Goal: Complete application form: Complete application form

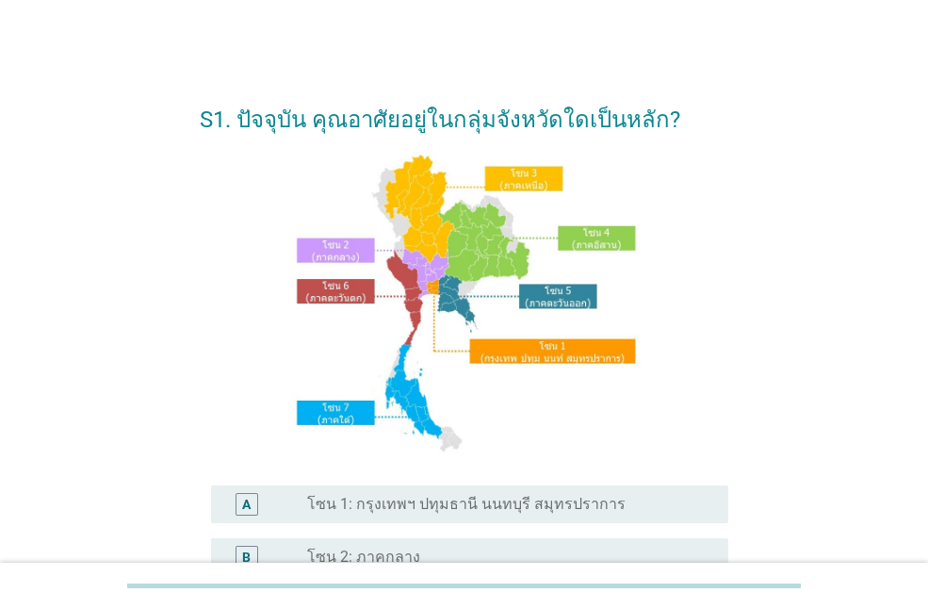
click at [544, 497] on label "โซน 1: กรุงเทพฯ ปทุมธานี นนทบุรี สมุทรปราการ" at bounding box center [466, 504] width 318 height 19
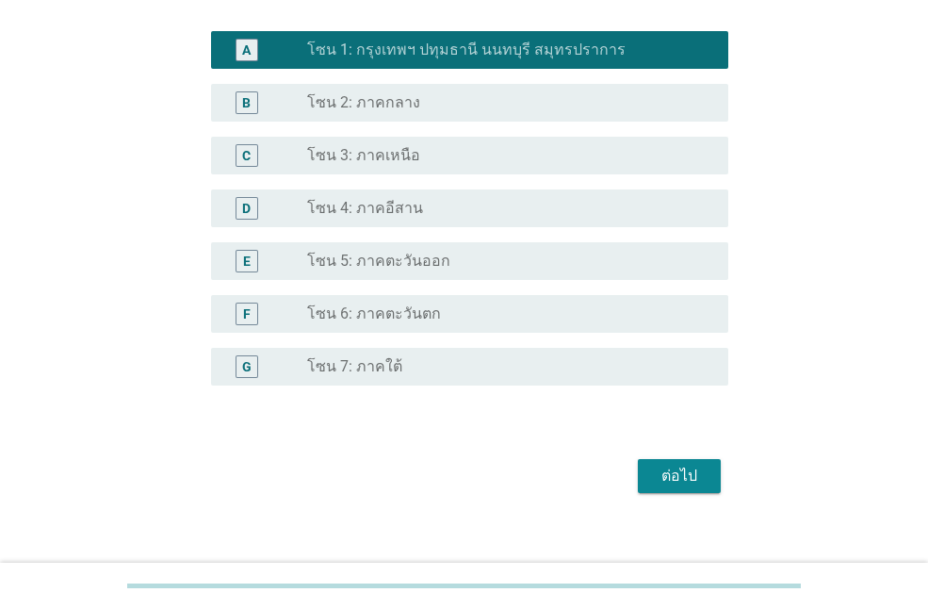
scroll to position [474, 0]
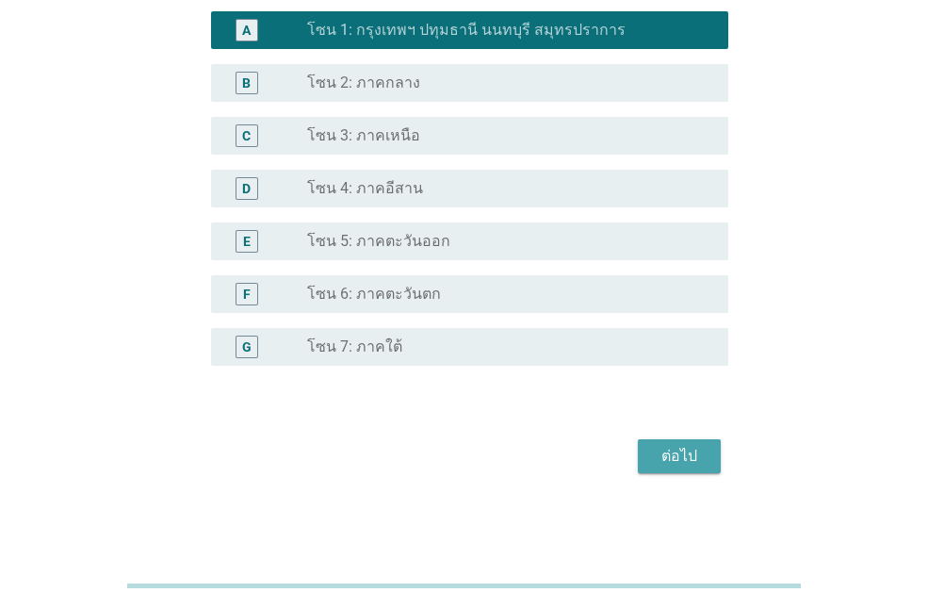
click at [709, 463] on button "ต่อไป" at bounding box center [679, 456] width 83 height 34
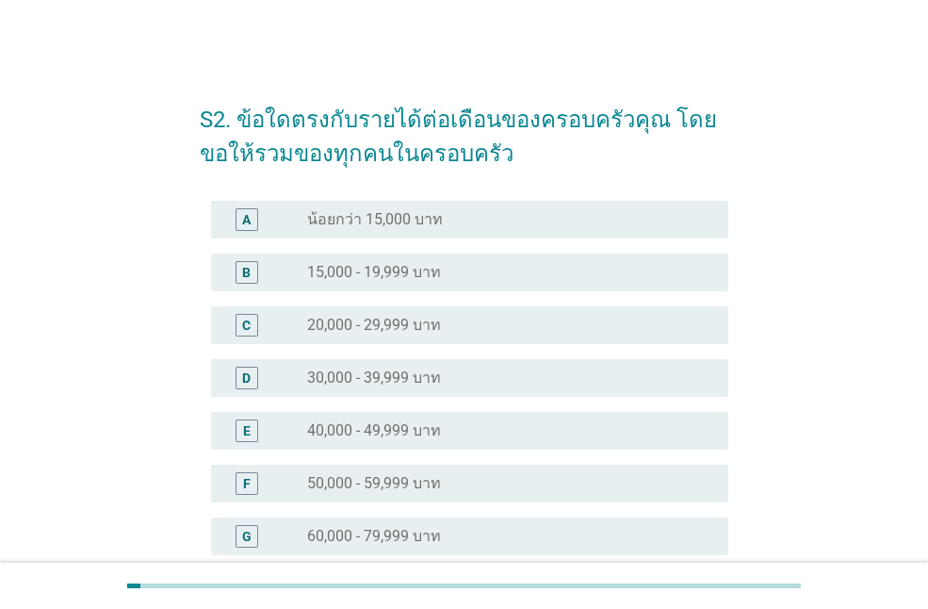
click at [461, 537] on div "radio_button_unchecked 60,000 - 79,999 บาท" at bounding box center [502, 536] width 391 height 19
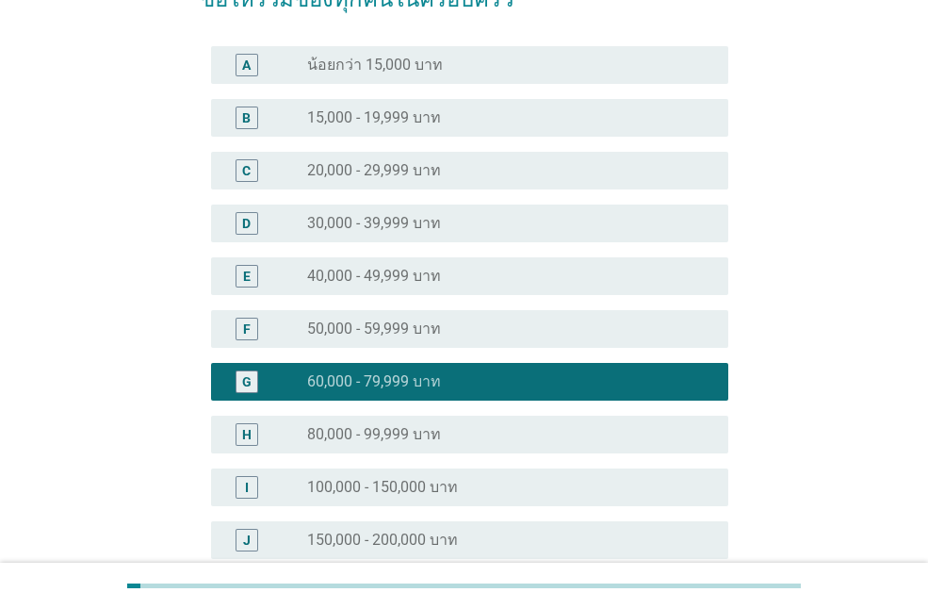
scroll to position [188, 0]
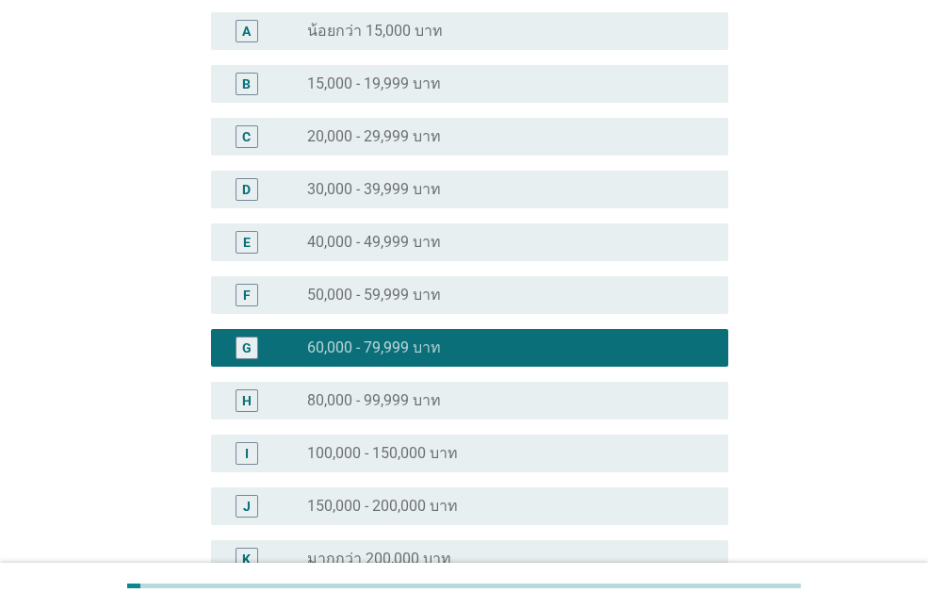
click at [424, 391] on label "80,000 - 99,999 บาท" at bounding box center [374, 400] width 134 height 19
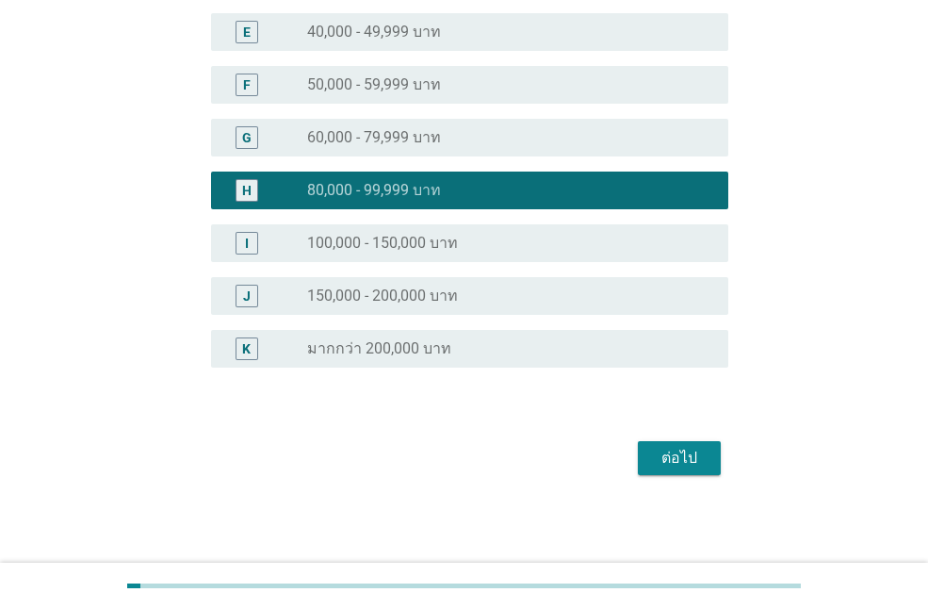
scroll to position [399, 0]
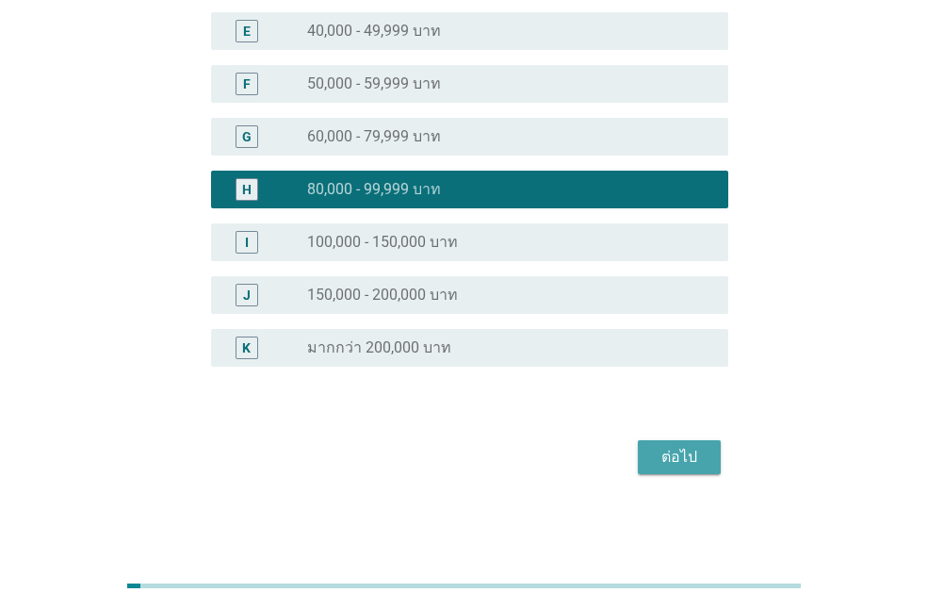
click at [674, 466] on div "ต่อไป" at bounding box center [679, 457] width 53 height 23
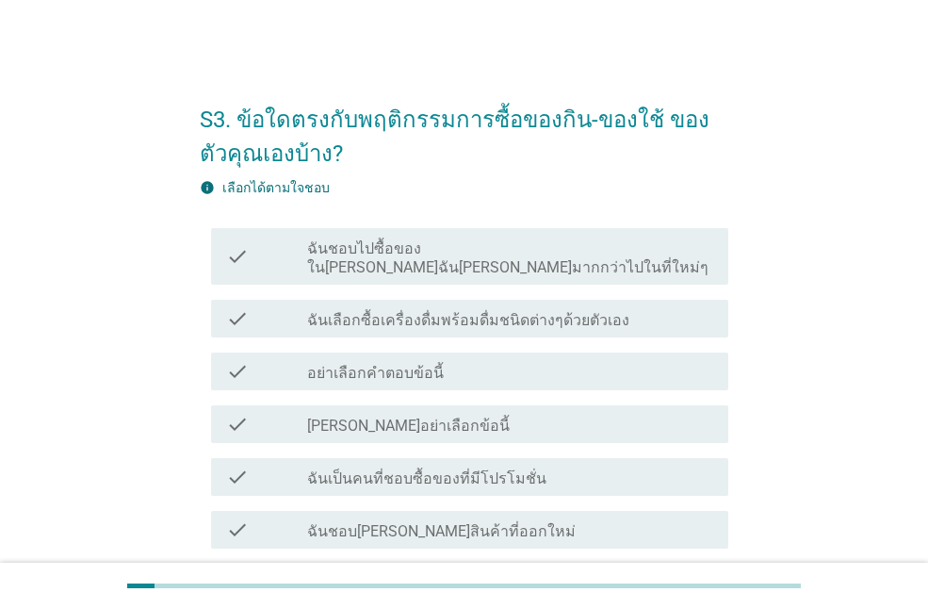
click at [511, 254] on label "ฉันชอบไปซื้อของใน[PERSON_NAME]ฉัน[PERSON_NAME]มากกว่าไปในที่ใหม่ๆ" at bounding box center [510, 258] width 406 height 38
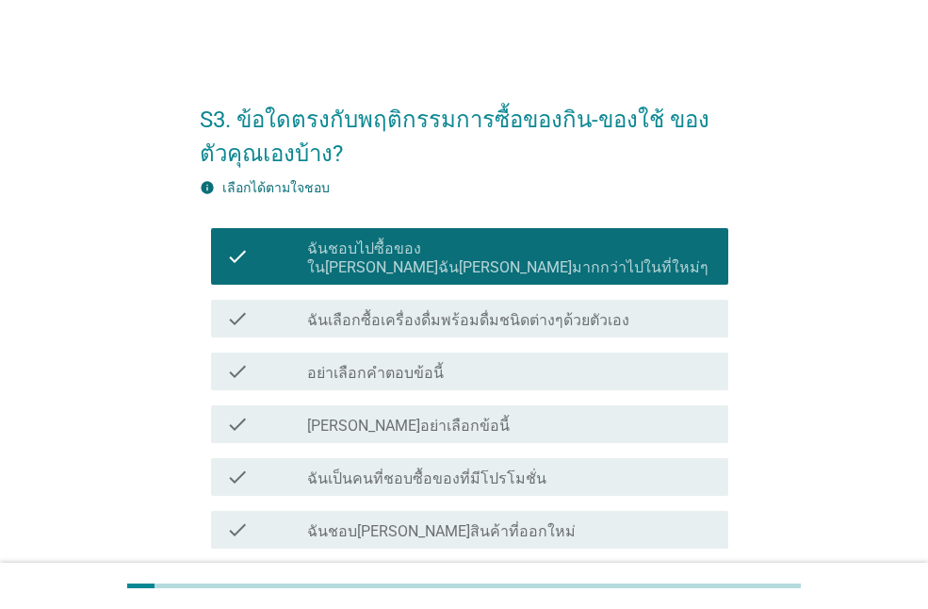
click at [542, 311] on label "ฉันเลือกซื้อเครื่องดื่มพร้อมดื่มชนิดต่างๆด้วยตัวเอง" at bounding box center [468, 320] width 322 height 19
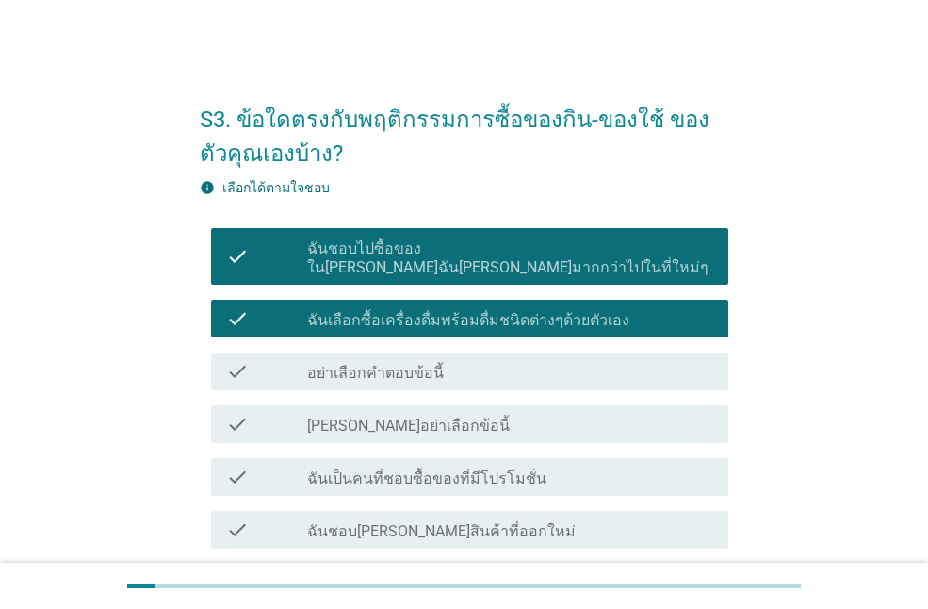
scroll to position [94, 0]
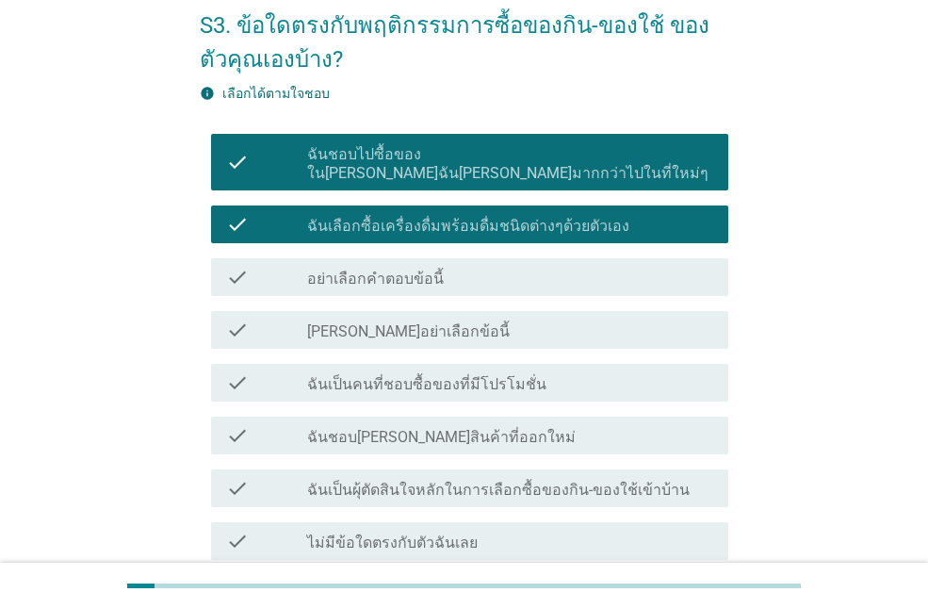
click at [539, 371] on div "check_box_outline_blank ฉันเป็นคนที่ชอบซื้อของที่มีโปรโมชั่น" at bounding box center [510, 382] width 406 height 23
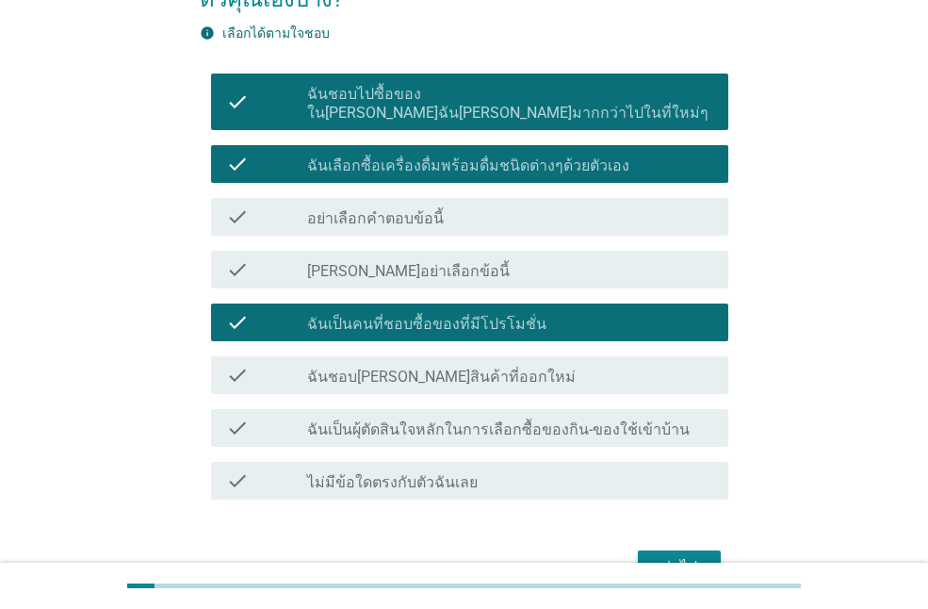
scroll to position [188, 0]
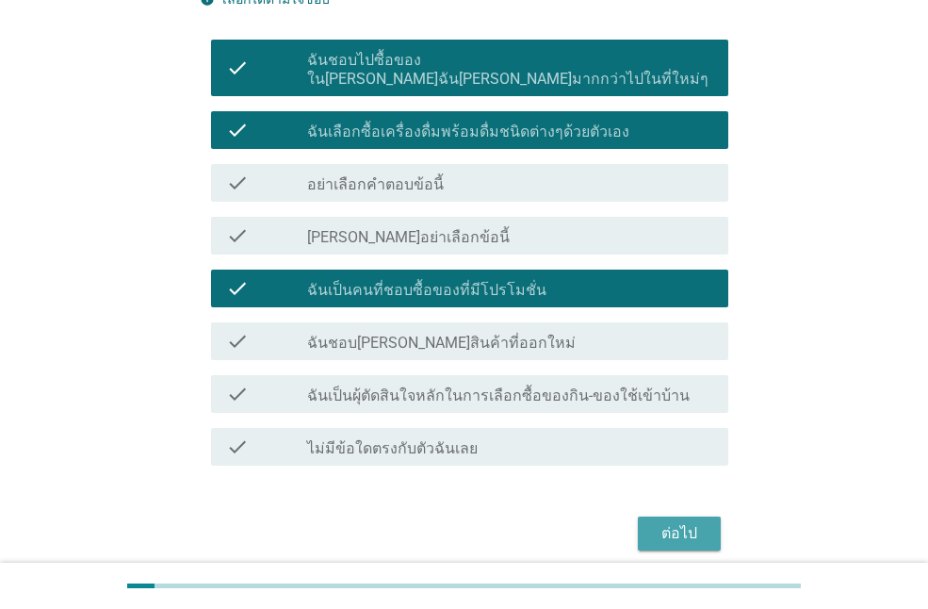
click at [658, 522] on div "ต่อไป" at bounding box center [679, 533] width 53 height 23
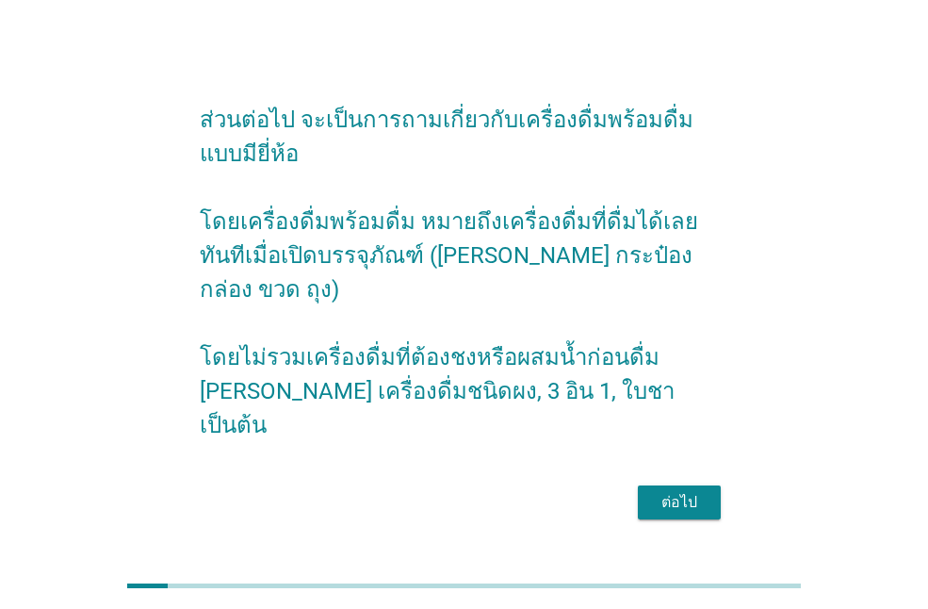
click at [691, 503] on div "ต่อไป" at bounding box center [464, 501] width 528 height 45
click at [694, 496] on button "ต่อไป" at bounding box center [679, 502] width 83 height 34
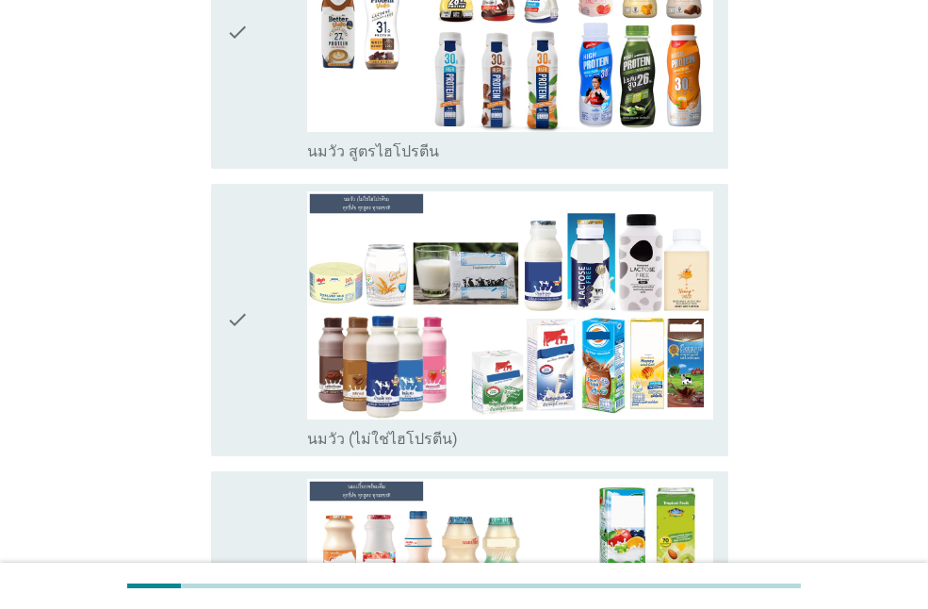
scroll to position [471, 0]
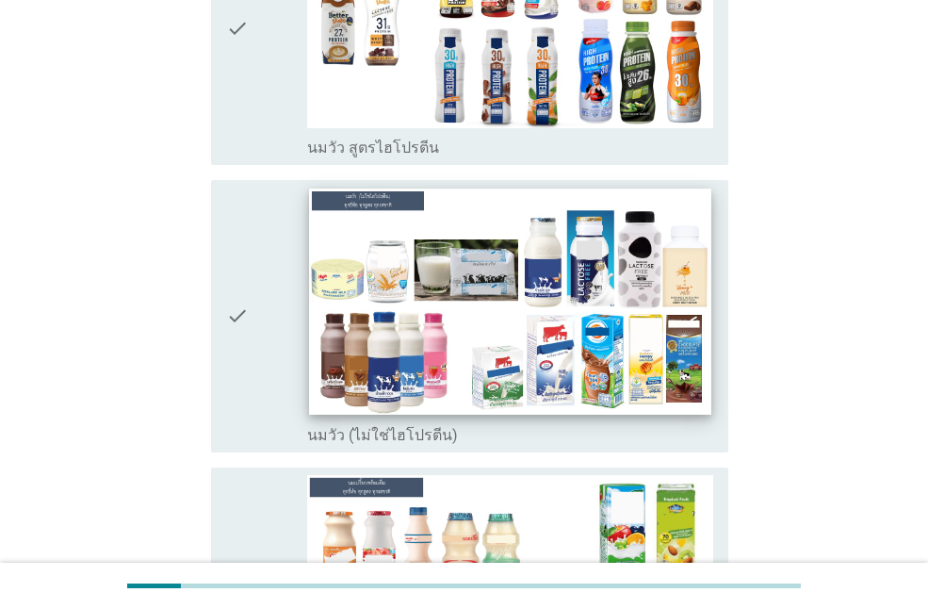
click at [639, 276] on img at bounding box center [509, 301] width 401 height 226
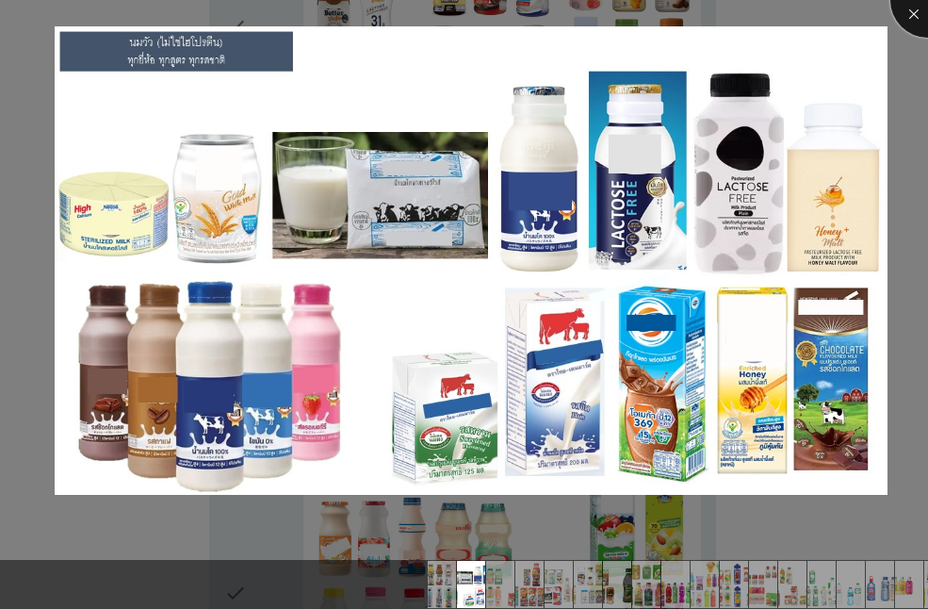
click at [906, 14] on div at bounding box center [927, -1] width 75 height 75
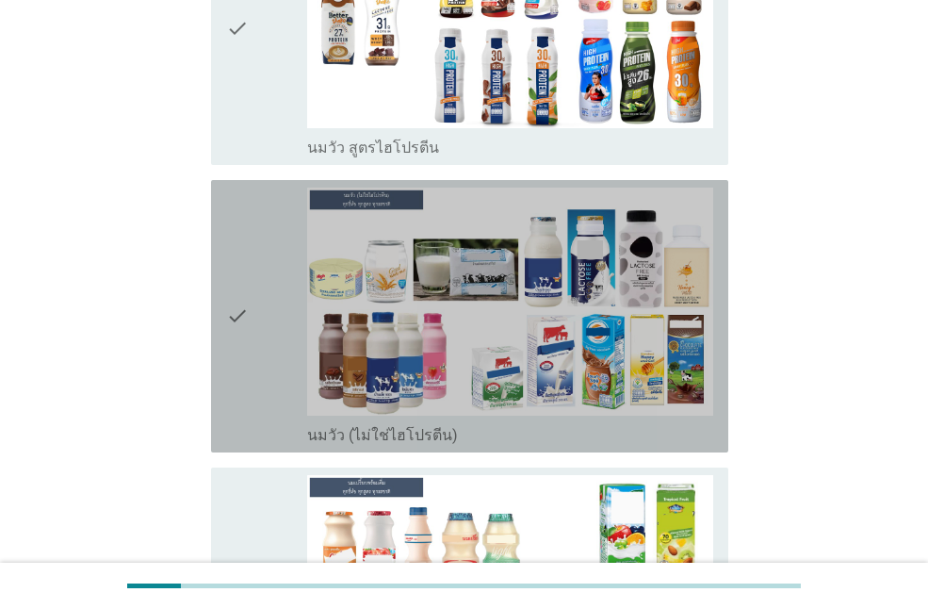
click at [238, 279] on icon "check" at bounding box center [237, 315] width 23 height 257
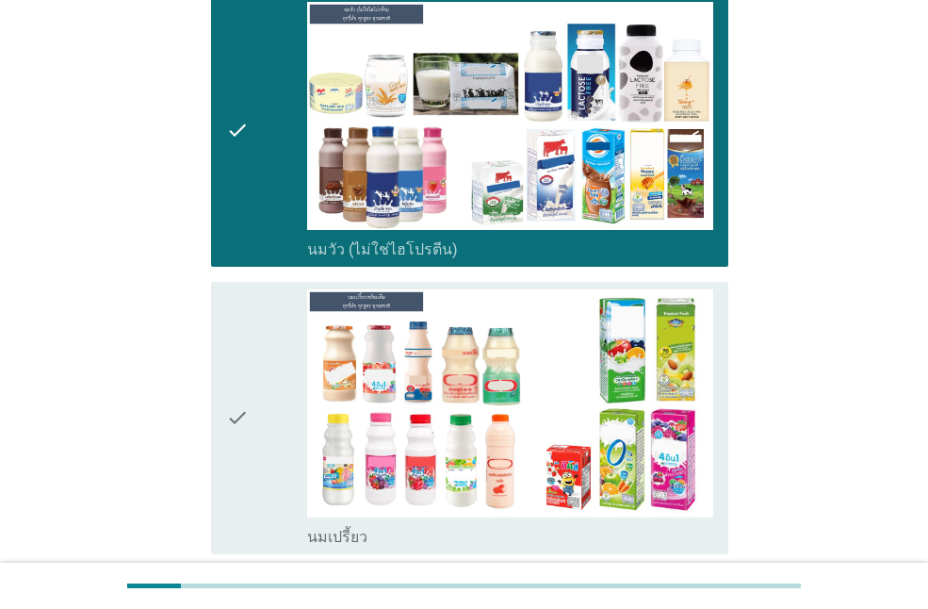
scroll to position [659, 0]
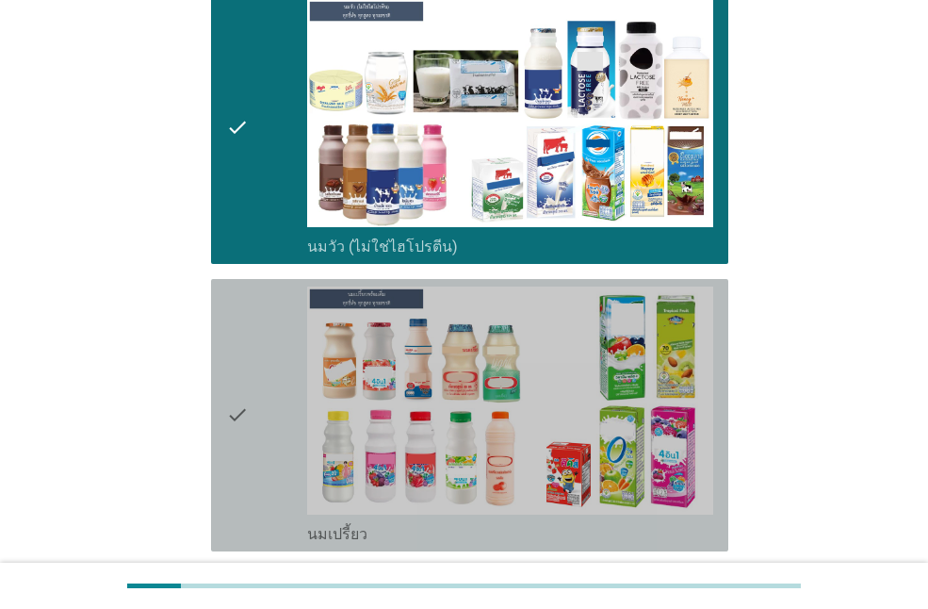
click at [231, 305] on icon "check" at bounding box center [237, 414] width 23 height 257
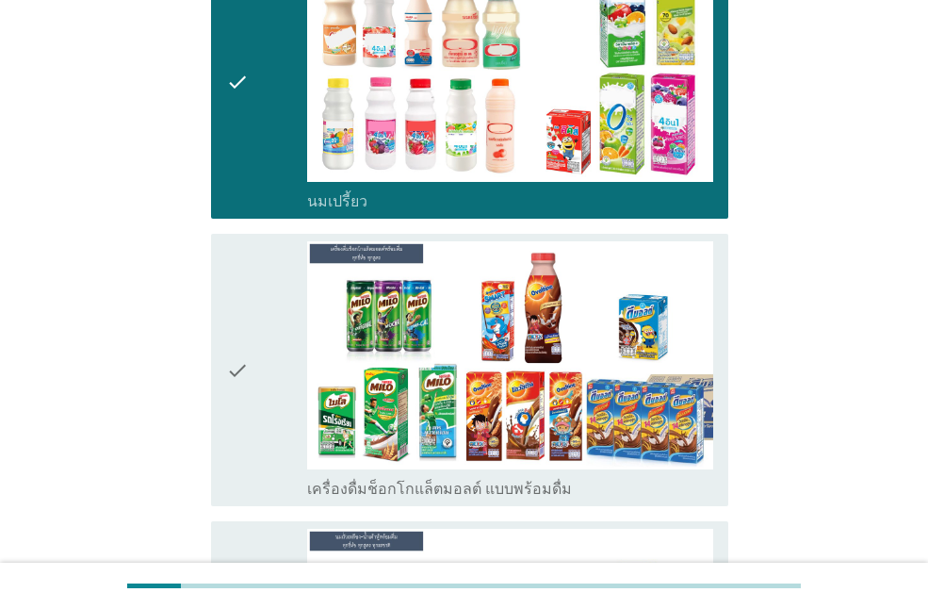
scroll to position [1130, 0]
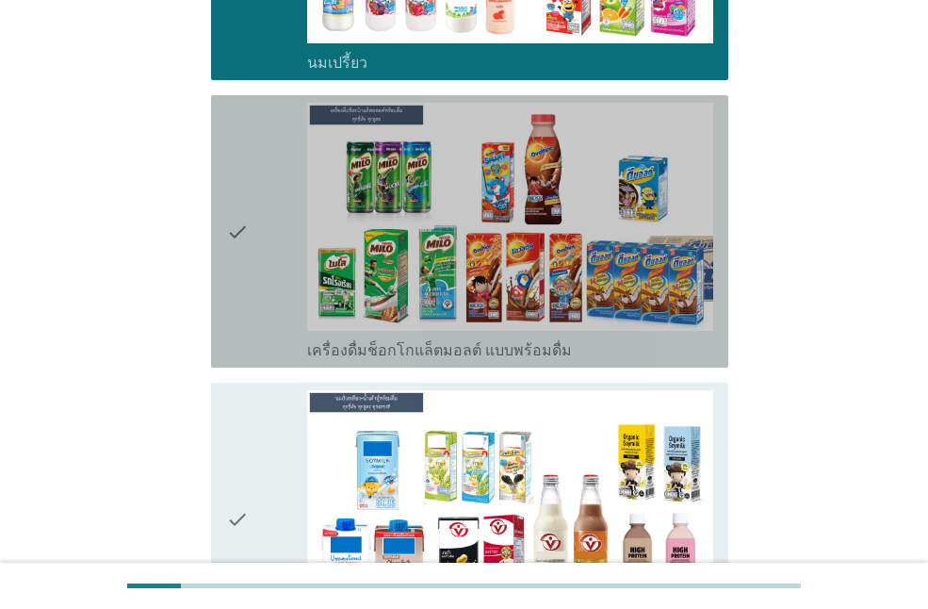
click at [241, 275] on icon "check" at bounding box center [237, 231] width 23 height 257
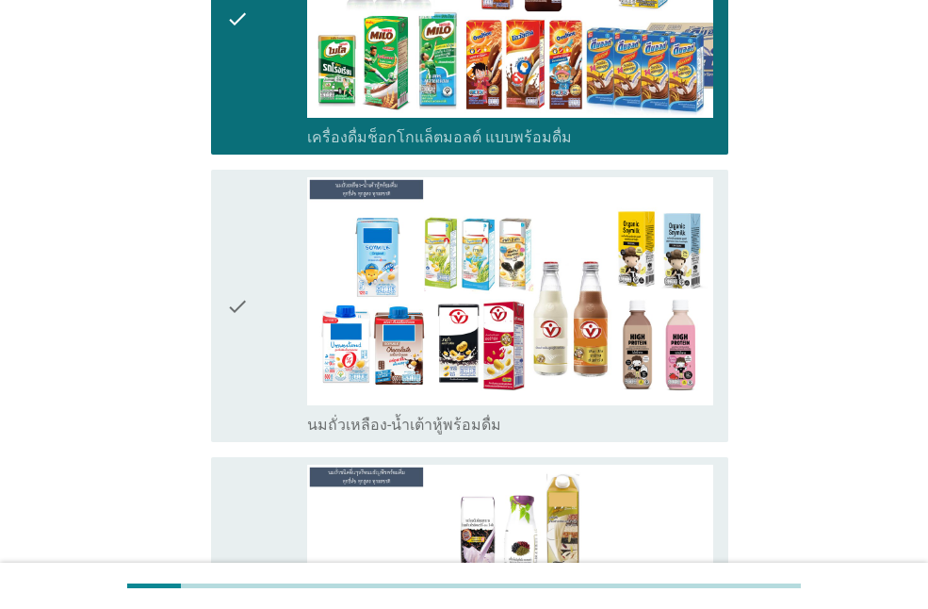
scroll to position [1413, 0]
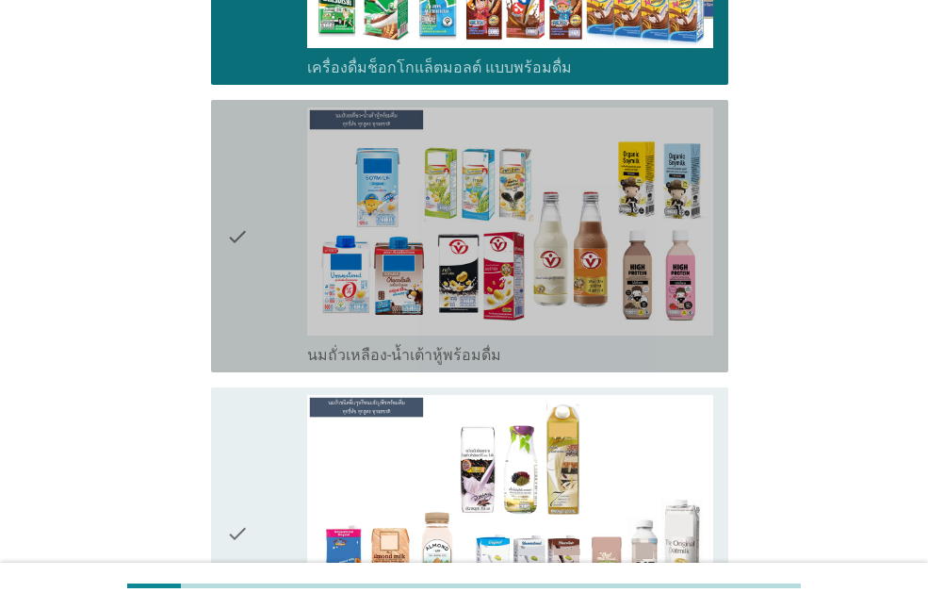
click at [241, 275] on icon "check" at bounding box center [237, 235] width 23 height 257
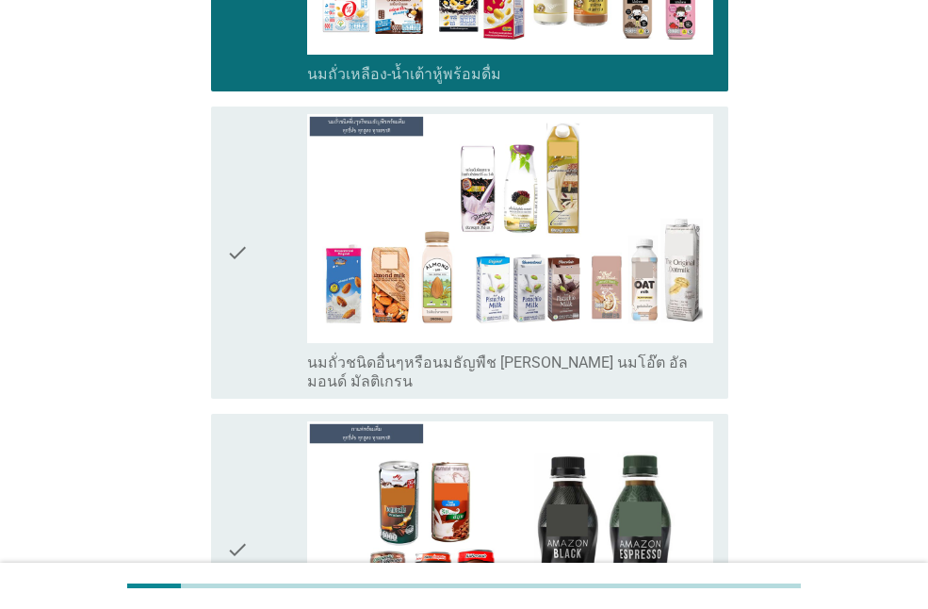
scroll to position [1696, 0]
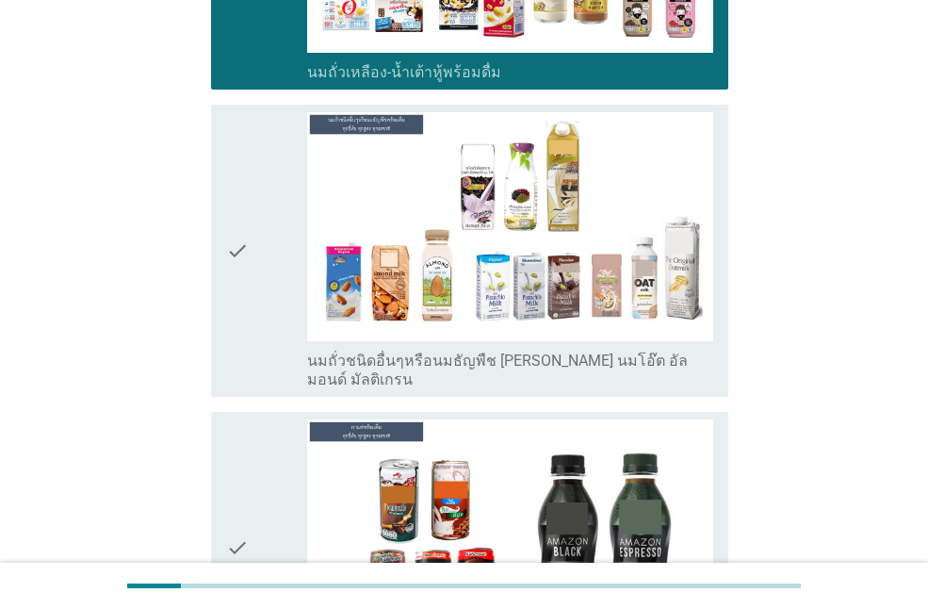
click at [241, 275] on icon "check" at bounding box center [237, 250] width 23 height 276
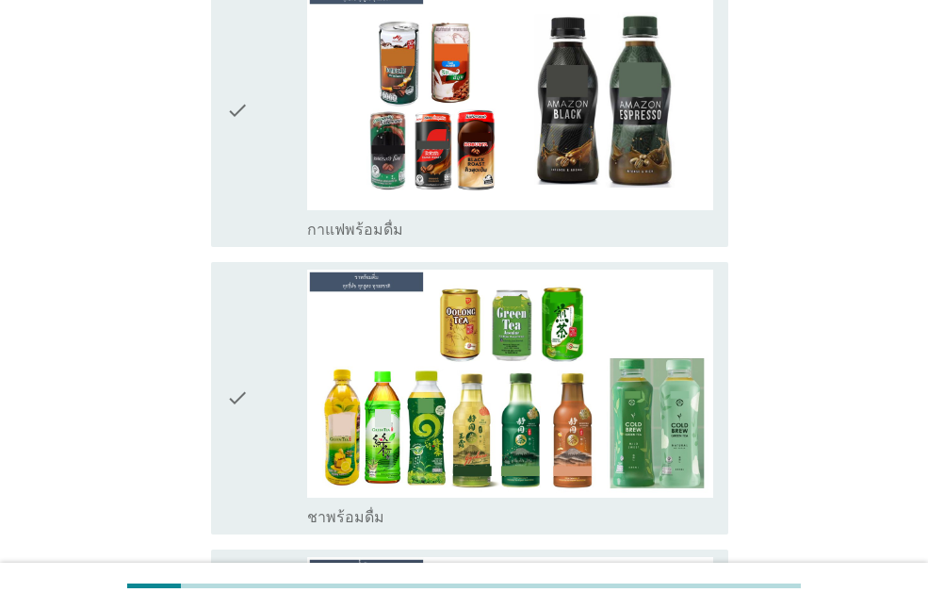
scroll to position [2167, 0]
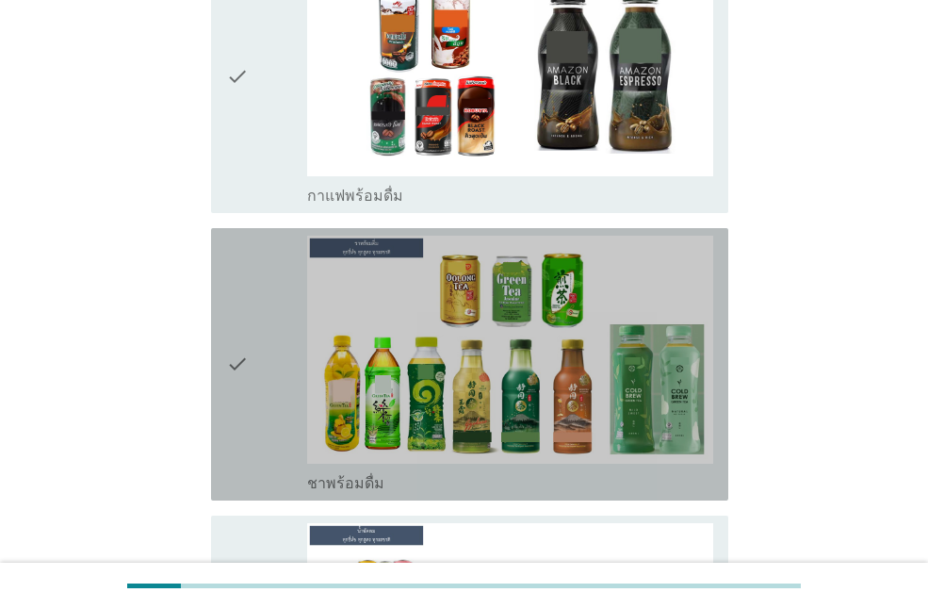
click at [238, 258] on icon "check" at bounding box center [237, 364] width 23 height 257
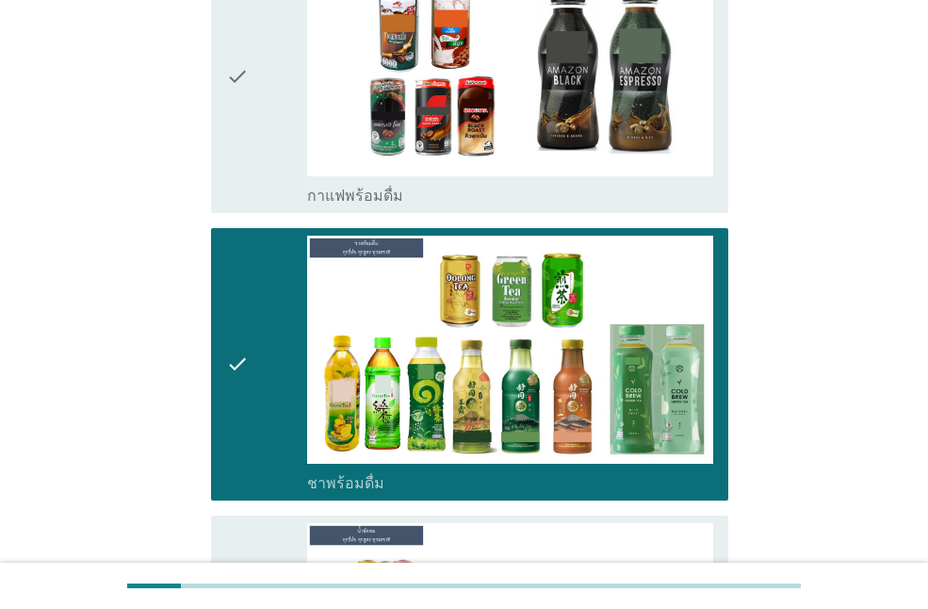
scroll to position [2072, 0]
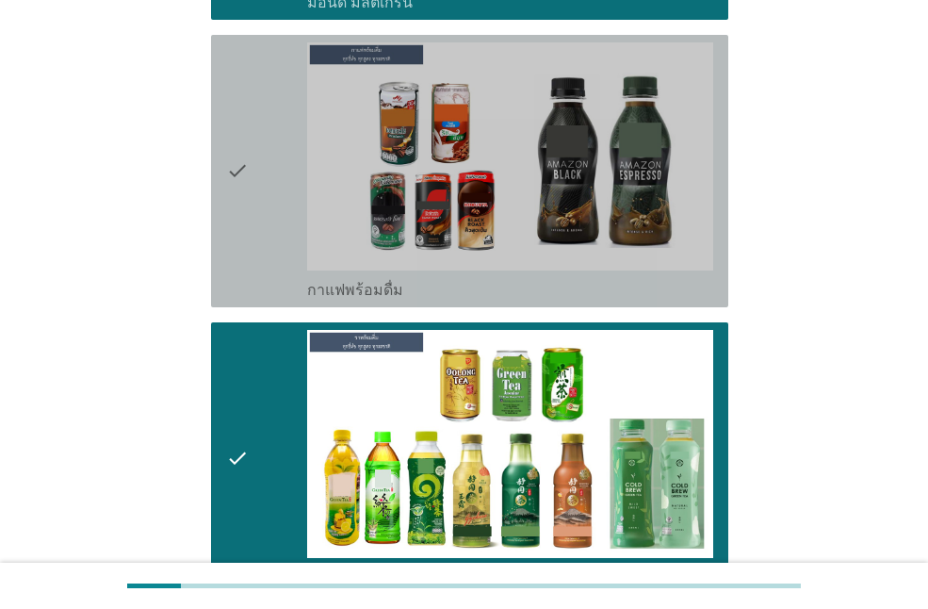
click at [225, 118] on div "check check_box_outline_blank กาแฟพร้อมดื่ม" at bounding box center [469, 171] width 517 height 272
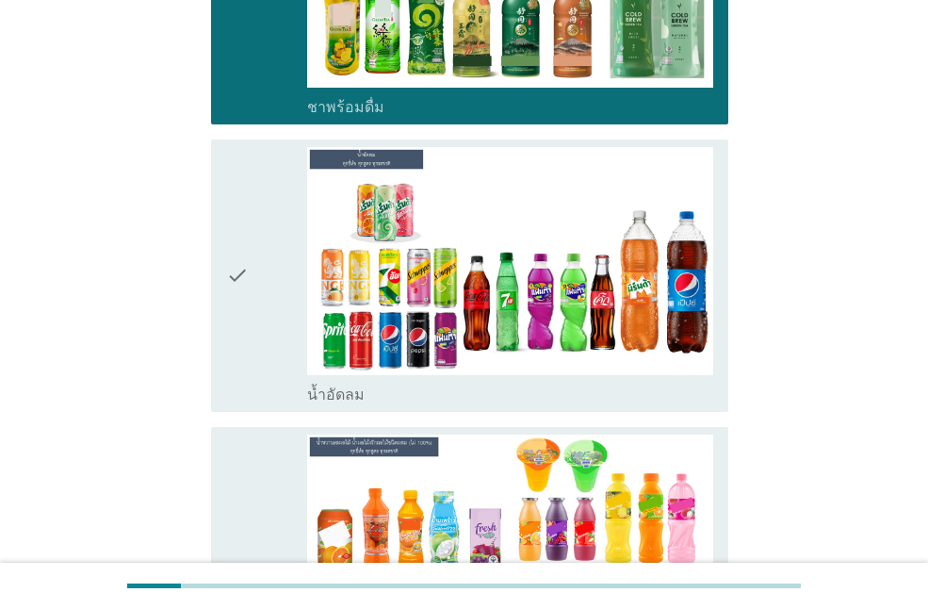
scroll to position [2543, 0]
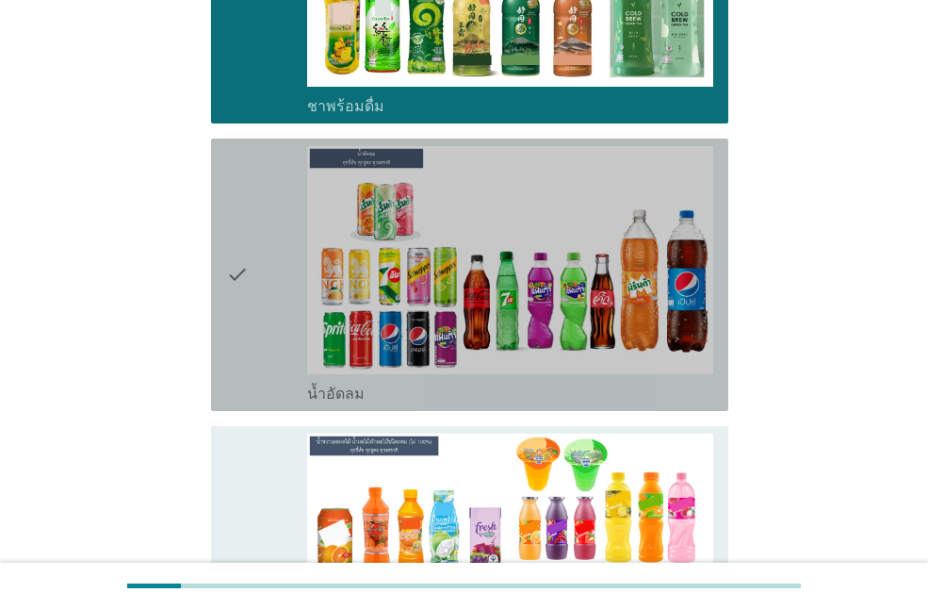
click at [225, 138] on div "check check_box_outline_blank น้ำอัดลม" at bounding box center [469, 274] width 517 height 272
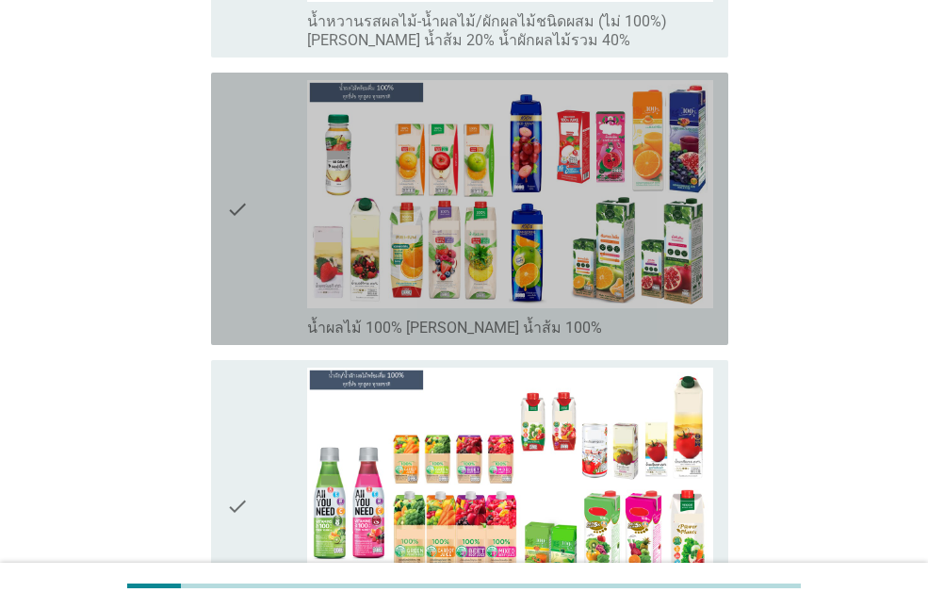
click at [225, 121] on div "check check_box_outline_blank น้ำผลไม้ 100% [PERSON_NAME] น้ำส้ม 100%" at bounding box center [469, 209] width 517 height 272
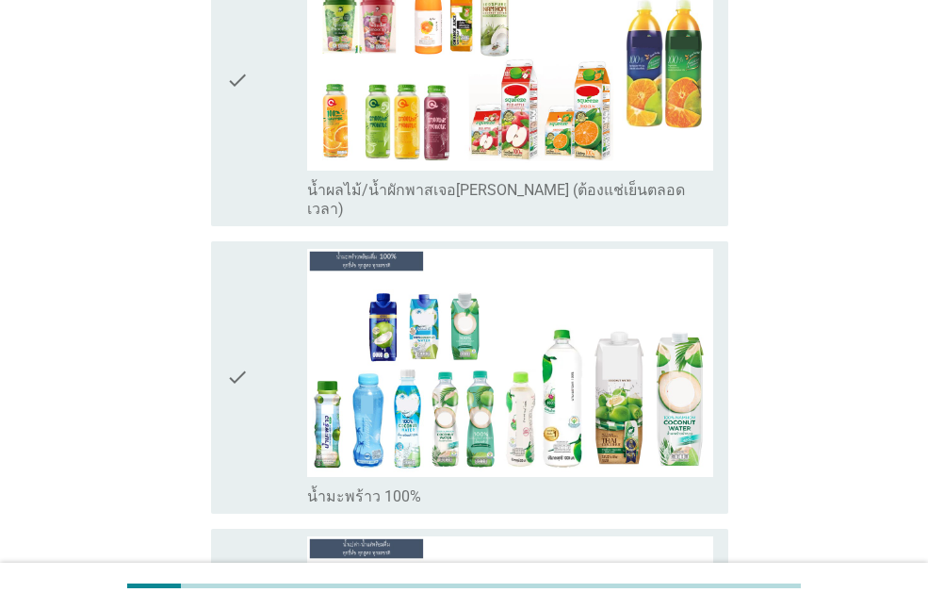
scroll to position [3956, 0]
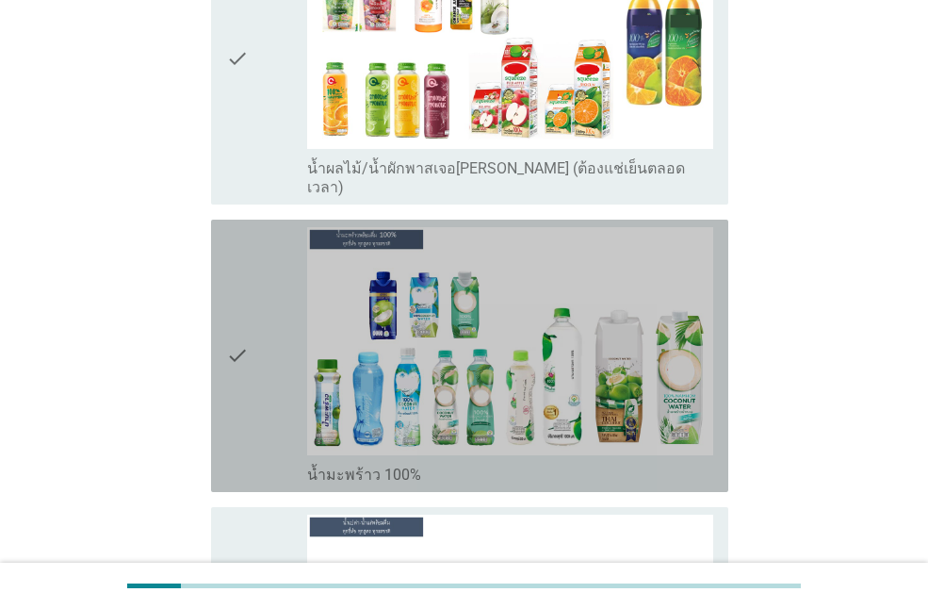
click at [222, 219] on div "check check_box_outline_blank น้ำมะพร้าว 100%" at bounding box center [469, 355] width 517 height 272
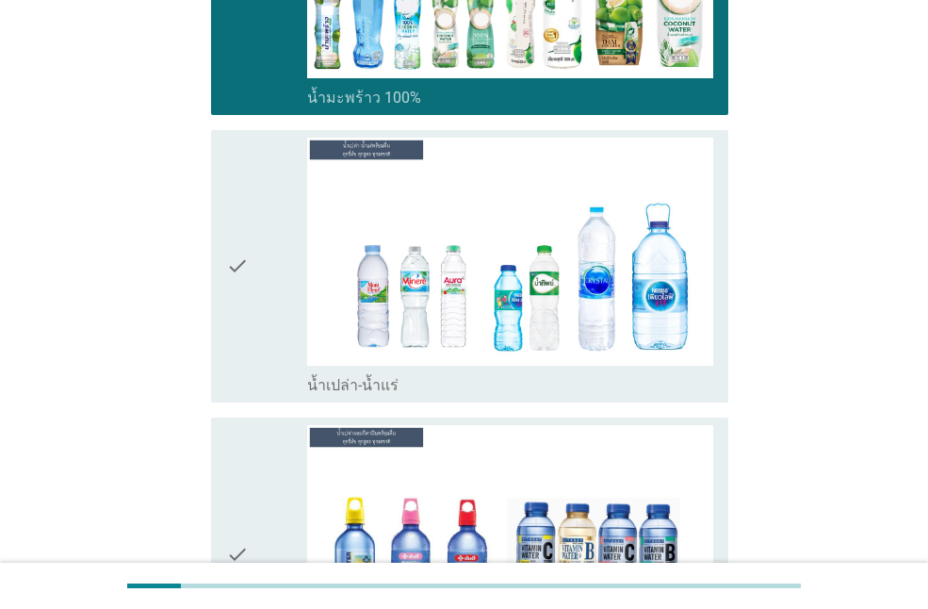
click at [222, 194] on div "check check_box_outline_blank น้ำเปล่า-น้ำแร่" at bounding box center [469, 266] width 517 height 272
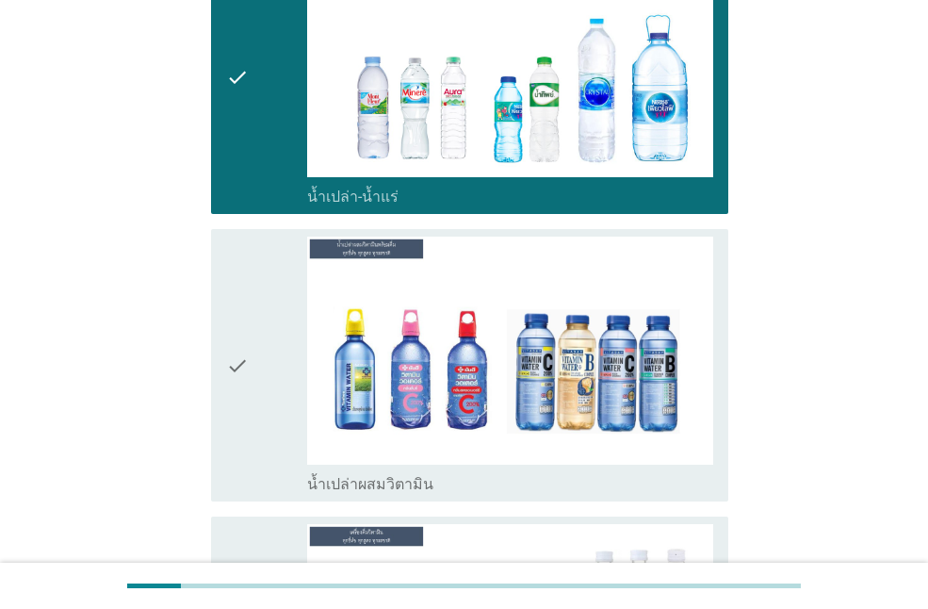
click at [222, 229] on div "check check_box_outline_blank น้ำเปล่าผสมวิตามิน" at bounding box center [469, 365] width 517 height 272
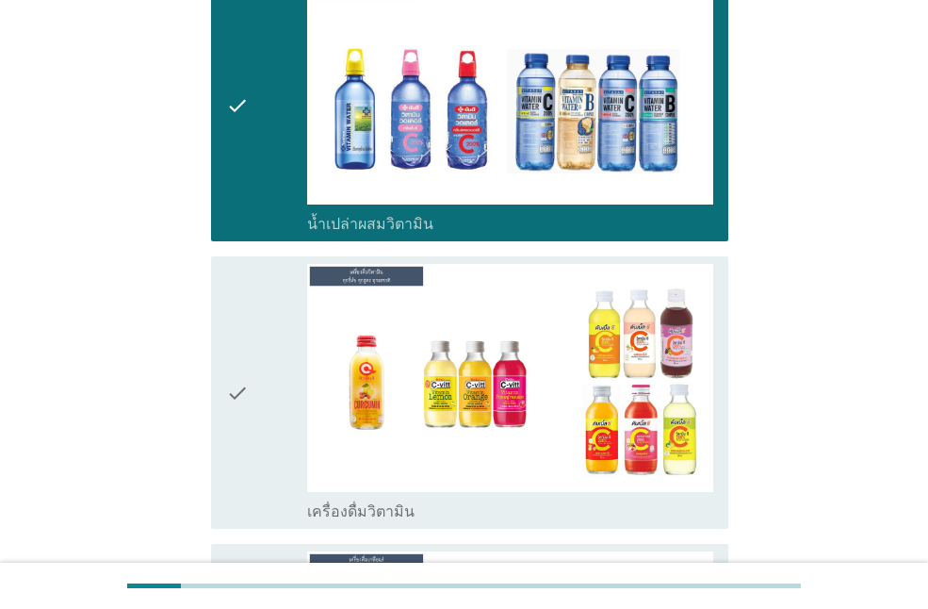
scroll to position [4804, 0]
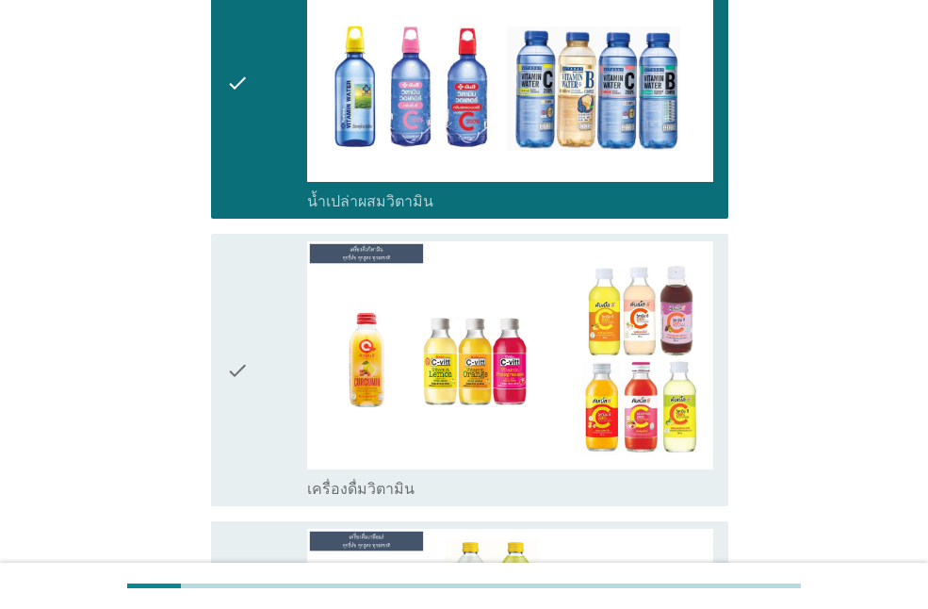
click at [222, 234] on div "check check_box_outline_blank เครื่องดื่มวิตามิน" at bounding box center [469, 370] width 517 height 272
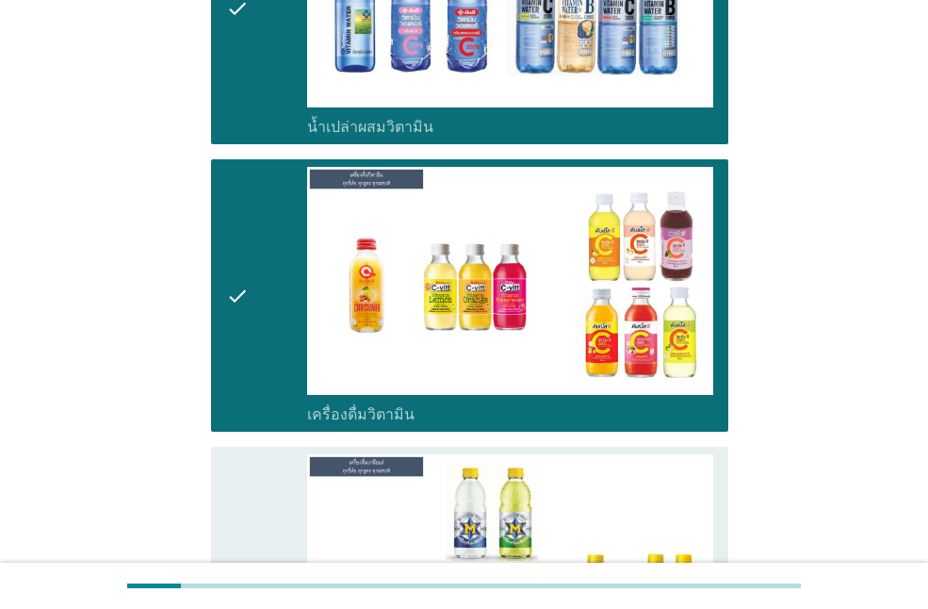
scroll to position [5087, 0]
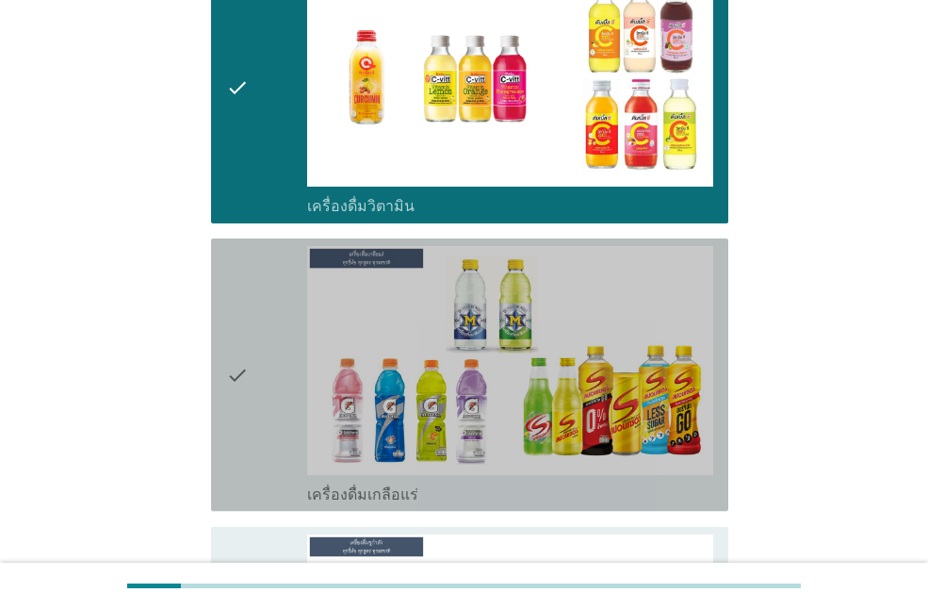
click at [222, 238] on div "check check_box_outline_blank เครื่องดื่มเกลือแร่" at bounding box center [469, 374] width 517 height 272
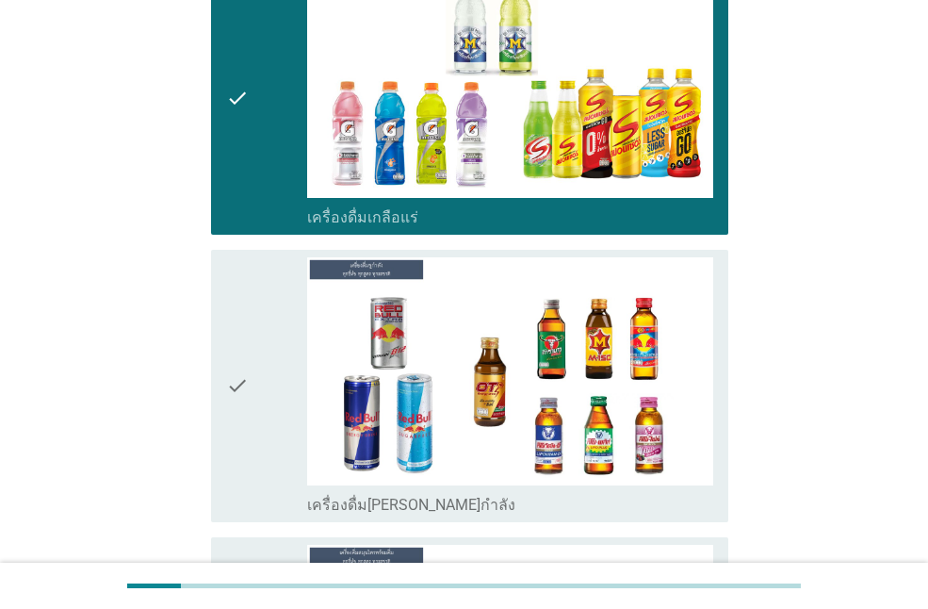
scroll to position [5369, 0]
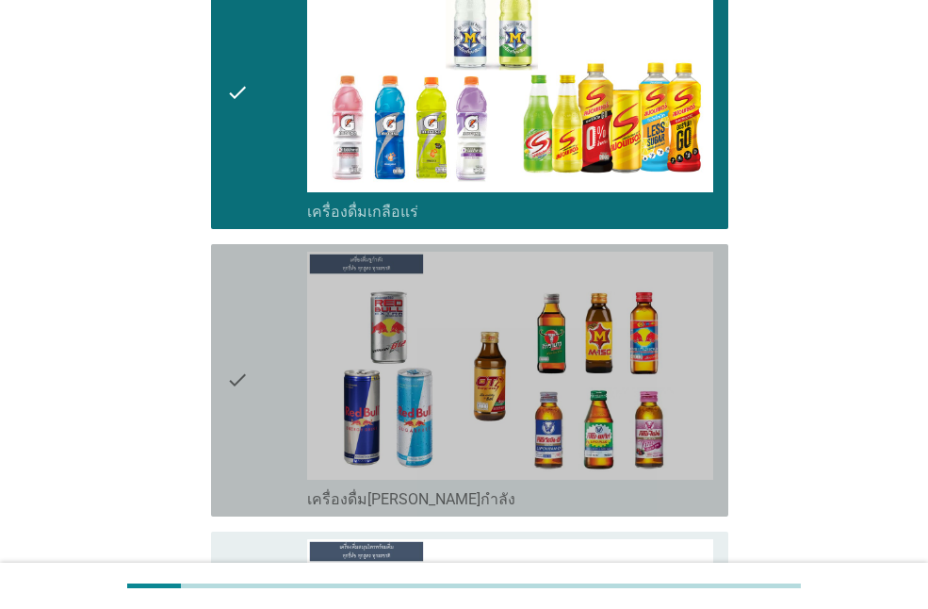
click at [222, 244] on div "check check_box_outline_blank เครื่องดื่ม[PERSON_NAME]กำลัง" at bounding box center [469, 380] width 517 height 272
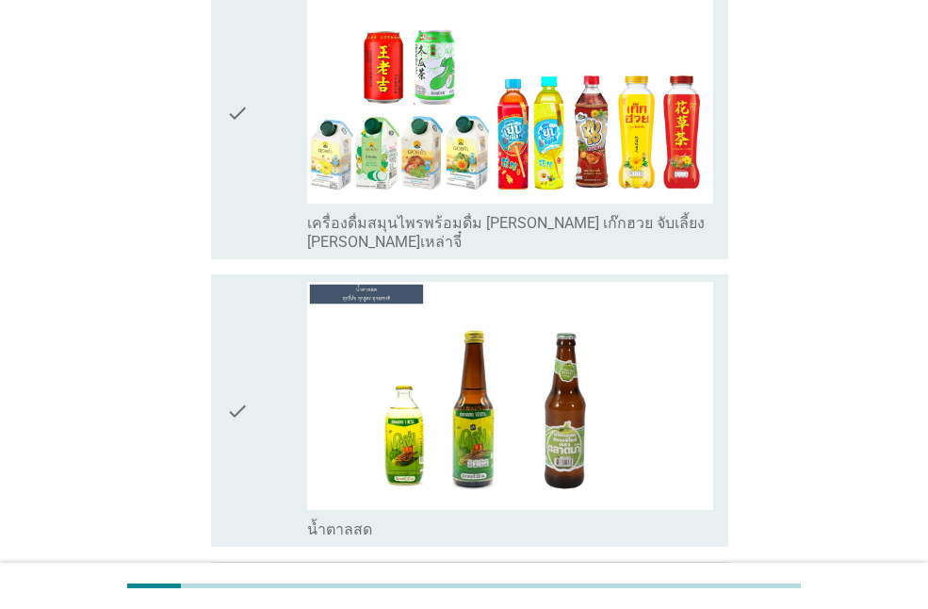
scroll to position [5935, 0]
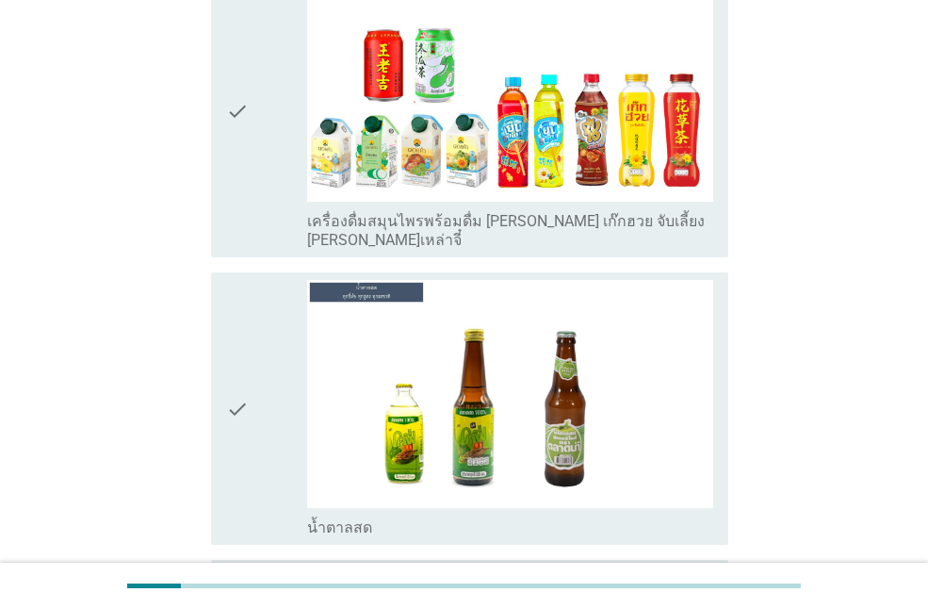
click at [231, 140] on icon "check" at bounding box center [237, 112] width 23 height 276
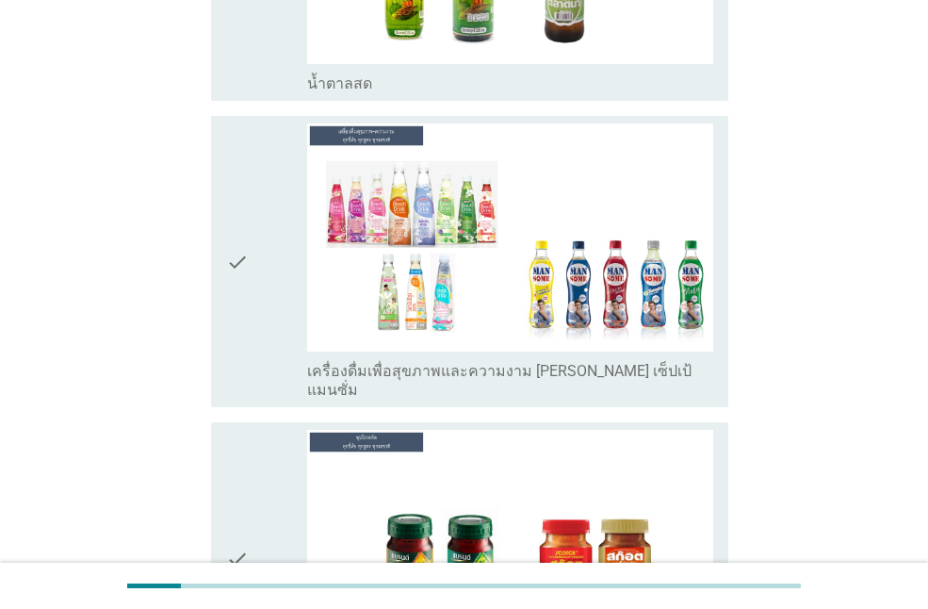
scroll to position [6406, 0]
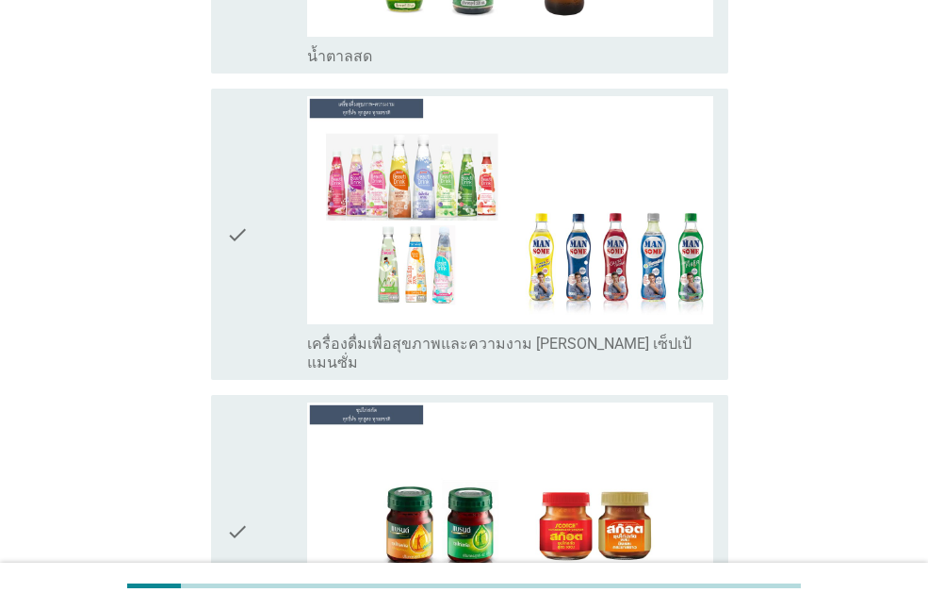
click at [228, 164] on icon "check" at bounding box center [237, 234] width 23 height 276
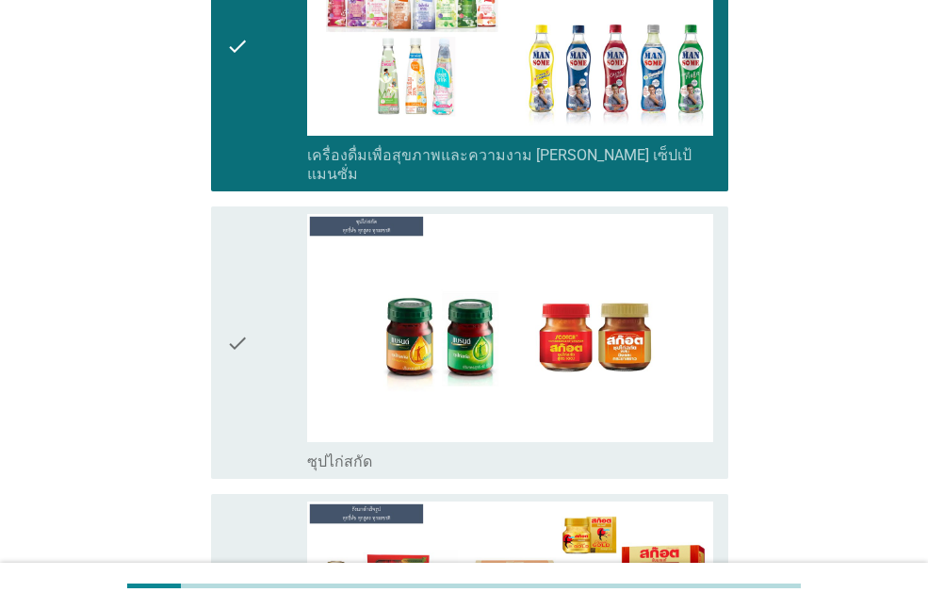
click at [228, 214] on icon "check" at bounding box center [237, 342] width 23 height 257
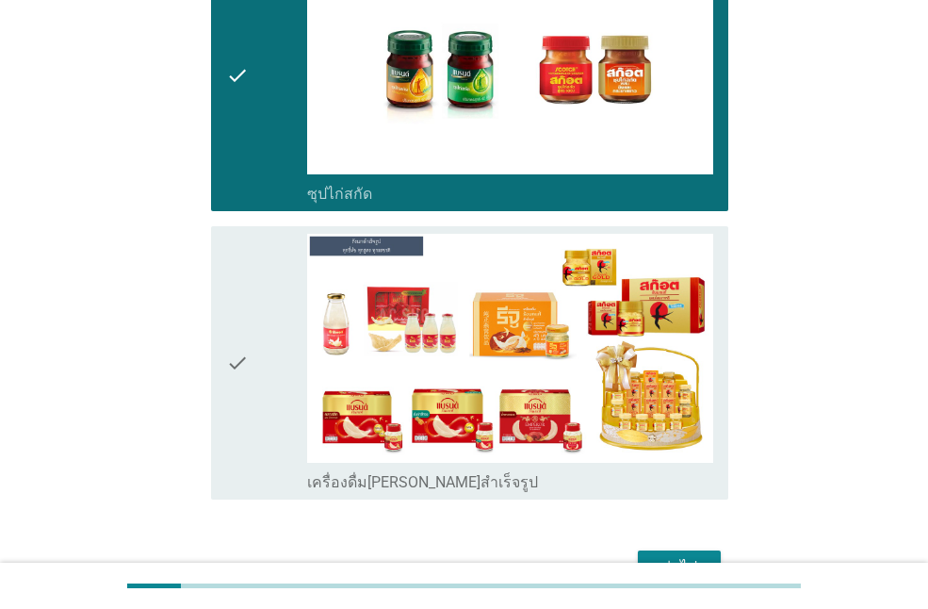
scroll to position [6863, 0]
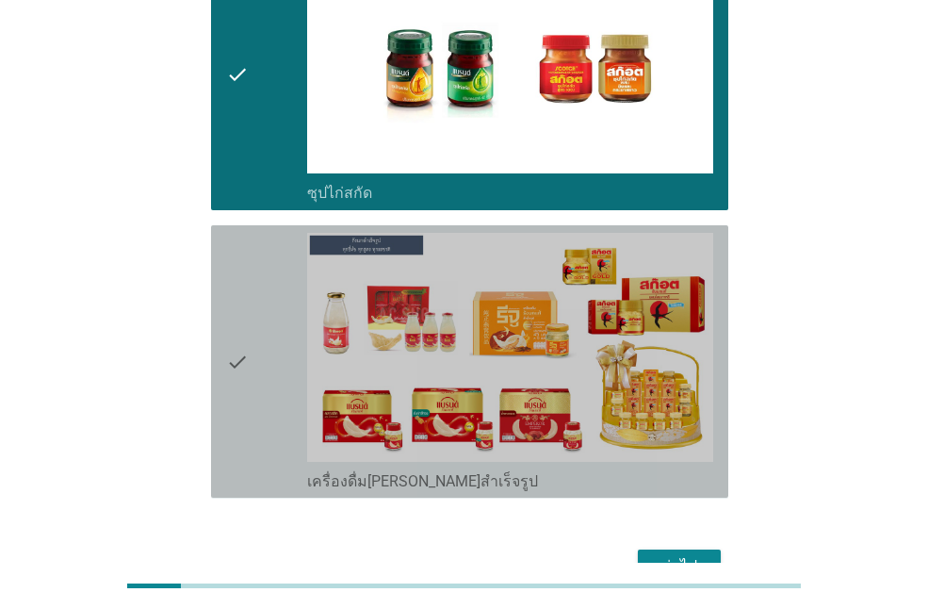
click at [228, 233] on icon "check" at bounding box center [237, 361] width 23 height 257
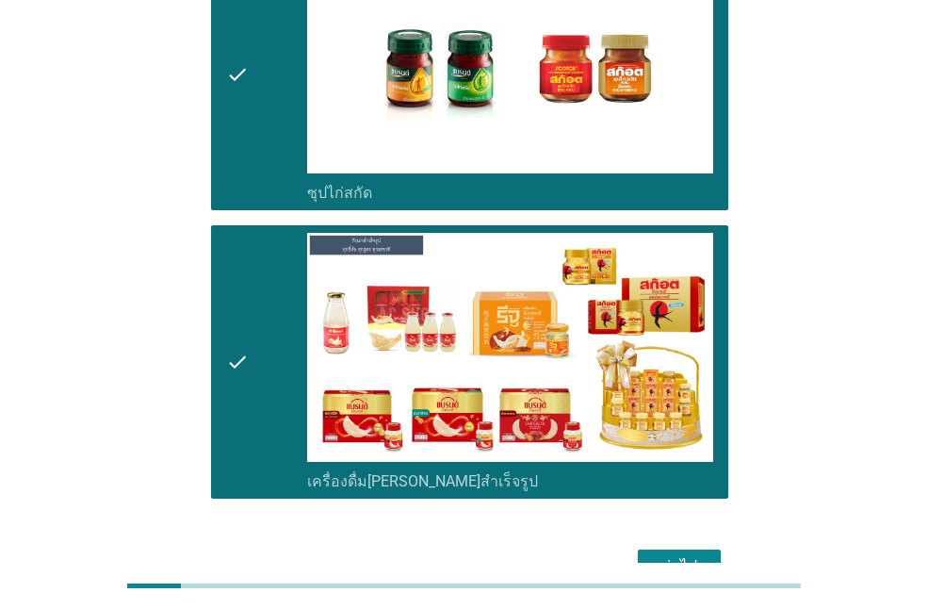
click at [684, 555] on div "ต่อไป" at bounding box center [679, 566] width 53 height 23
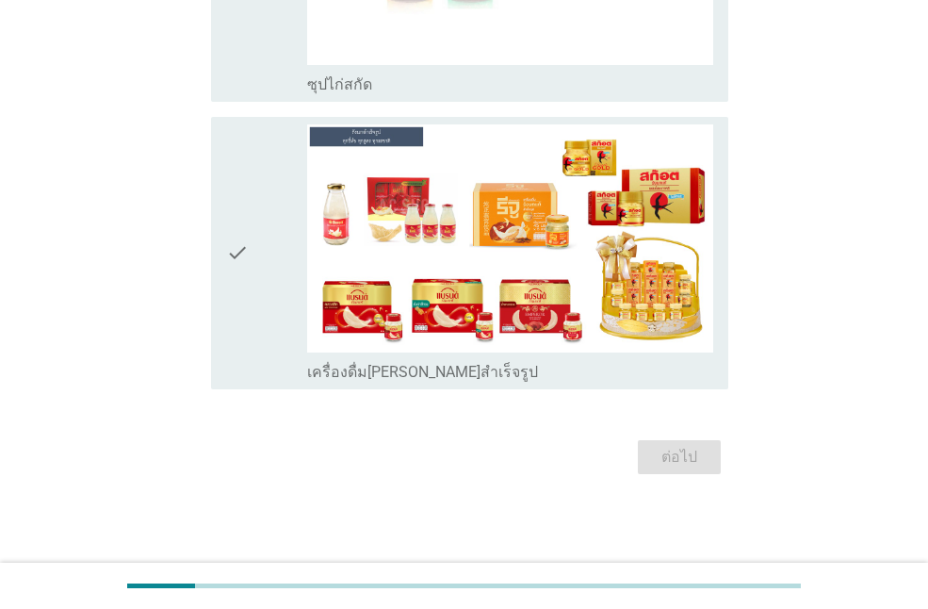
scroll to position [0, 0]
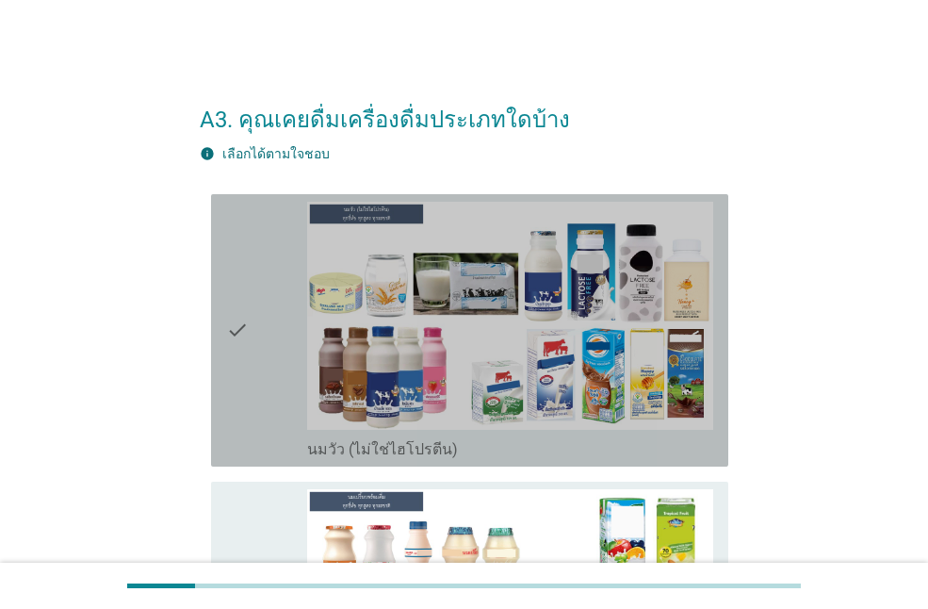
click at [241, 304] on icon "check" at bounding box center [237, 330] width 23 height 257
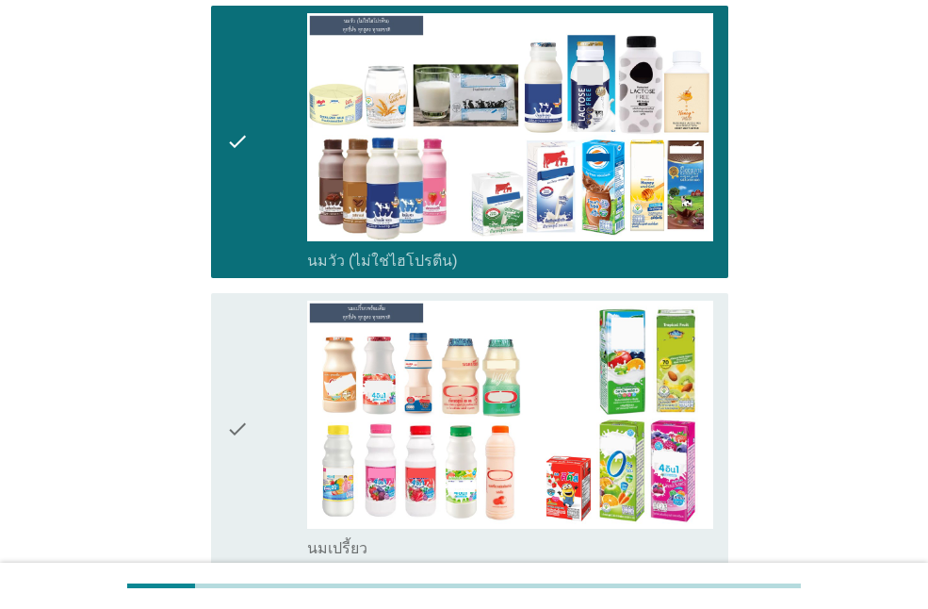
click at [236, 318] on icon "check" at bounding box center [237, 428] width 23 height 257
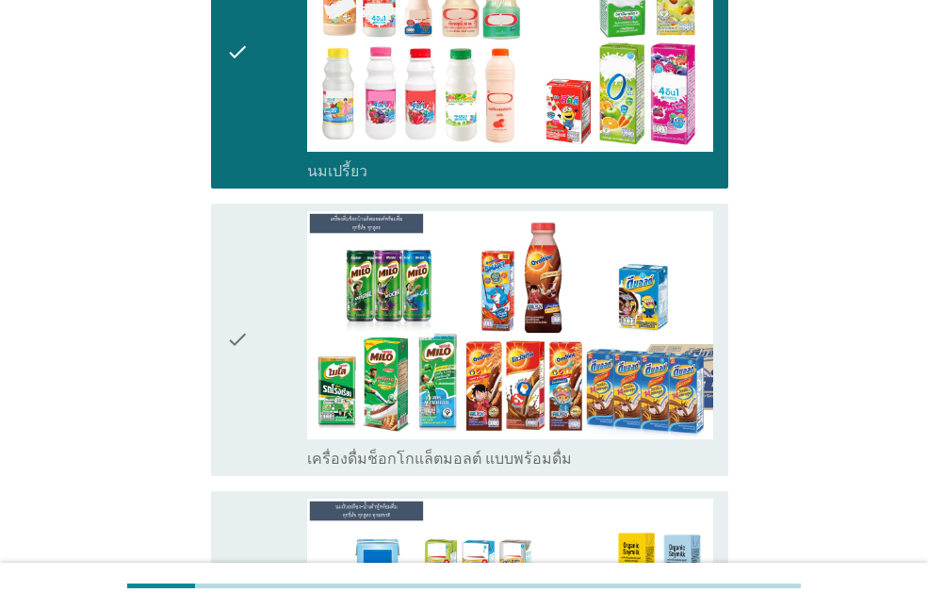
click at [238, 317] on icon "check" at bounding box center [237, 339] width 23 height 257
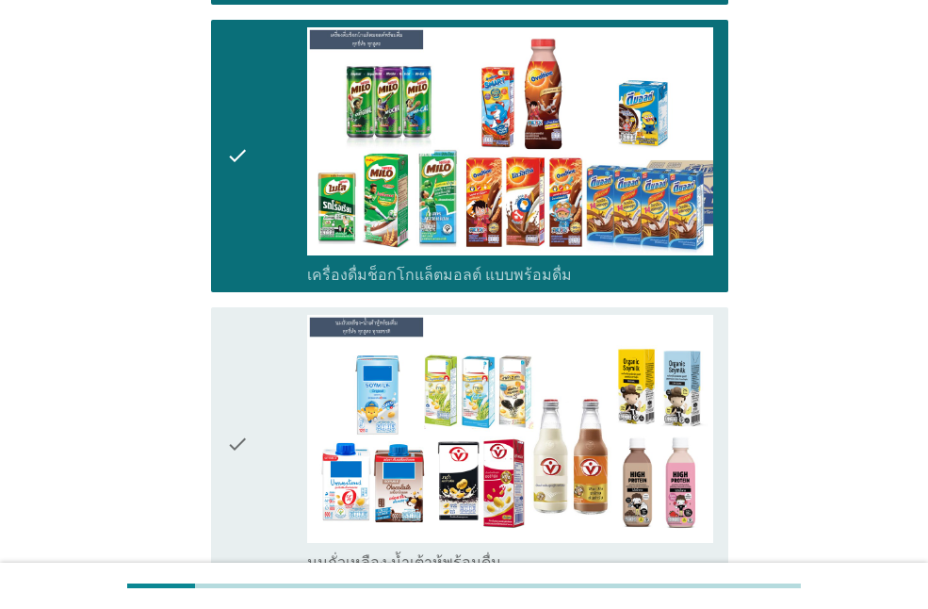
scroll to position [848, 0]
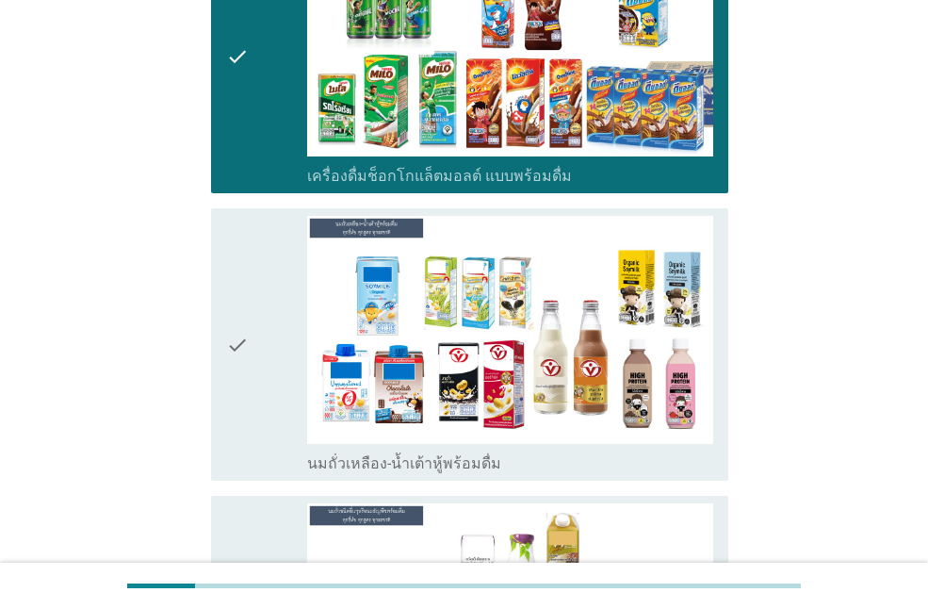
click at [239, 310] on icon "check" at bounding box center [237, 344] width 23 height 257
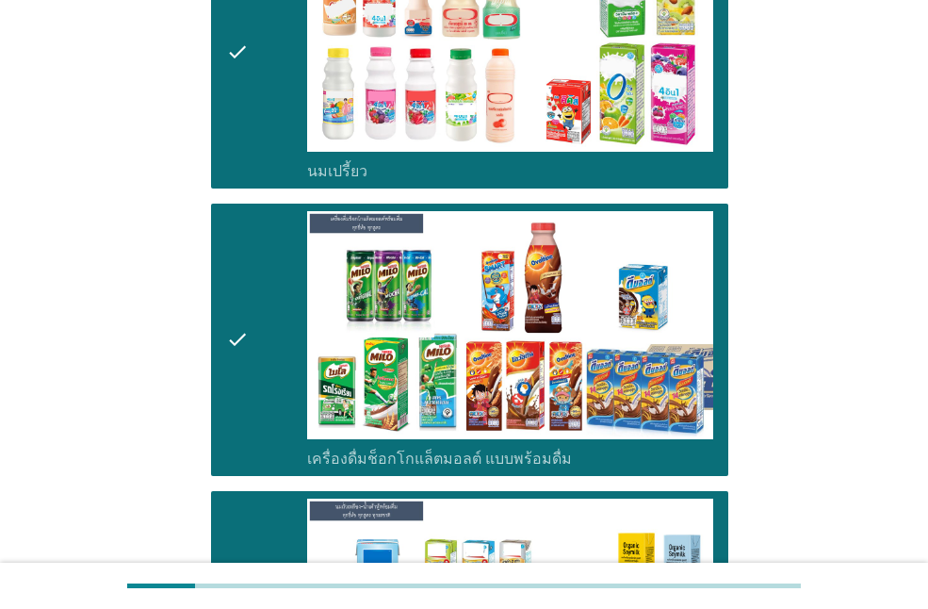
scroll to position [0, 0]
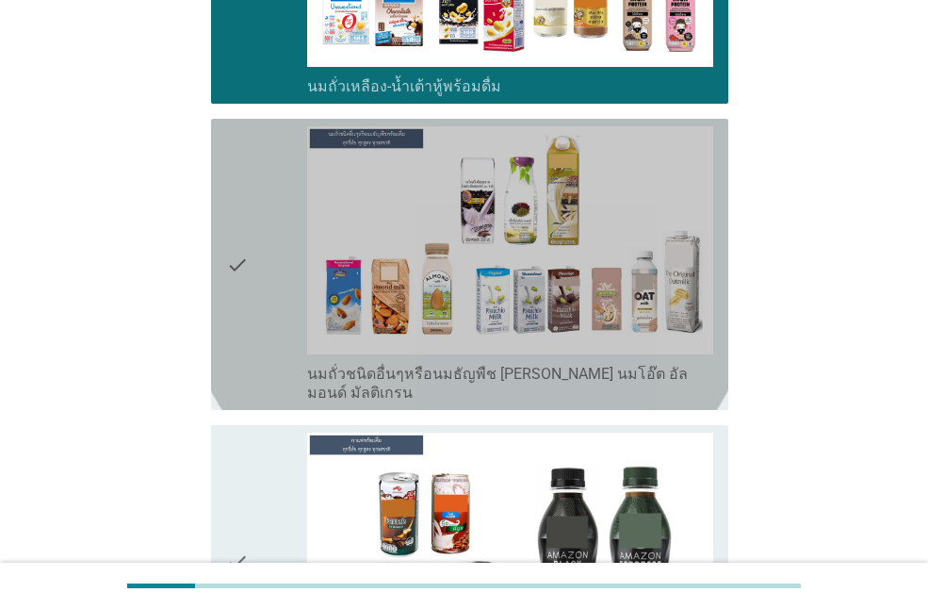
click at [239, 311] on icon "check" at bounding box center [237, 264] width 23 height 276
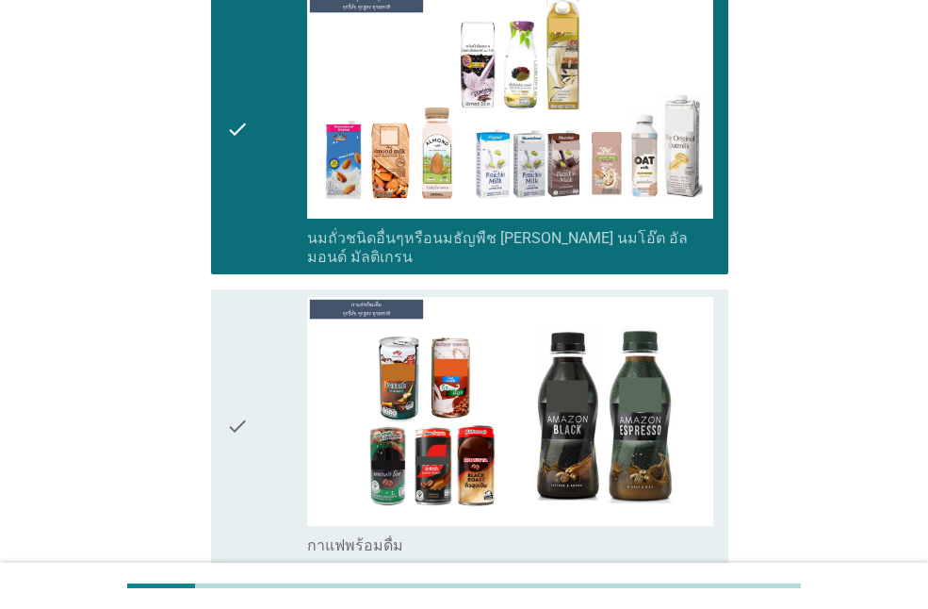
scroll to position [1507, 0]
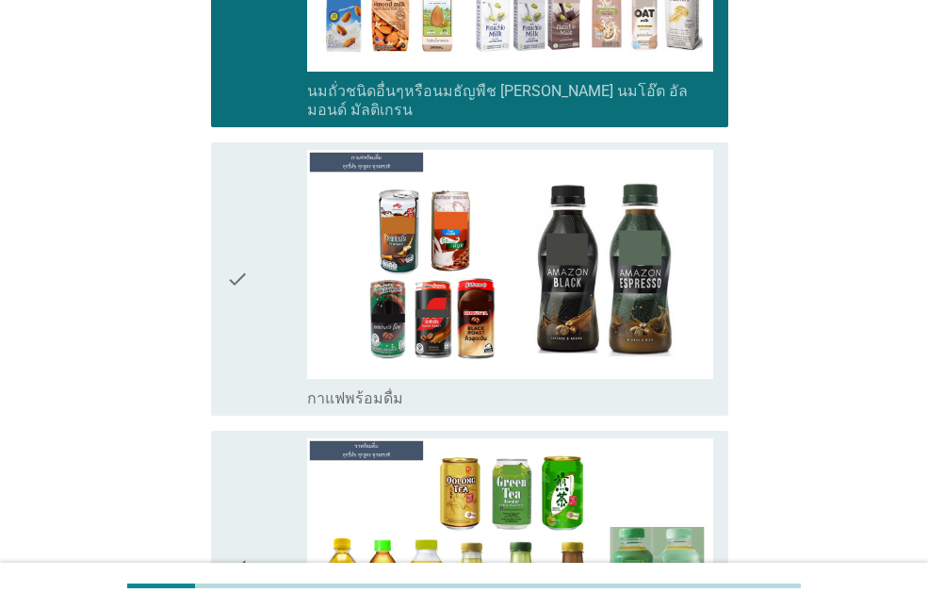
click at [239, 311] on icon "check" at bounding box center [237, 278] width 23 height 257
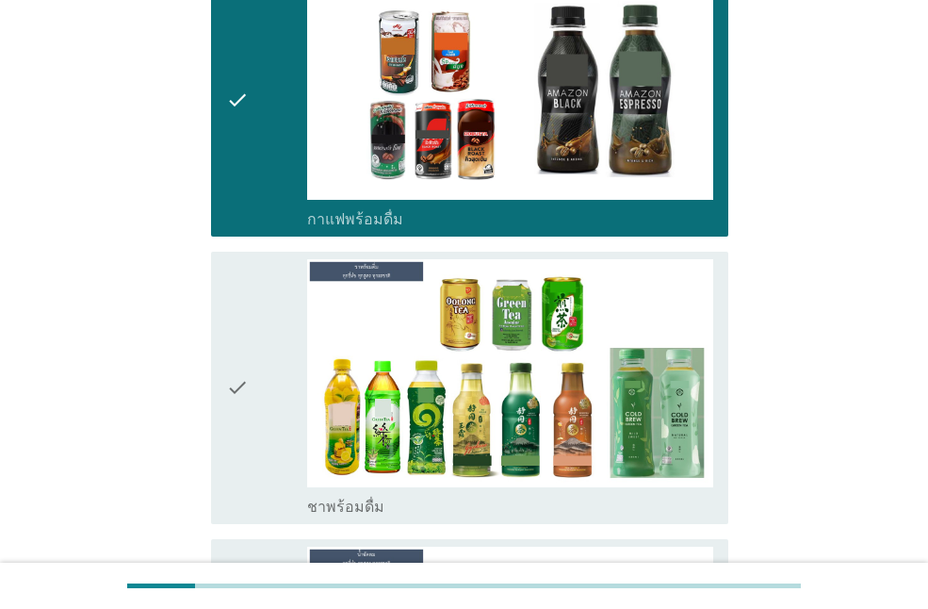
scroll to position [1790, 0]
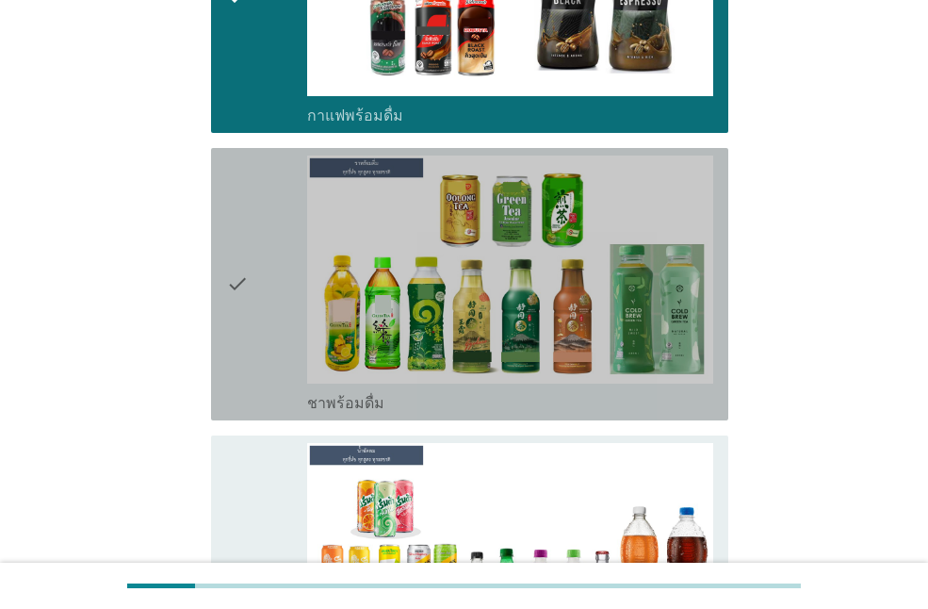
click at [239, 311] on icon "check" at bounding box center [237, 283] width 23 height 257
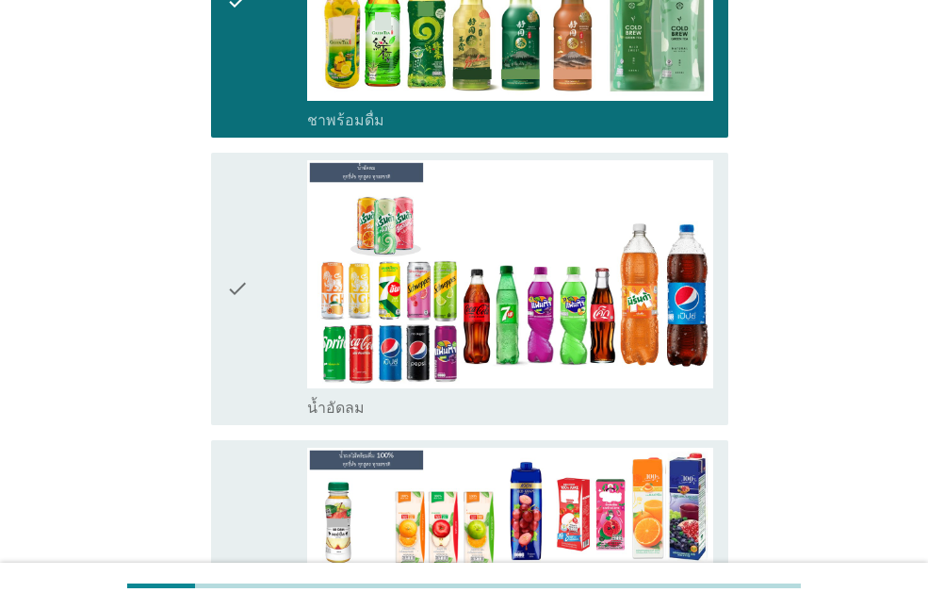
click at [239, 311] on icon "check" at bounding box center [237, 288] width 23 height 257
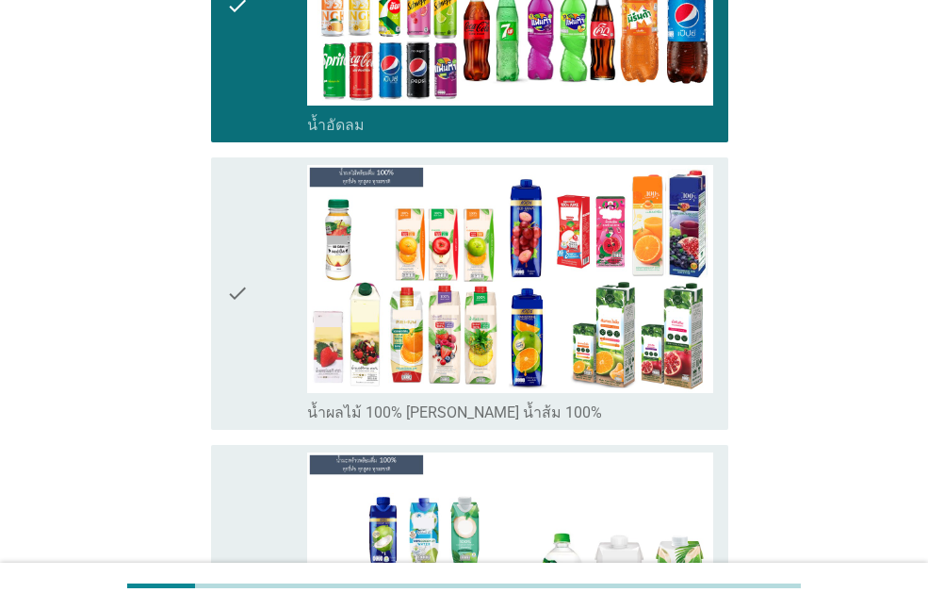
click at [239, 311] on icon "check" at bounding box center [237, 293] width 23 height 257
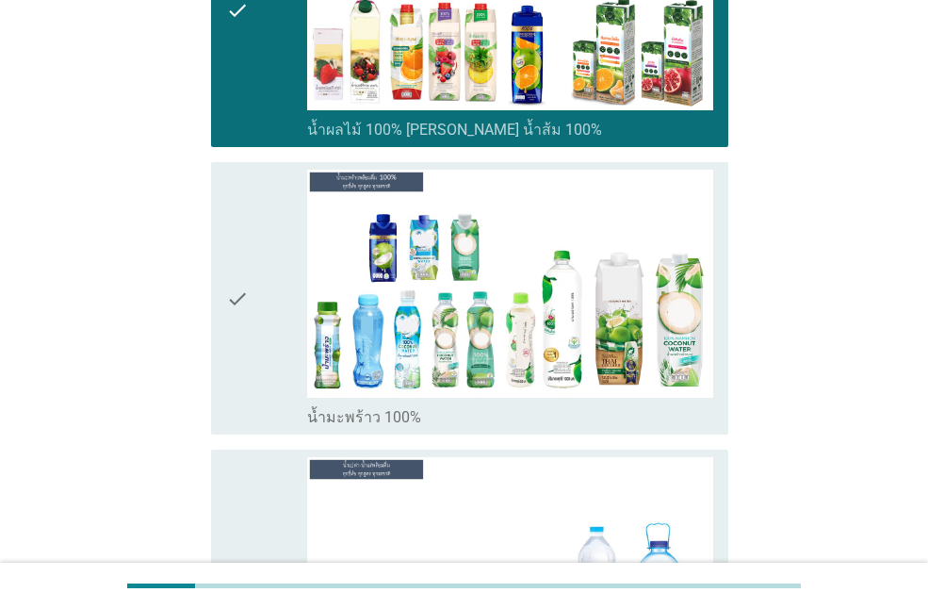
click at [239, 309] on icon "check" at bounding box center [237, 298] width 23 height 257
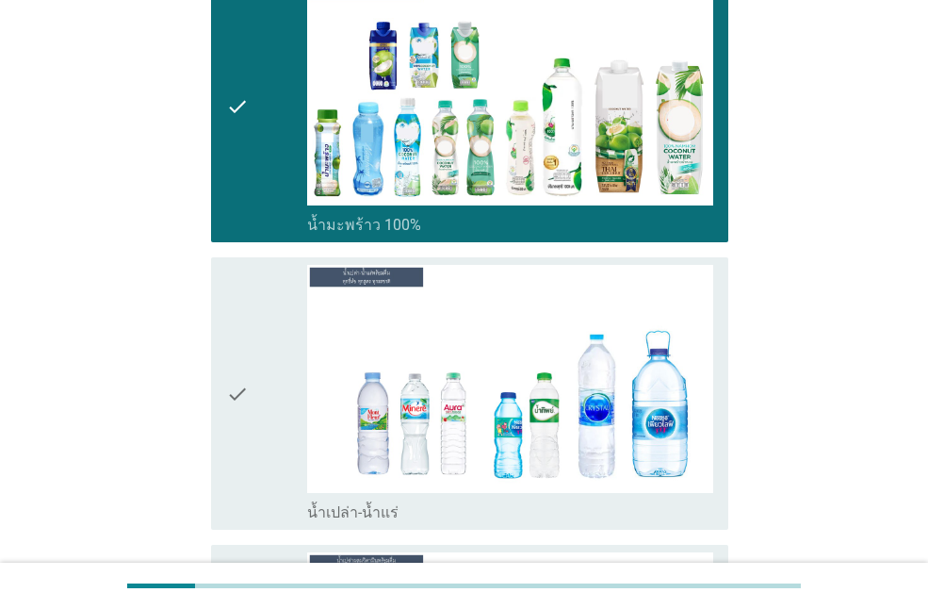
scroll to position [2920, 0]
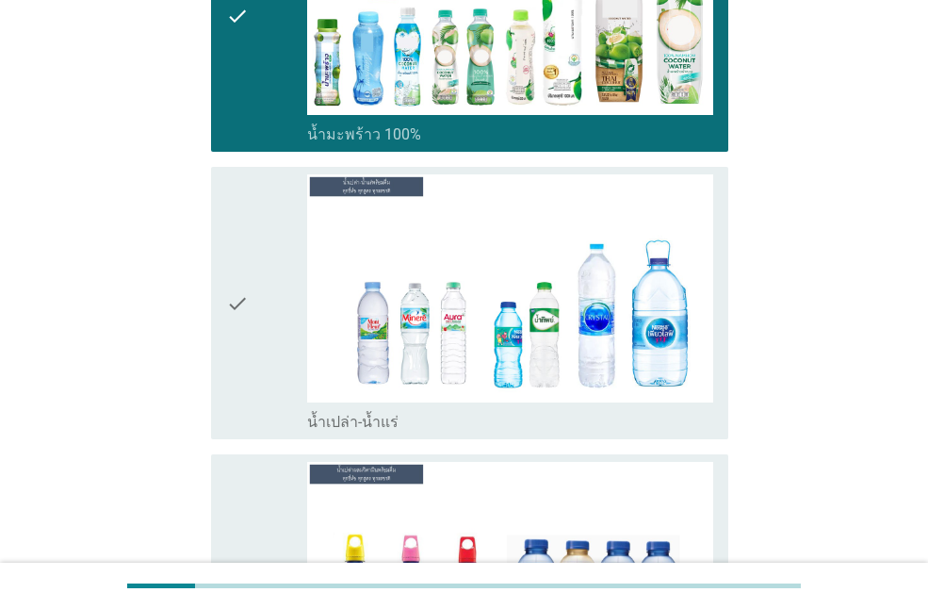
click at [239, 309] on icon "check" at bounding box center [237, 302] width 23 height 257
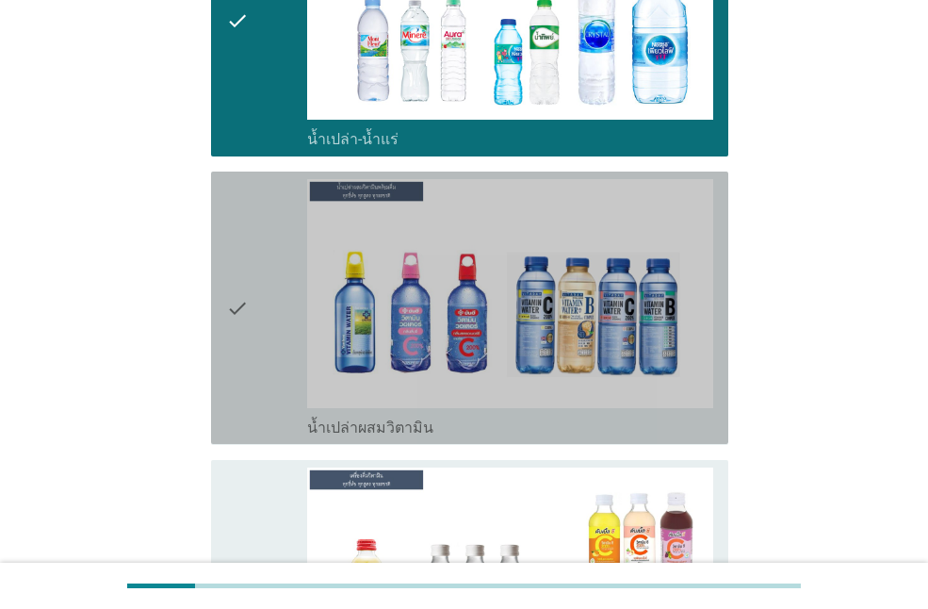
click at [239, 309] on icon "check" at bounding box center [237, 307] width 23 height 257
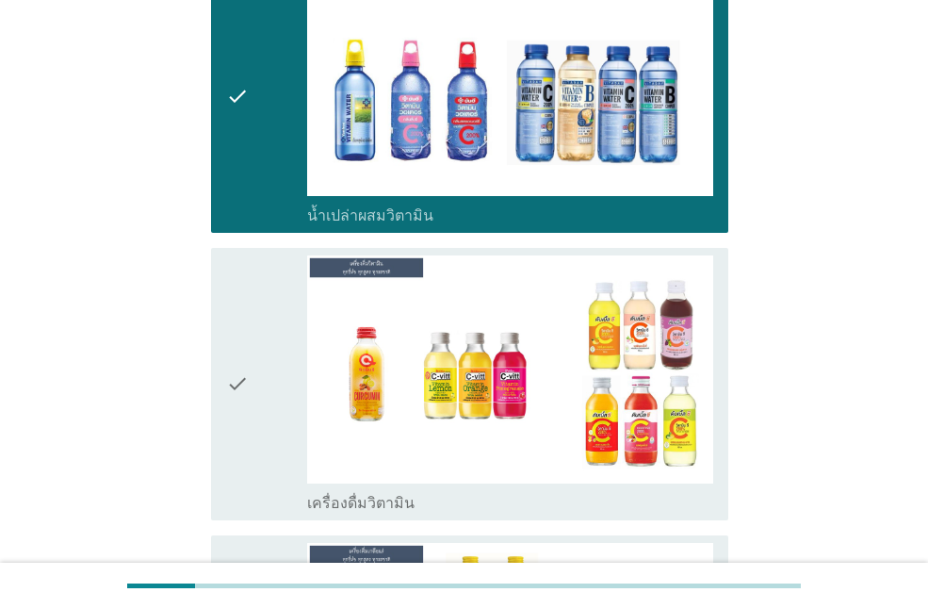
scroll to position [3485, 0]
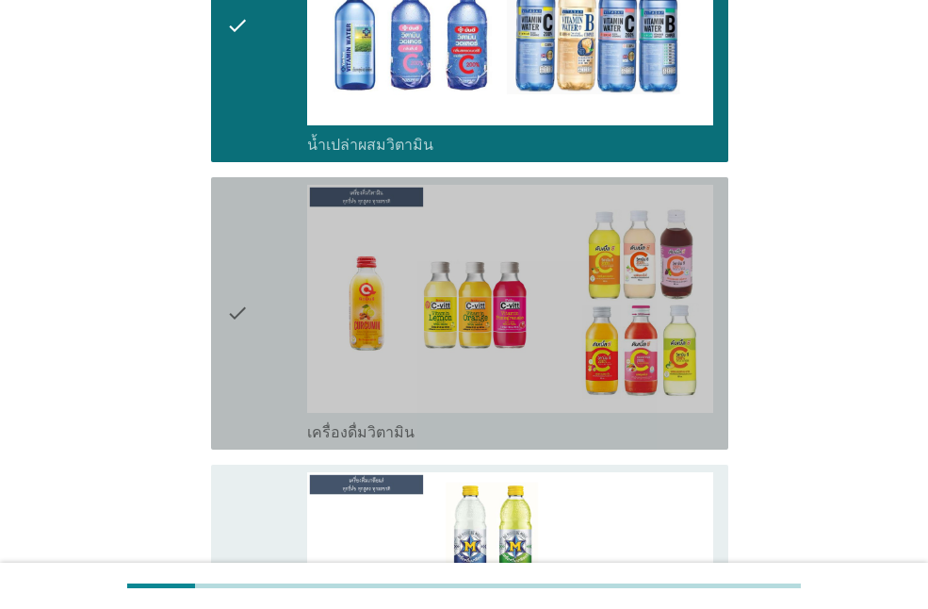
click at [239, 309] on icon "check" at bounding box center [237, 313] width 23 height 257
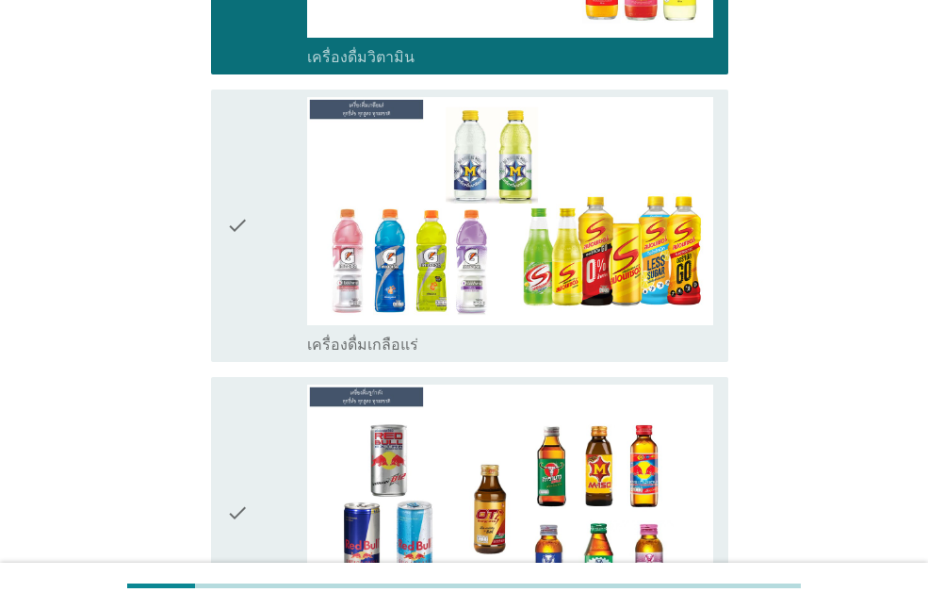
scroll to position [3956, 0]
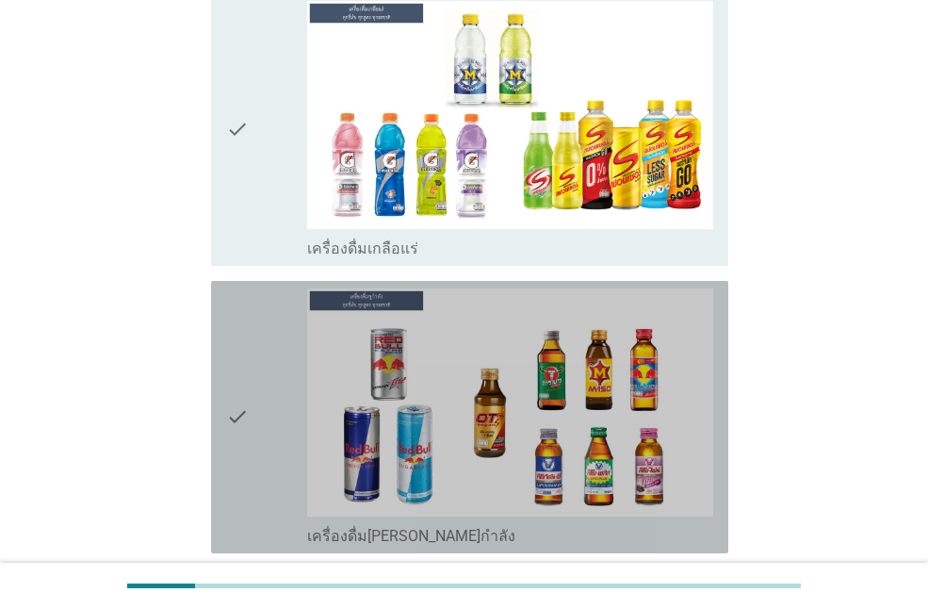
click at [238, 309] on icon "check" at bounding box center [237, 416] width 23 height 257
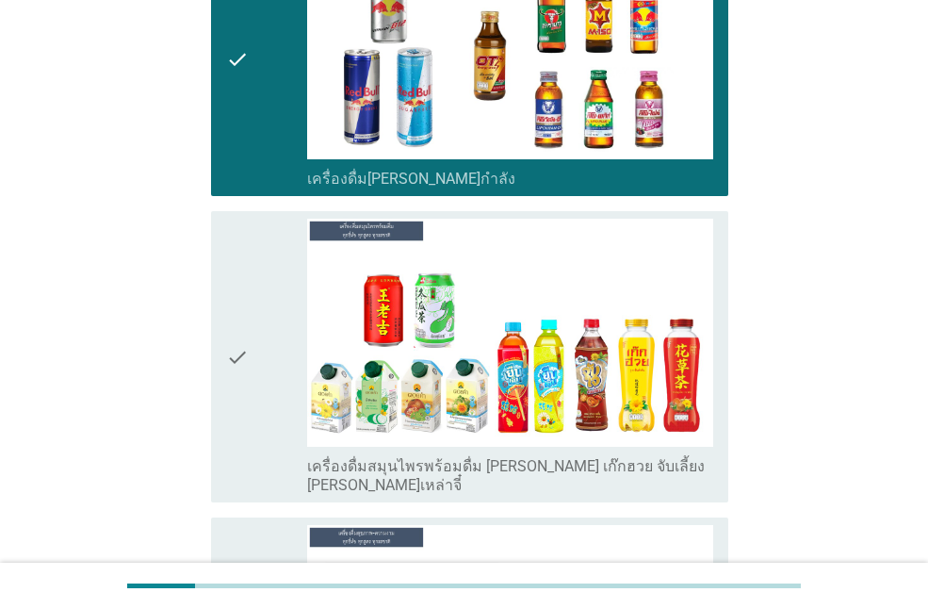
scroll to position [4427, 0]
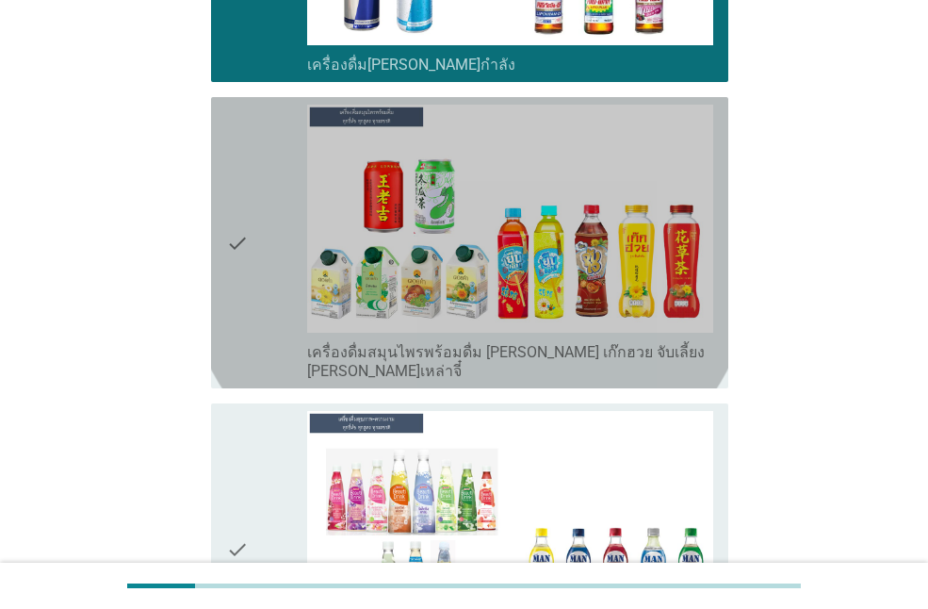
click at [237, 309] on icon "check" at bounding box center [237, 243] width 23 height 276
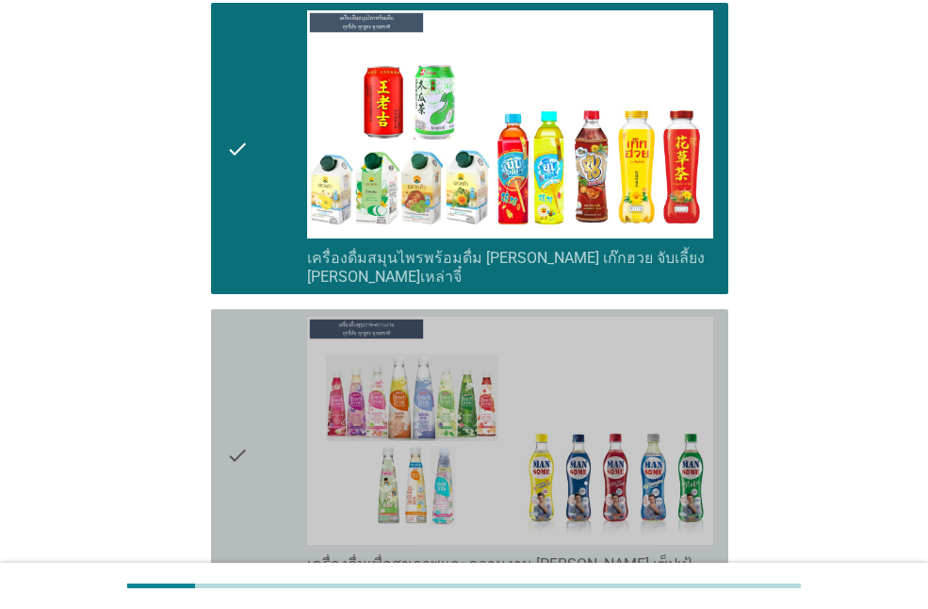
click at [237, 317] on icon "check" at bounding box center [237, 455] width 23 height 276
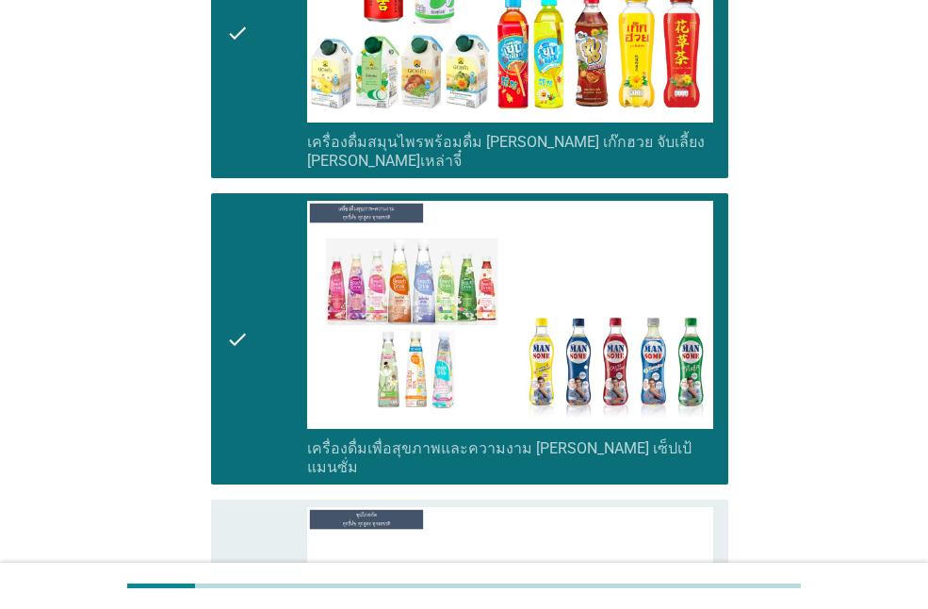
scroll to position [4898, 0]
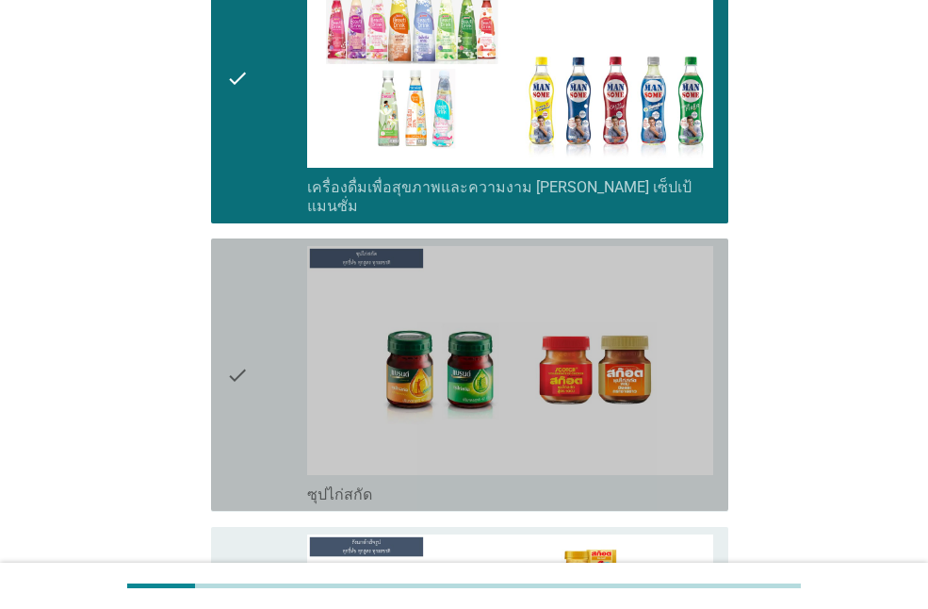
click at [237, 308] on icon "check" at bounding box center [237, 374] width 23 height 257
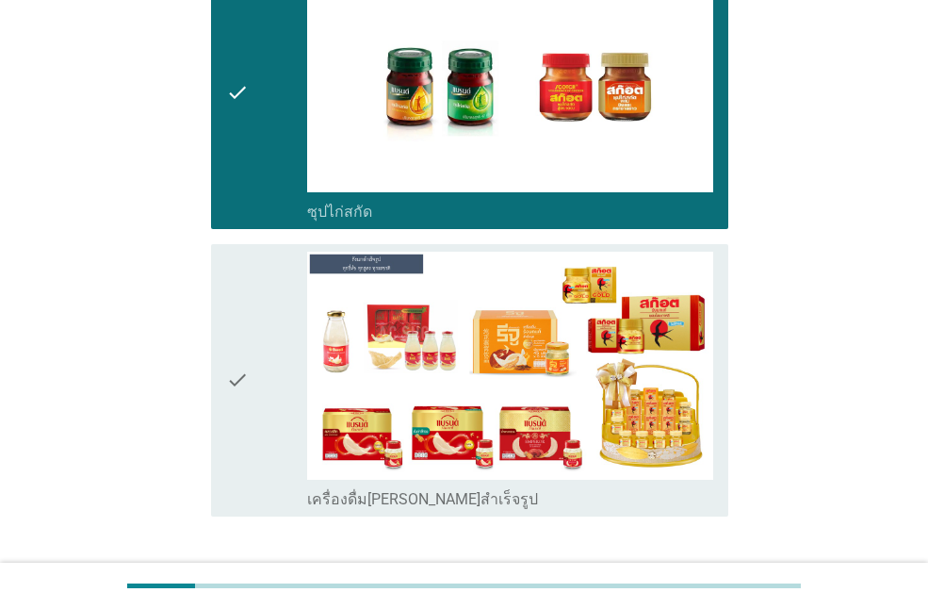
scroll to position [5252, 0]
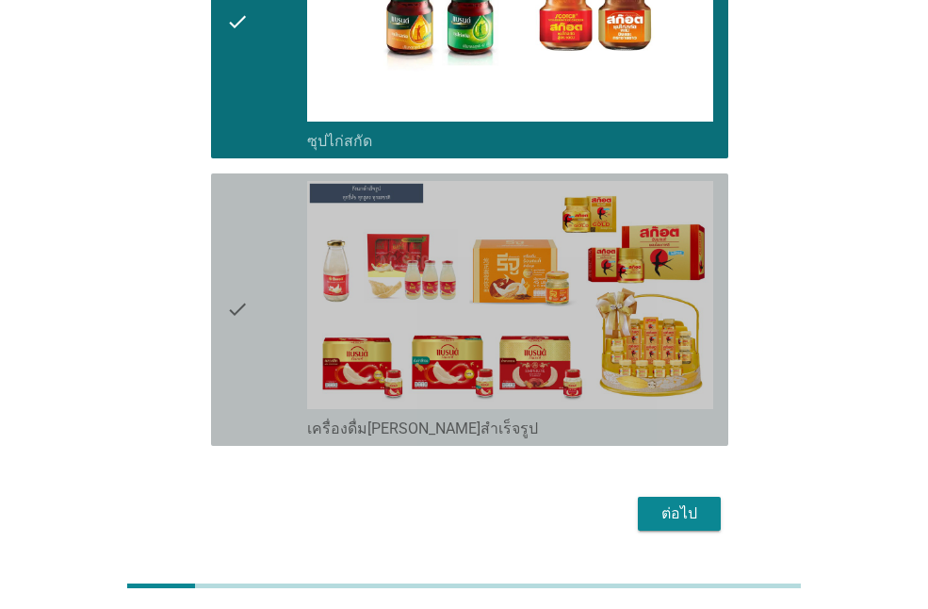
click at [237, 308] on icon "check" at bounding box center [237, 309] width 23 height 257
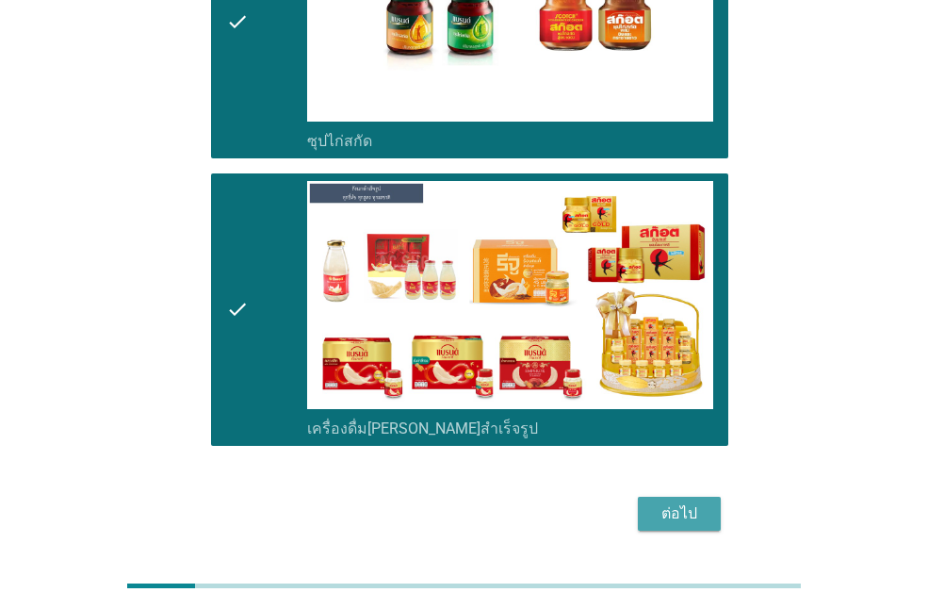
click at [685, 502] on div "ต่อไป" at bounding box center [679, 513] width 53 height 23
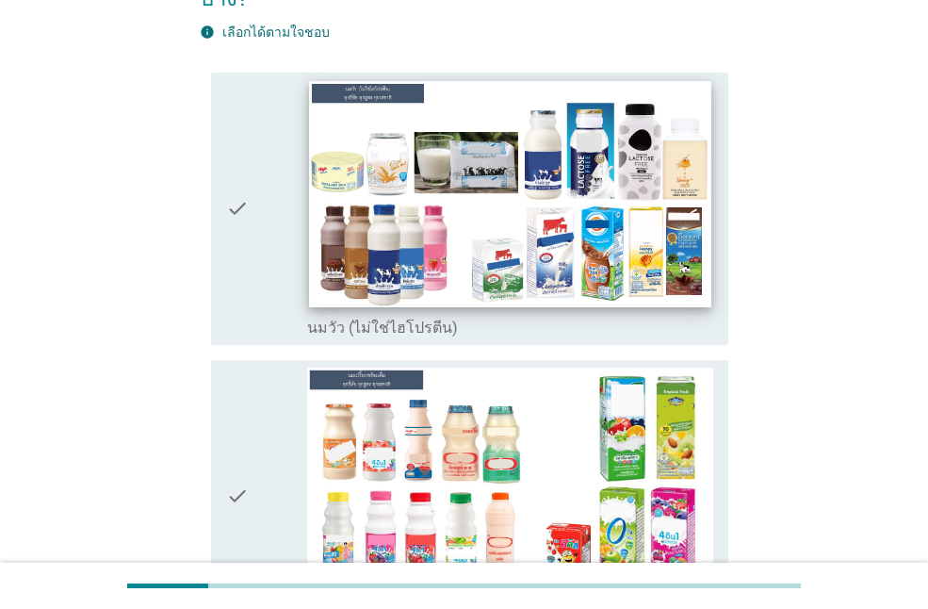
scroll to position [188, 0]
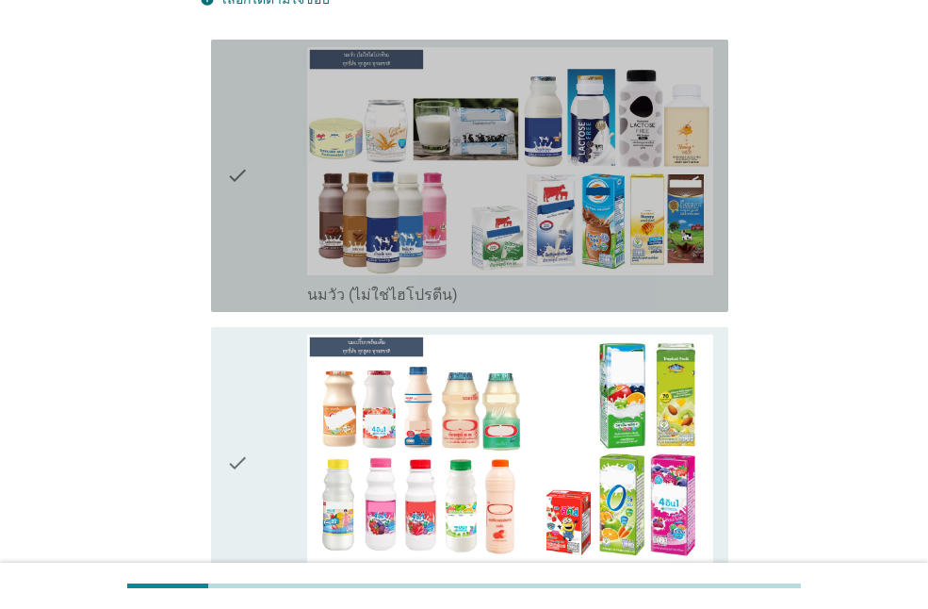
click at [257, 188] on div "check" at bounding box center [266, 175] width 81 height 257
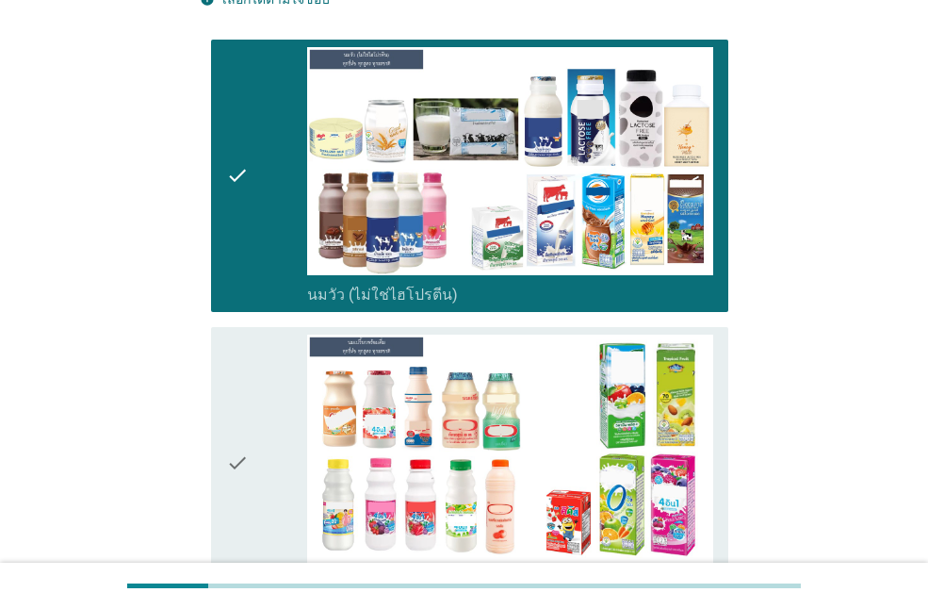
click at [248, 431] on icon "check" at bounding box center [237, 462] width 23 height 257
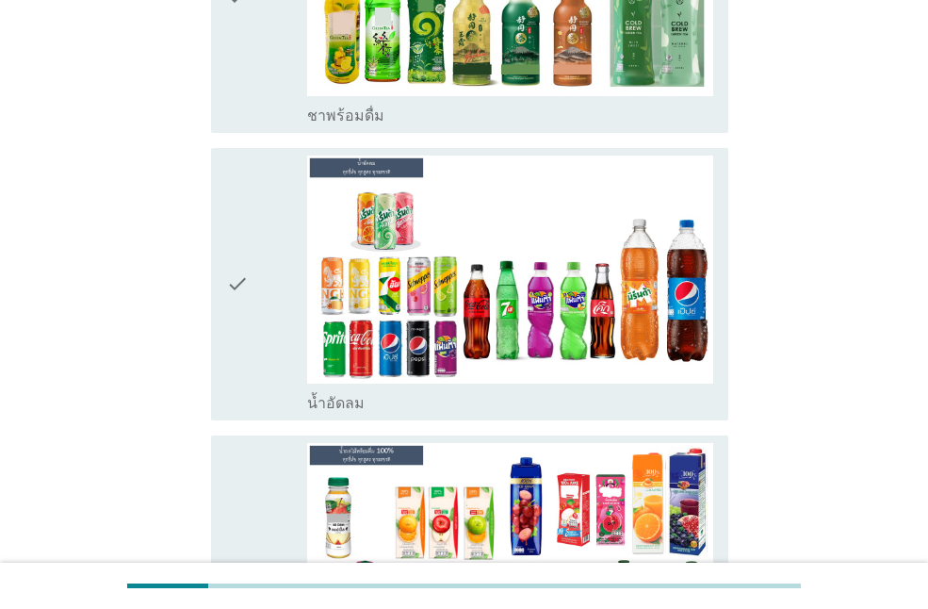
scroll to position [2167, 0]
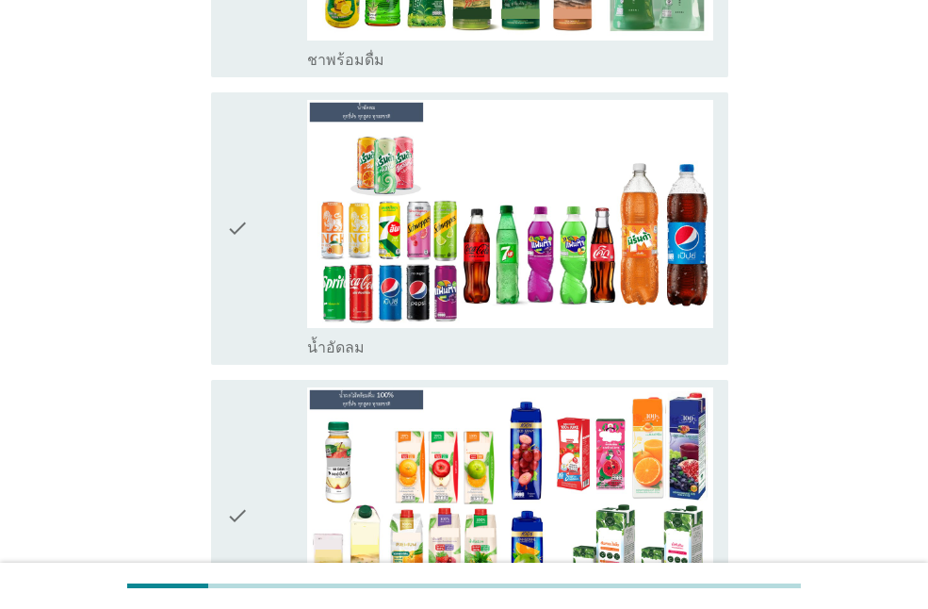
click at [236, 219] on icon "check" at bounding box center [237, 228] width 23 height 257
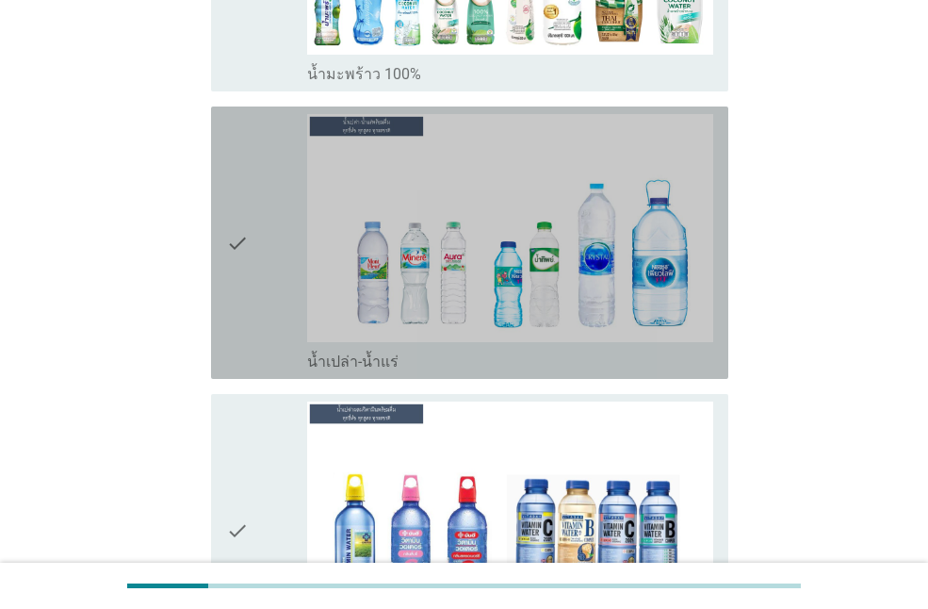
click at [233, 223] on icon "check" at bounding box center [237, 242] width 23 height 257
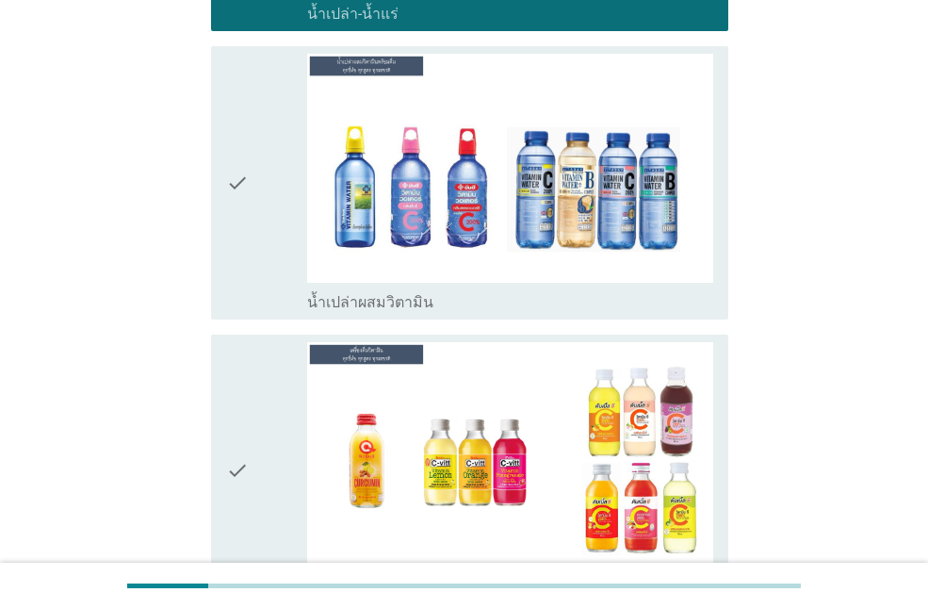
scroll to position [3485, 0]
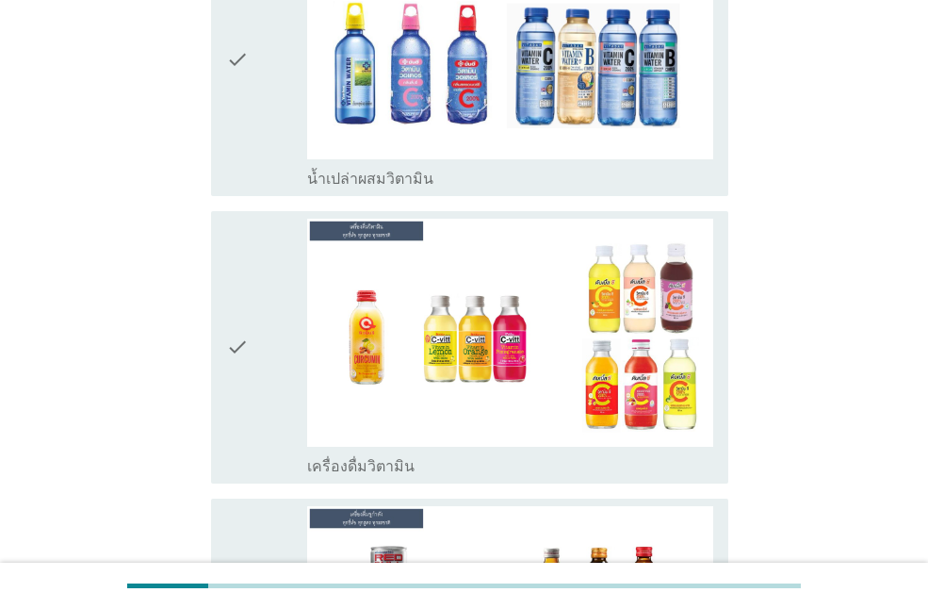
click at [266, 111] on div "check" at bounding box center [266, 58] width 81 height 257
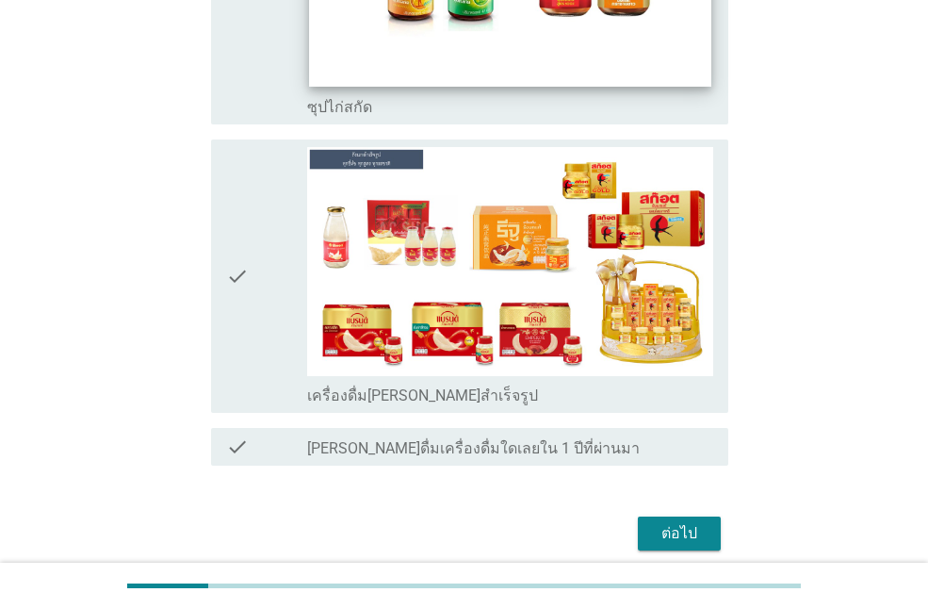
scroll to position [5051, 0]
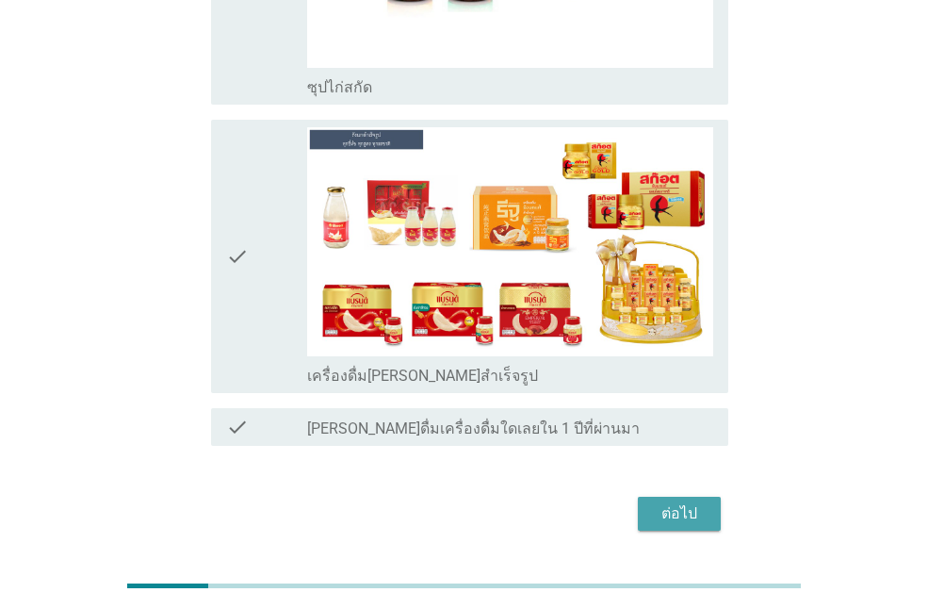
click at [691, 502] on div "ต่อไป" at bounding box center [679, 513] width 53 height 23
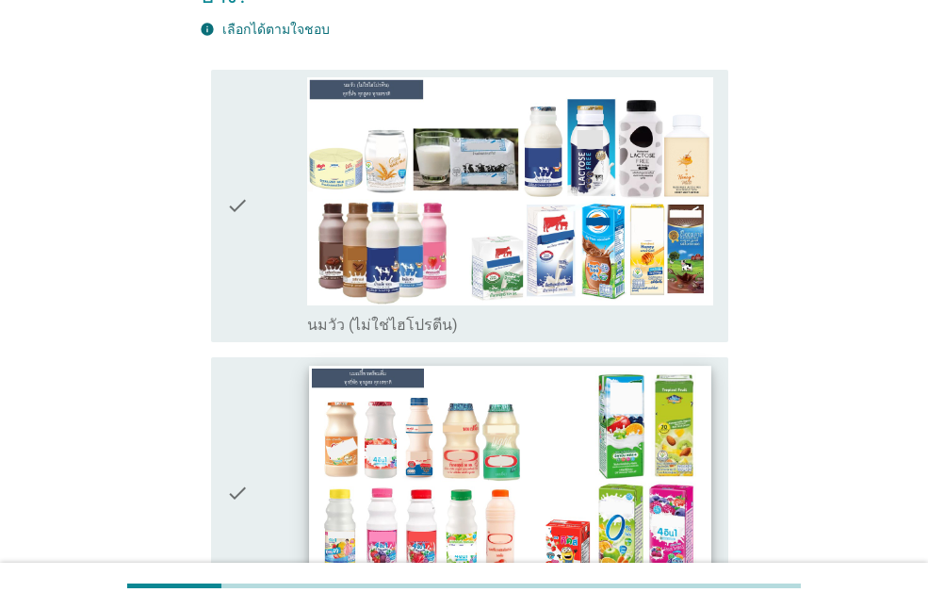
scroll to position [188, 0]
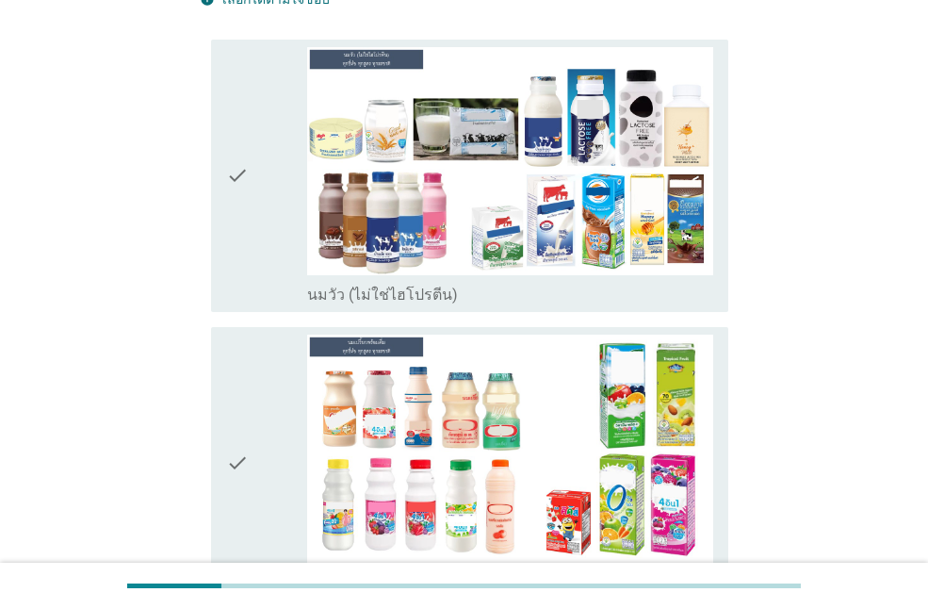
click at [234, 166] on icon "check" at bounding box center [237, 175] width 23 height 257
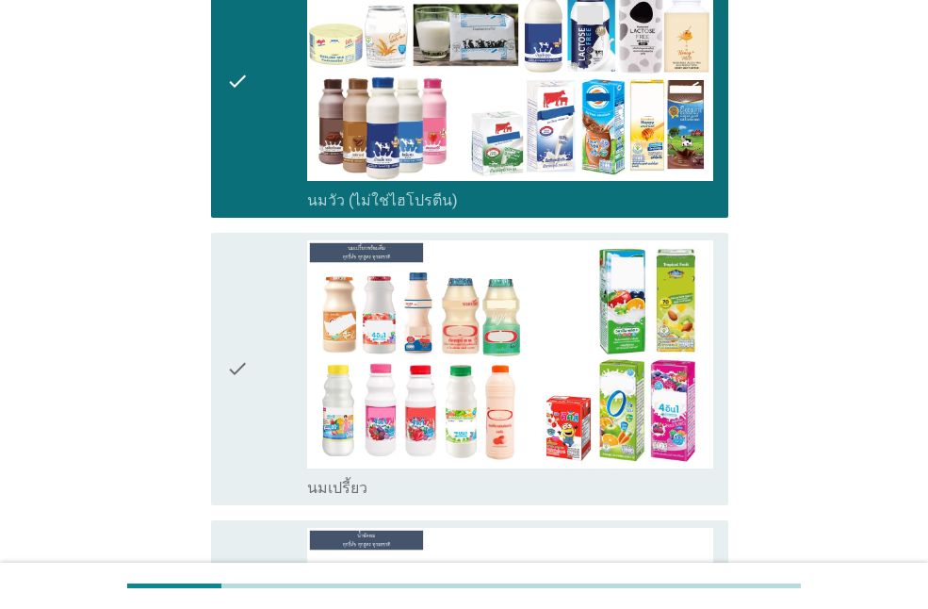
click at [234, 299] on icon "check" at bounding box center [237, 368] width 23 height 257
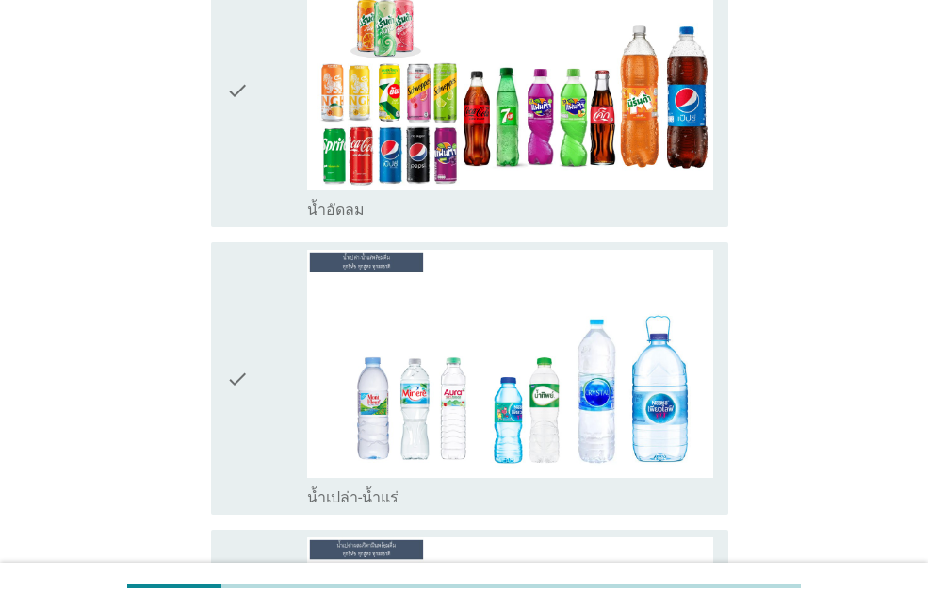
click at [234, 299] on icon "check" at bounding box center [237, 378] width 23 height 257
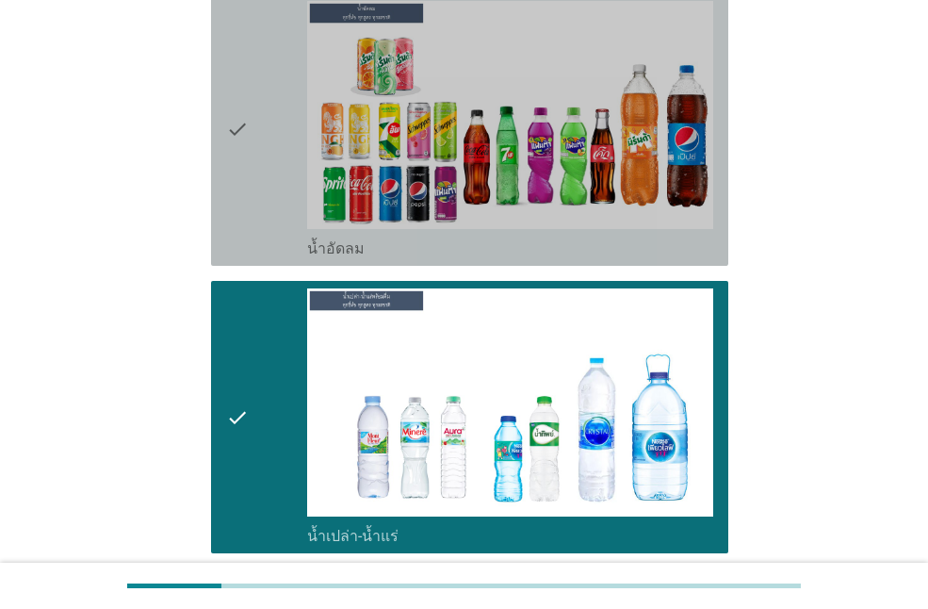
click at [239, 180] on icon "check" at bounding box center [237, 129] width 23 height 257
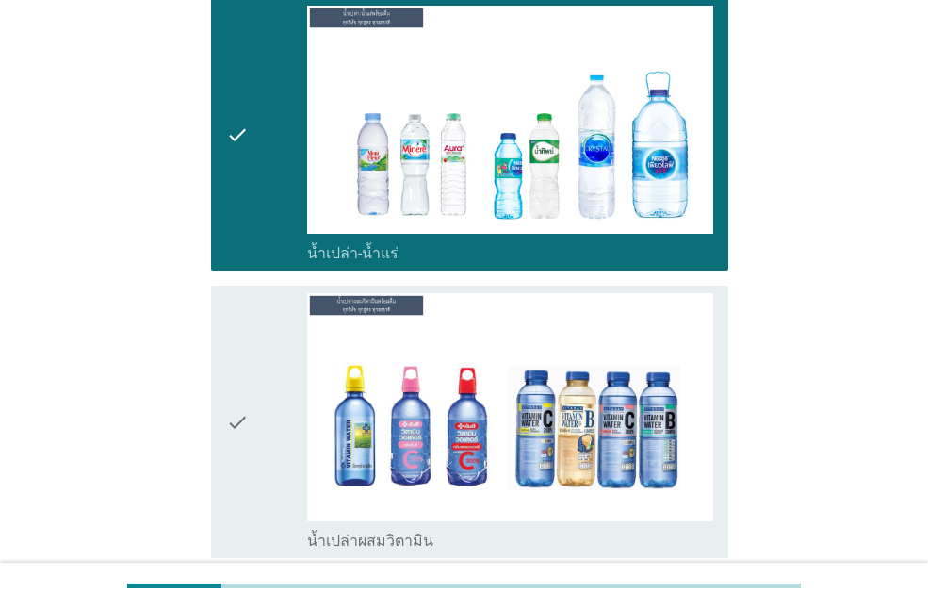
scroll to position [1280, 0]
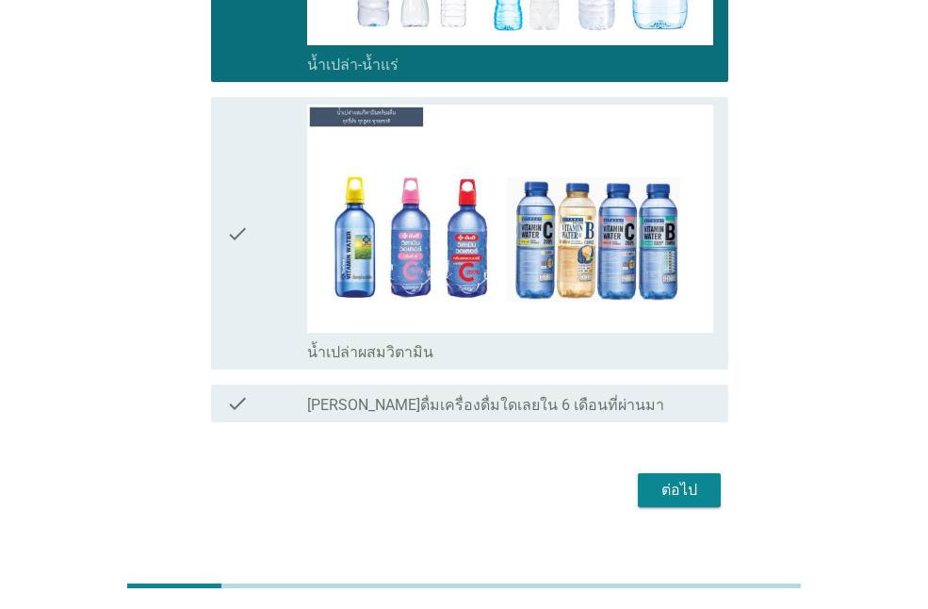
click at [693, 479] on div "ต่อไป" at bounding box center [679, 490] width 53 height 23
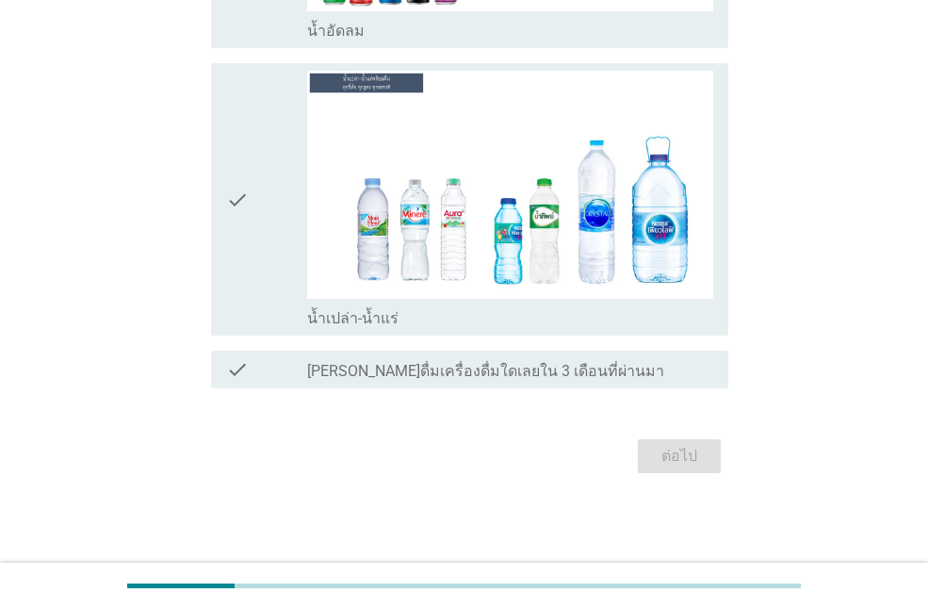
scroll to position [0, 0]
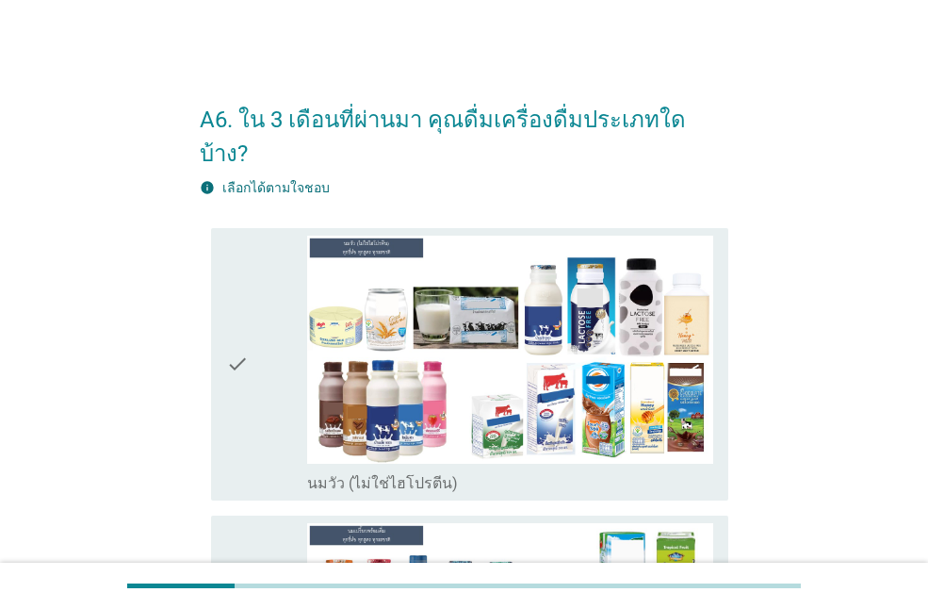
click at [248, 320] on icon "check" at bounding box center [237, 364] width 23 height 257
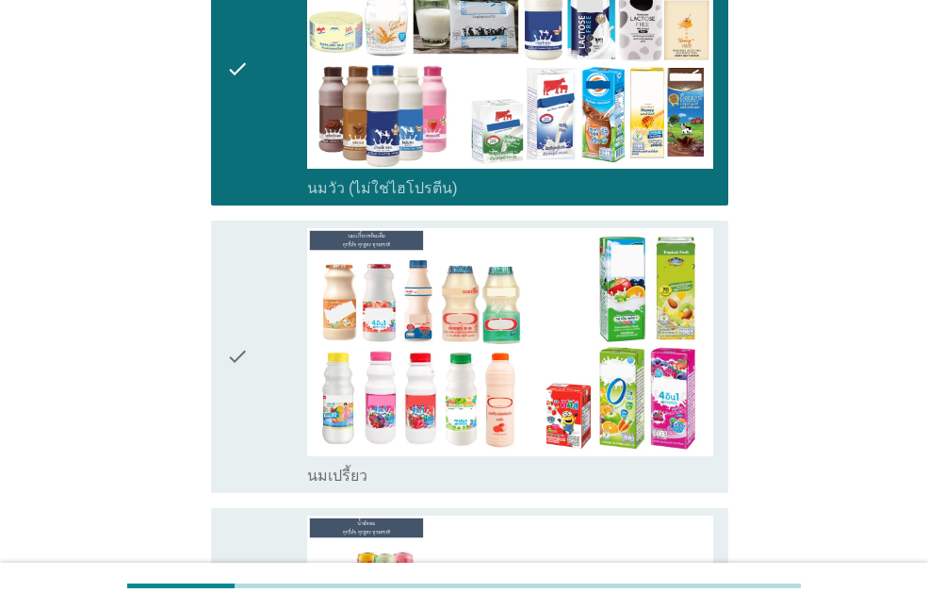
scroll to position [471, 0]
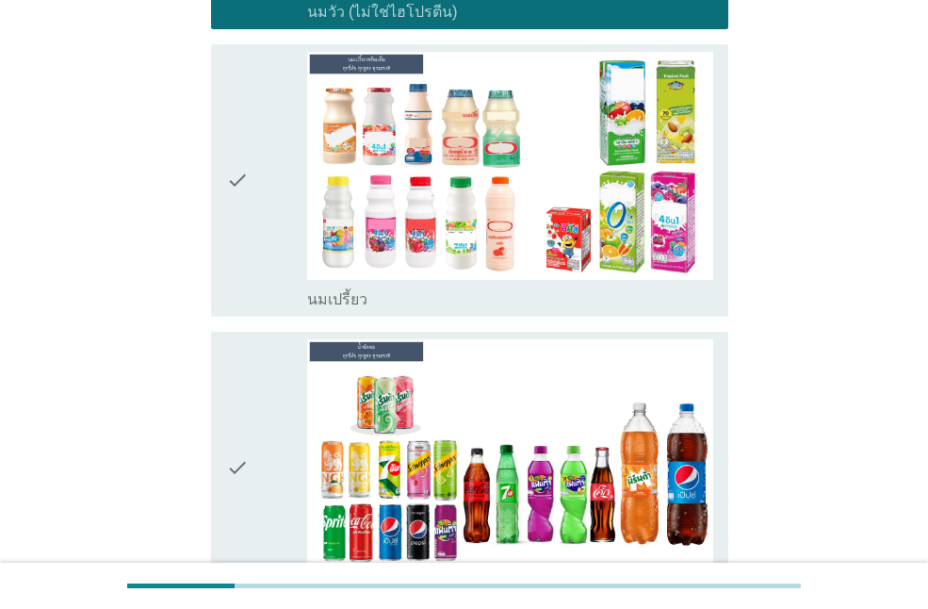
click at [270, 211] on div "check" at bounding box center [266, 180] width 81 height 257
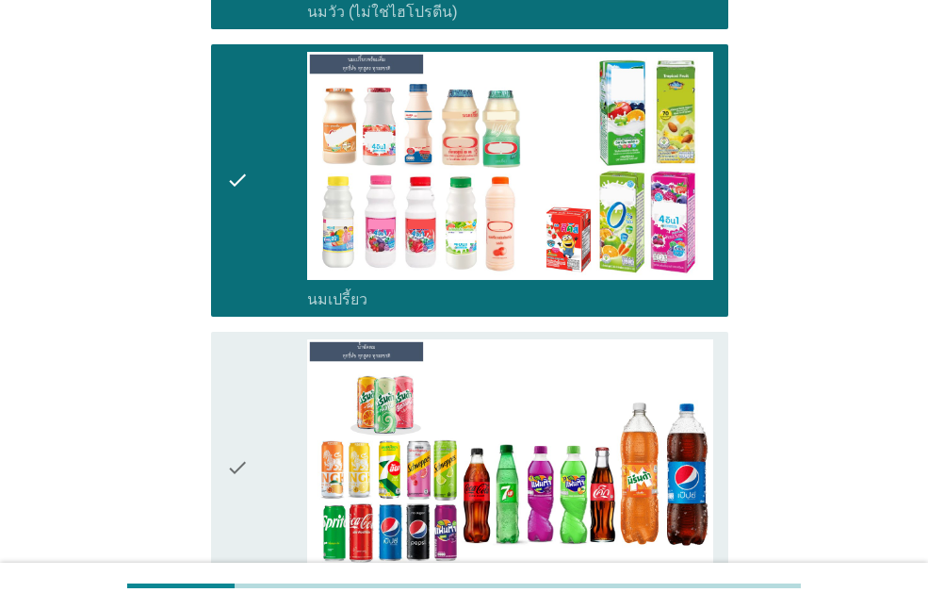
click at [259, 339] on div "check" at bounding box center [266, 467] width 81 height 257
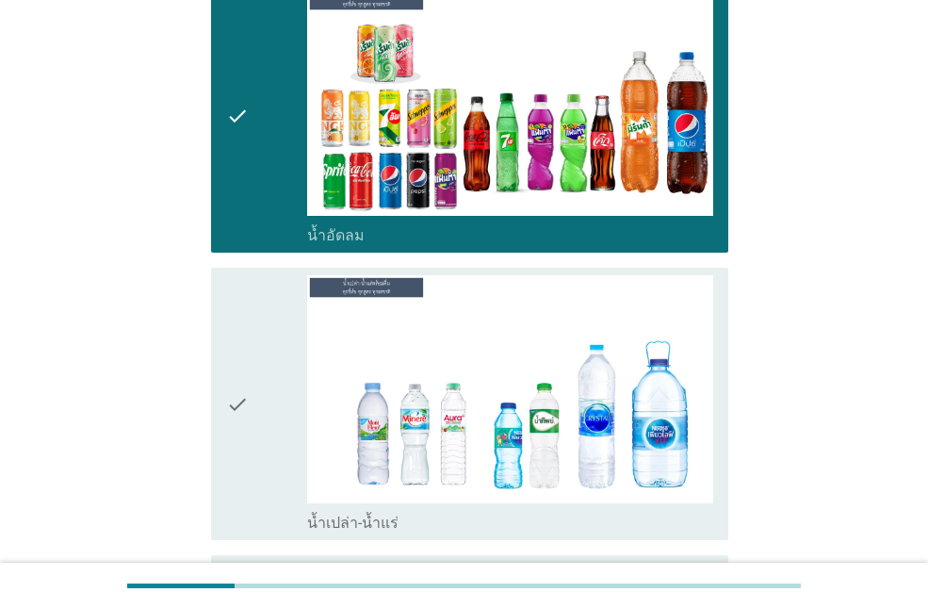
scroll to position [942, 0]
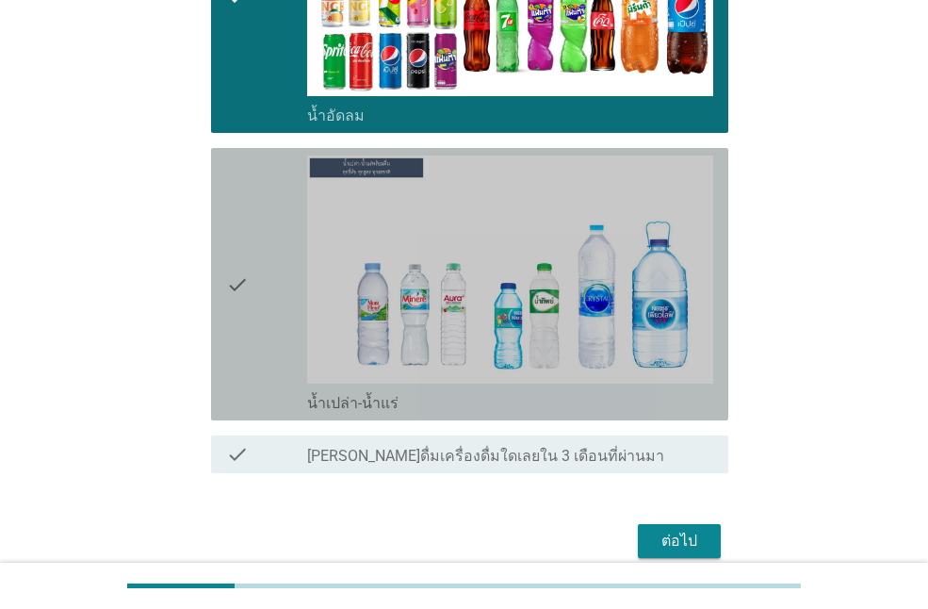
click at [259, 315] on div "check" at bounding box center [266, 283] width 81 height 257
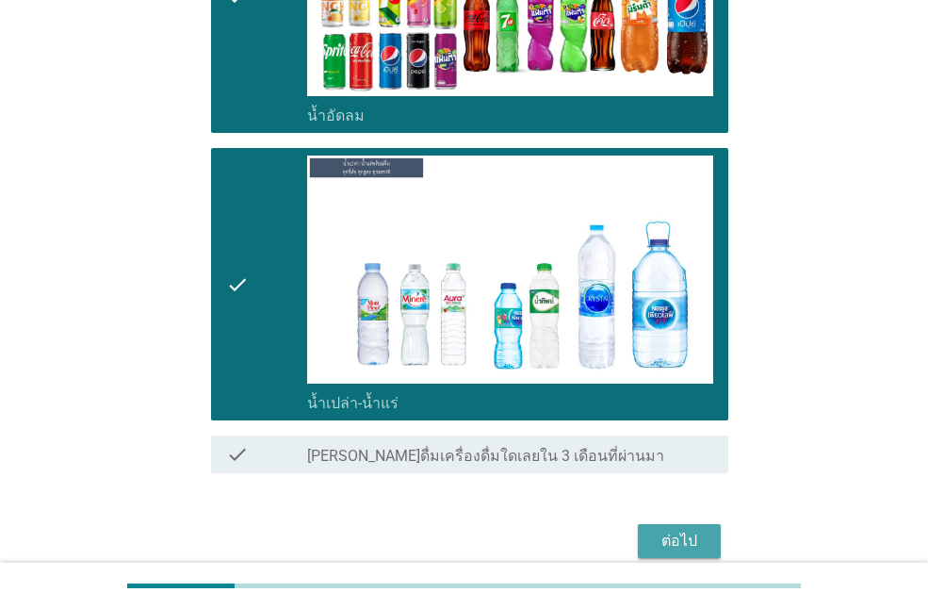
click at [696, 529] on div "ต่อไป" at bounding box center [679, 540] width 53 height 23
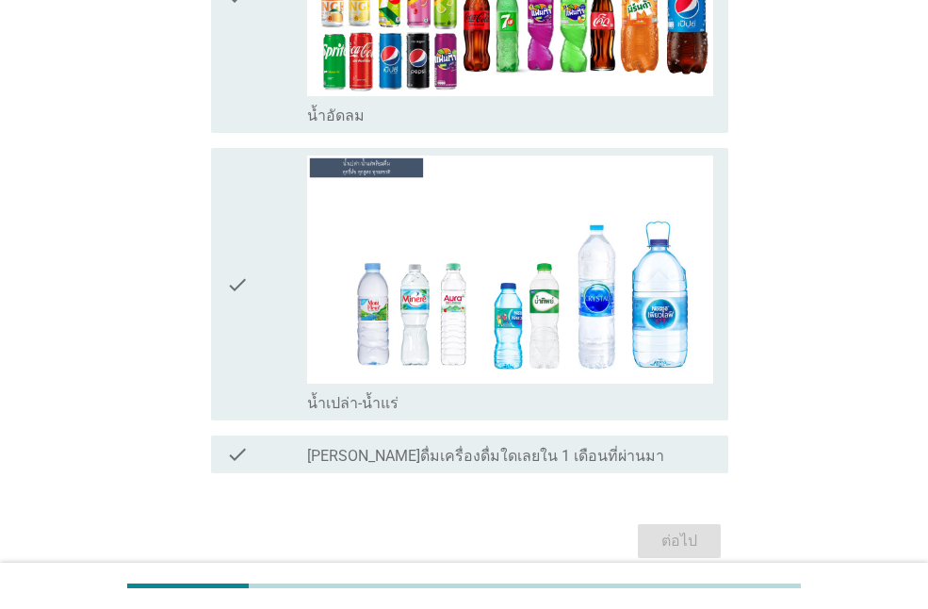
scroll to position [0, 0]
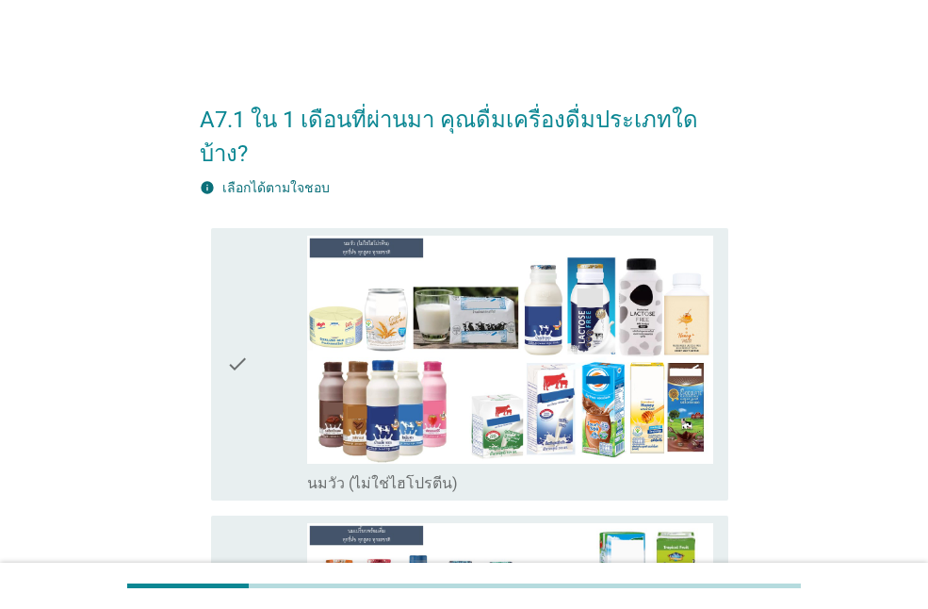
click at [241, 325] on icon "check" at bounding box center [237, 364] width 23 height 257
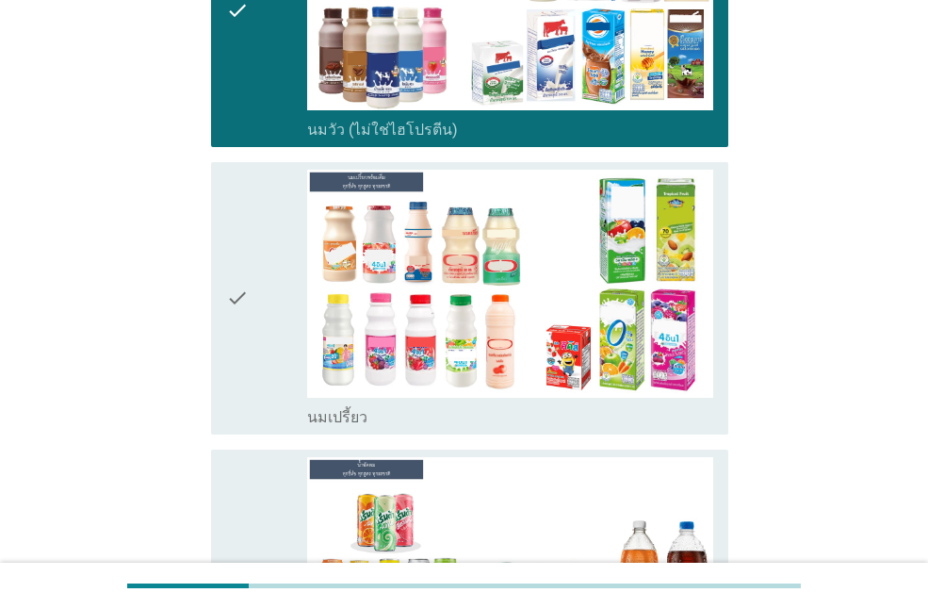
scroll to position [471, 0]
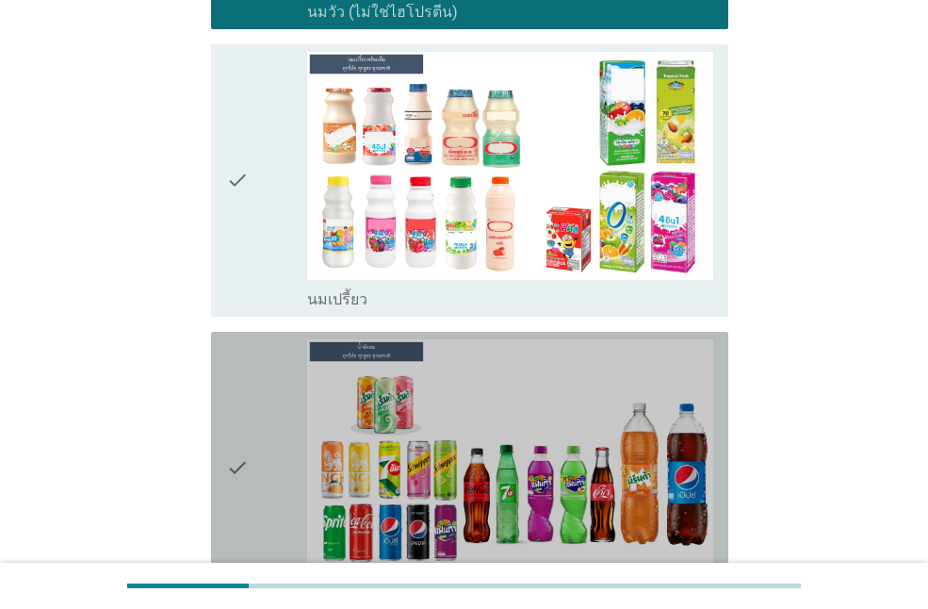
click at [241, 339] on icon "check" at bounding box center [237, 467] width 23 height 257
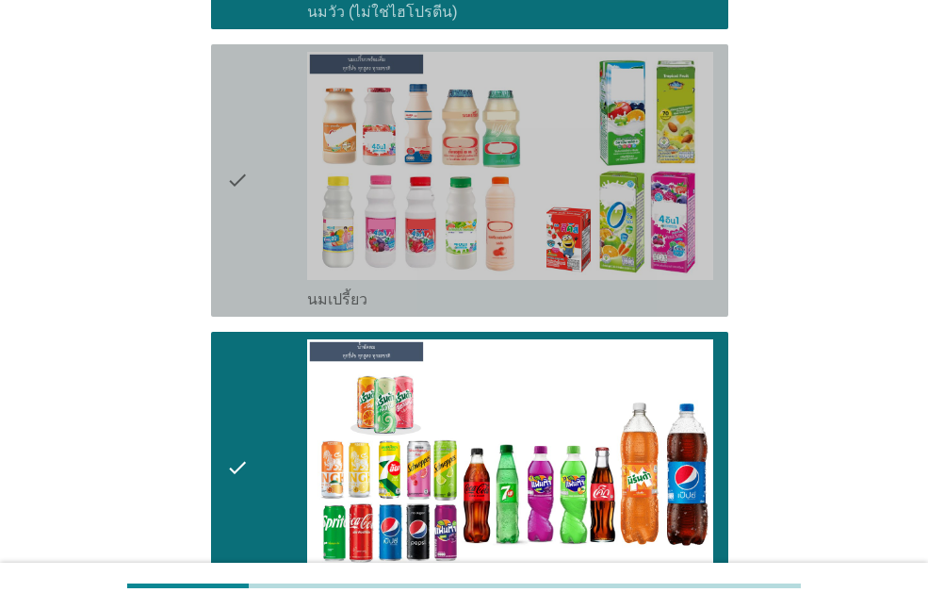
click at [268, 115] on div "check" at bounding box center [266, 180] width 81 height 257
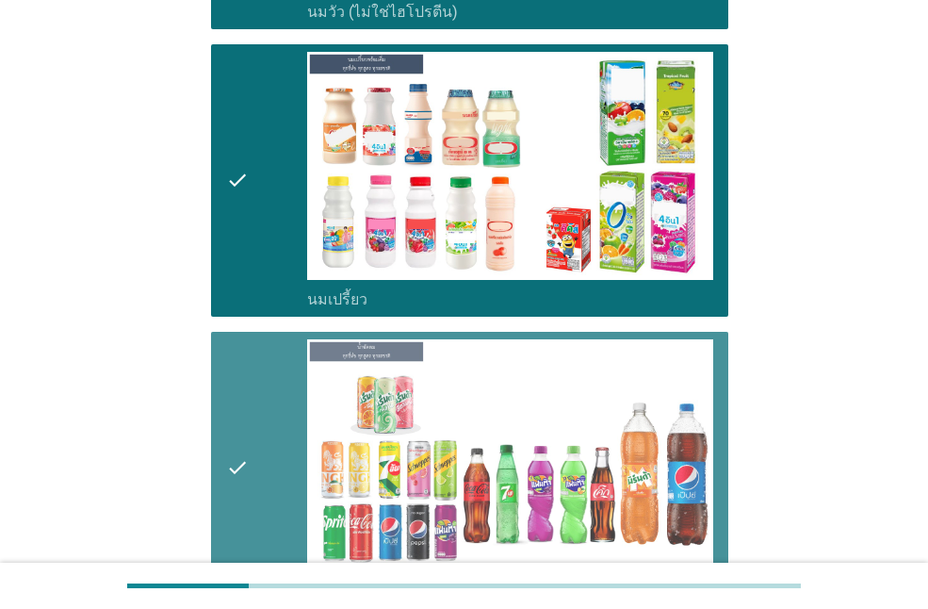
click at [219, 353] on div "check check_box น้ำอัดลม" at bounding box center [469, 468] width 517 height 272
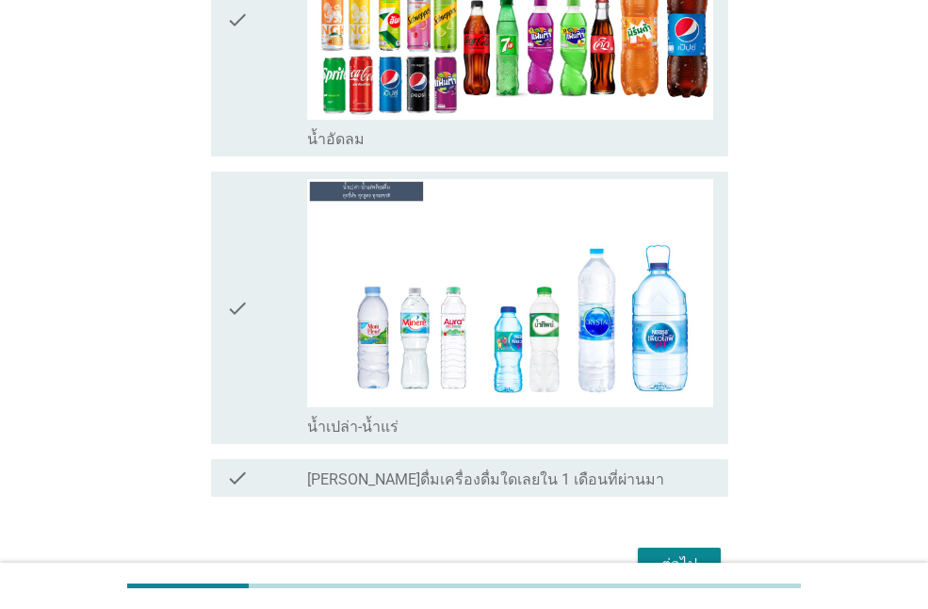
scroll to position [942, 0]
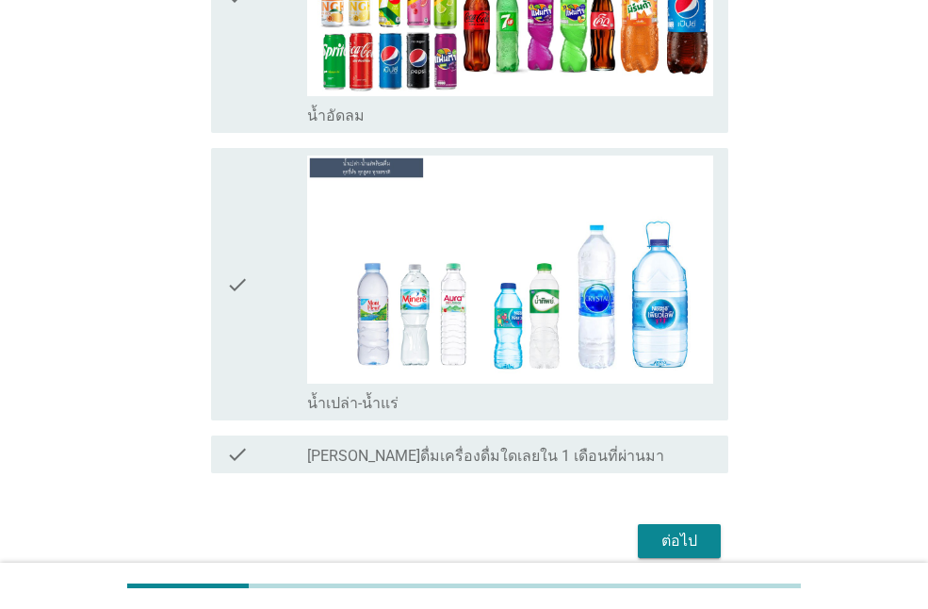
click at [225, 341] on div "check check_box น้ำเปล่า-น้ำแร่" at bounding box center [469, 284] width 517 height 272
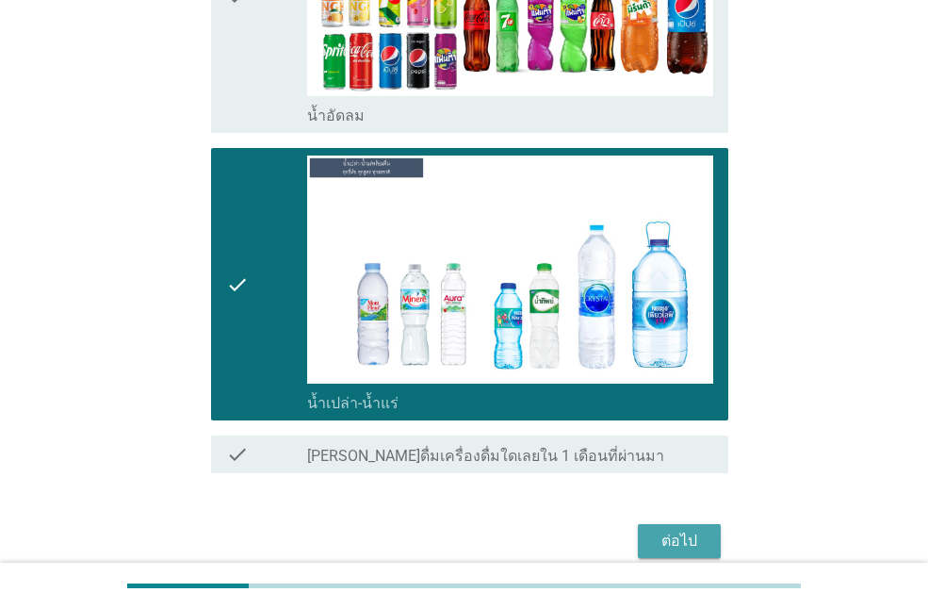
click at [684, 529] on div "ต่อไป" at bounding box center [679, 540] width 53 height 23
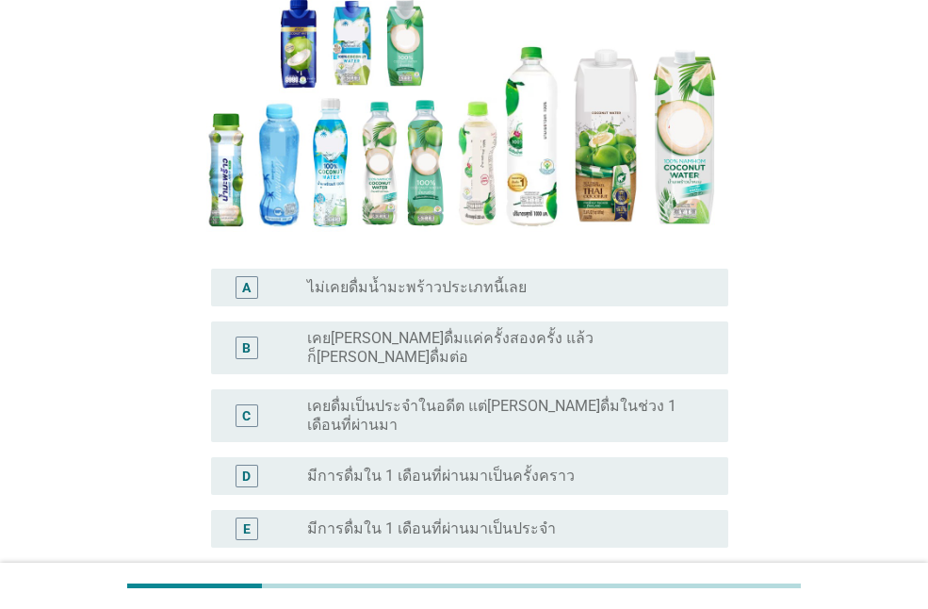
scroll to position [283, 0]
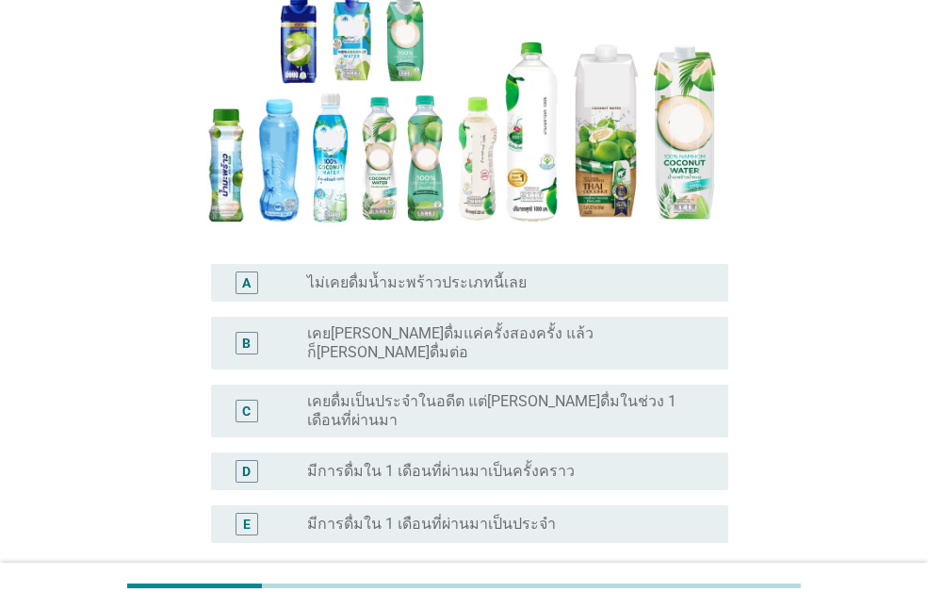
click at [483, 349] on div "B radio_button_unchecked เคย[PERSON_NAME]ดื่มแค่ครั้งสองครั้ง แล้วก็[PERSON_NAM…" at bounding box center [469, 343] width 517 height 53
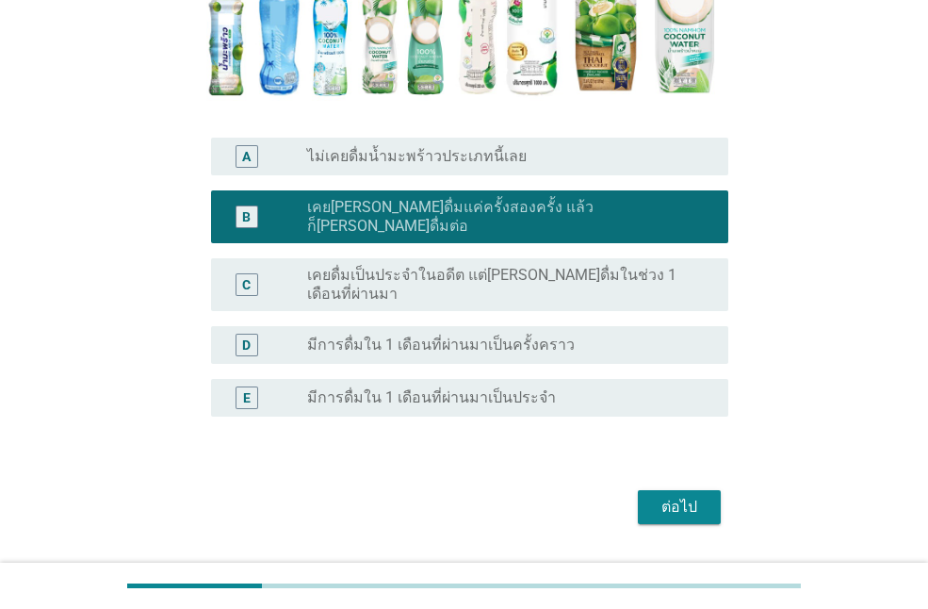
scroll to position [429, 0]
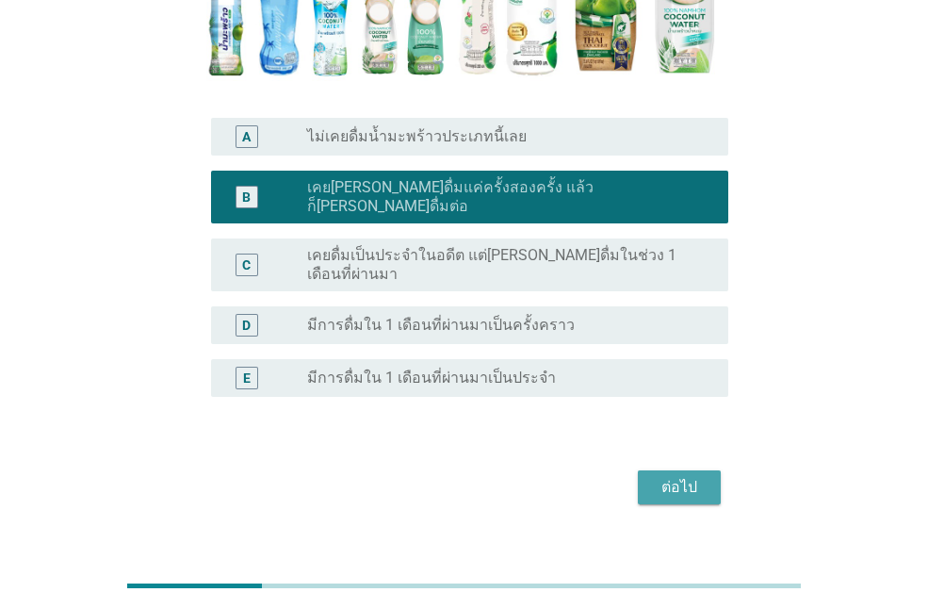
click at [673, 476] on div "ต่อไป" at bounding box center [679, 487] width 53 height 23
